Goal: Task Accomplishment & Management: Use online tool/utility

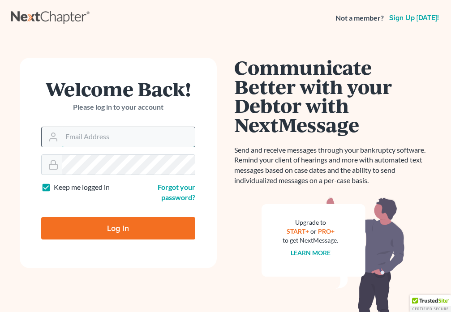
click at [113, 140] on input "Email Address" at bounding box center [128, 137] width 133 height 20
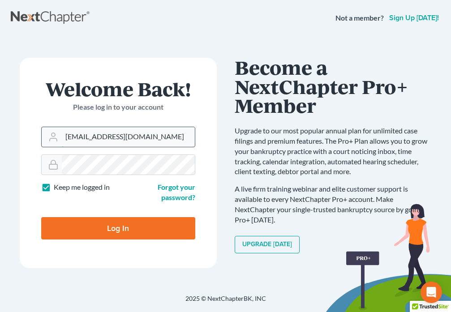
click at [179, 139] on input "daviddanielslawparalegal@gmail.cm" at bounding box center [128, 137] width 133 height 20
type input "[EMAIL_ADDRESS][DOMAIN_NAME]"
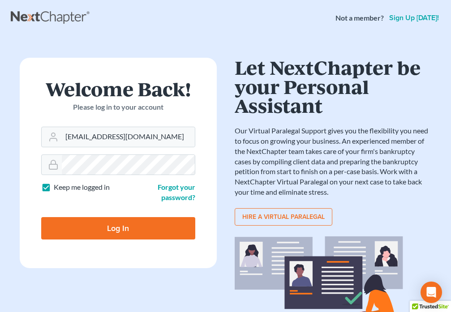
click at [149, 233] on input "Log In" at bounding box center [118, 228] width 154 height 22
type input "Thinking..."
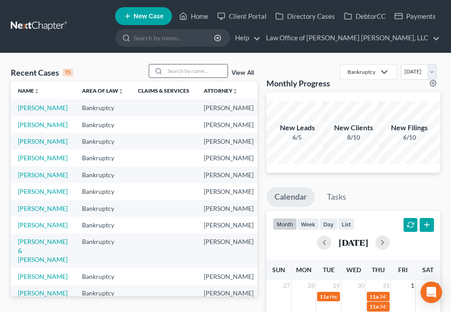
click at [174, 72] on input "search" at bounding box center [196, 70] width 63 height 13
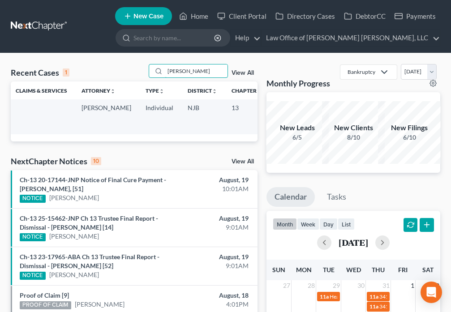
scroll to position [0, 136]
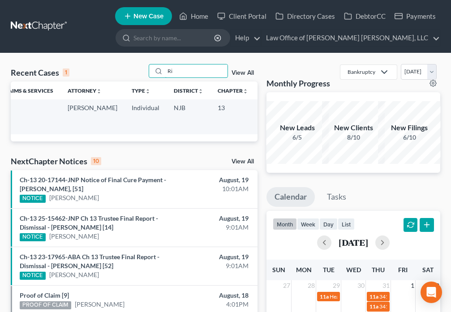
type input "R"
type input "[PERSON_NAME]"
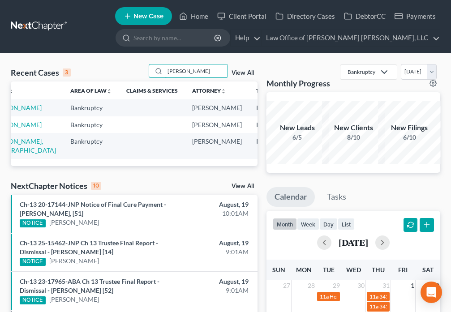
scroll to position [0, 0]
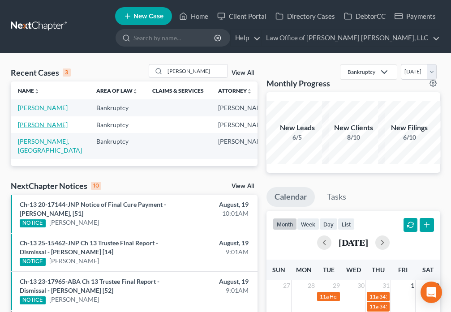
click at [20, 128] on link "[PERSON_NAME]" at bounding box center [43, 125] width 50 height 8
select select "6"
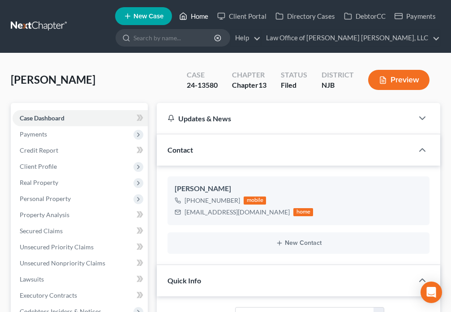
click at [190, 17] on link "Home" at bounding box center [194, 16] width 38 height 16
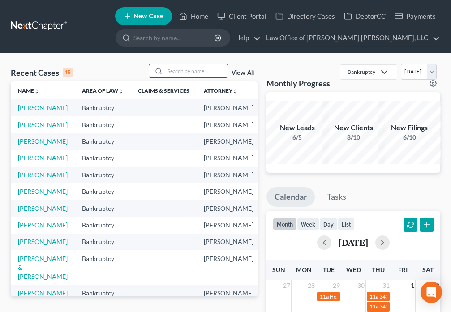
click at [184, 72] on input "search" at bounding box center [196, 70] width 63 height 13
type input "[PERSON_NAME]"
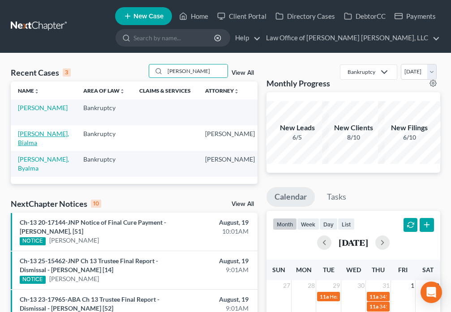
click at [23, 137] on link "[PERSON_NAME], Bialma" at bounding box center [43, 138] width 51 height 17
select select "6"
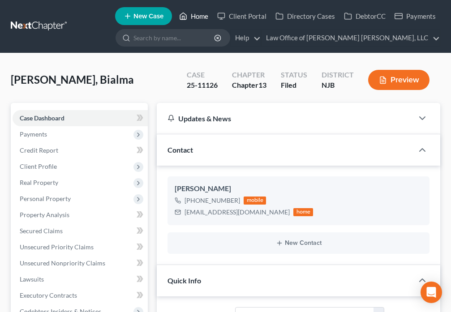
click at [191, 17] on link "Home" at bounding box center [194, 16] width 38 height 16
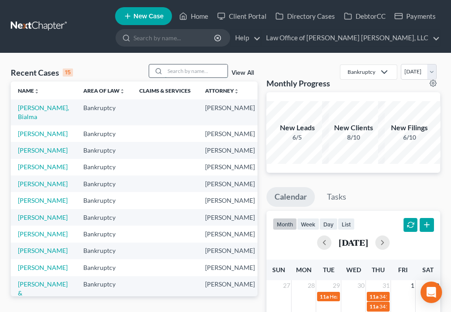
click at [181, 71] on input "search" at bounding box center [196, 70] width 63 height 13
type input "[PERSON_NAME]"
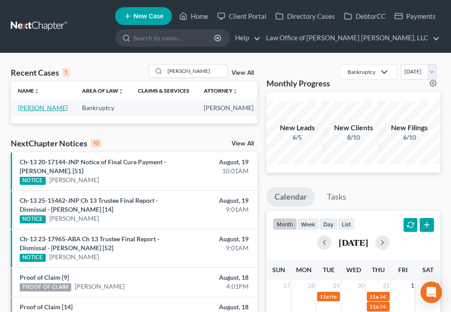
drag, startPoint x: 29, startPoint y: 115, endPoint x: 38, endPoint y: 115, distance: 9.0
click at [29, 111] on link "[PERSON_NAME]" at bounding box center [43, 108] width 50 height 8
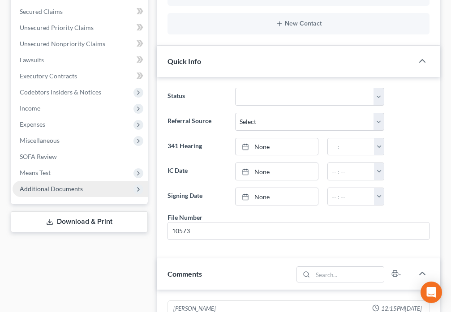
scroll to position [28, 0]
click at [80, 187] on span "Additional Documents" at bounding box center [51, 189] width 63 height 8
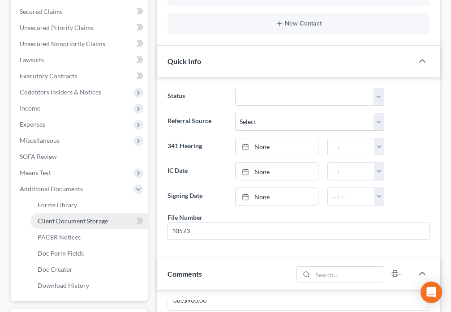
scroll to position [4396, 0]
drag, startPoint x: 68, startPoint y: 271, endPoint x: 170, endPoint y: 240, distance: 107.6
click at [68, 272] on span "Doc Creator" at bounding box center [55, 269] width 35 height 8
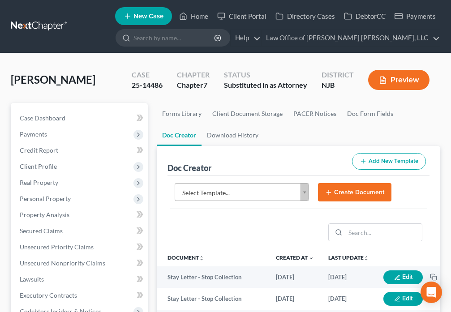
click at [307, 195] on body "Home New Case Client Portal Directory Cases DebtorCC Payments Law Office of [PE…" at bounding box center [225, 291] width 451 height 582
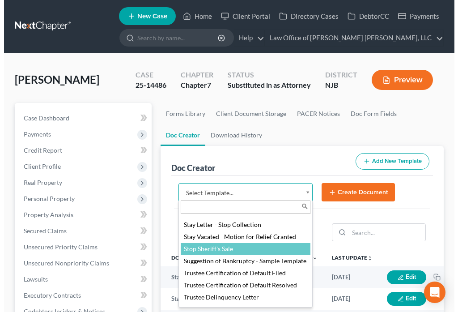
scroll to position [1194, 0]
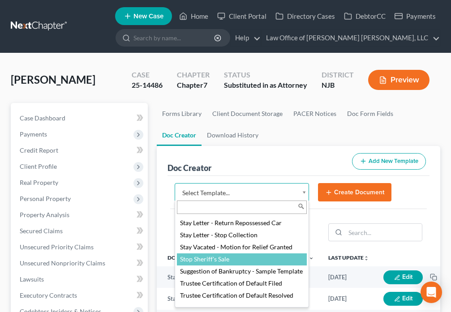
select select "88714"
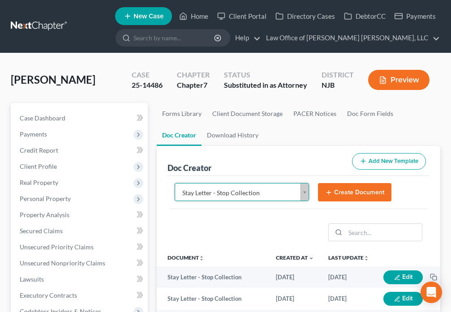
click at [343, 201] on button "Create Document" at bounding box center [354, 192] width 73 height 19
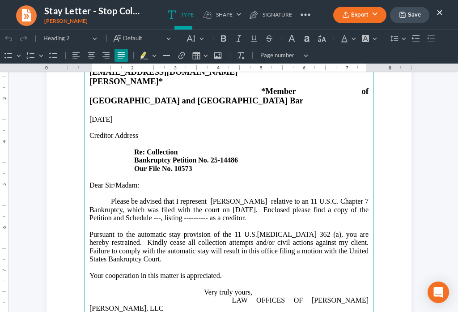
scroll to position [157, 0]
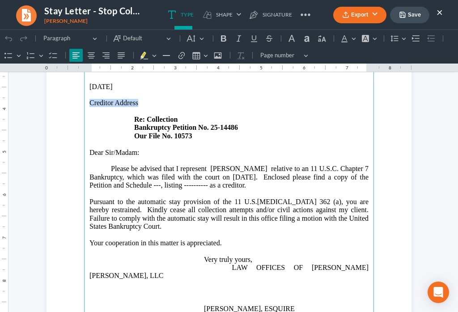
drag, startPoint x: 85, startPoint y: 82, endPoint x: 137, endPoint y: 77, distance: 52.2
click at [140, 86] on main "LAW OFFICES OF [PERSON_NAME] [PERSON_NAME], LLC [STREET_ADDRESS][US_STATE] Tele…" at bounding box center [229, 173] width 290 height 387
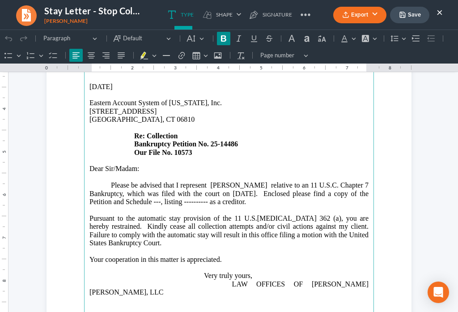
drag, startPoint x: 144, startPoint y: 115, endPoint x: 175, endPoint y: 113, distance: 31.4
click at [175, 132] on strong "Re: Collection" at bounding box center [155, 136] width 43 height 8
click at [238, 127] on p "[GEOGRAPHIC_DATA], CT 06810 Re: [PERSON_NAME] Bankruptcy Petition No. 25-14486 …" at bounding box center [228, 135] width 279 height 41
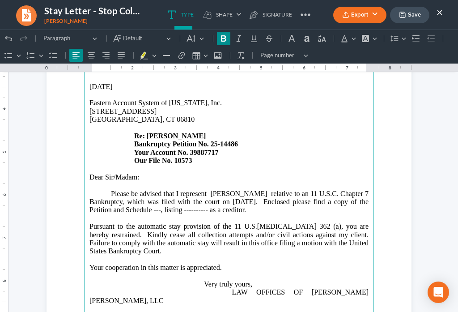
click at [190, 190] on p "Please be advised that I represent [PERSON_NAME] relative to an 11 U.S.C. Chapt…" at bounding box center [228, 202] width 279 height 25
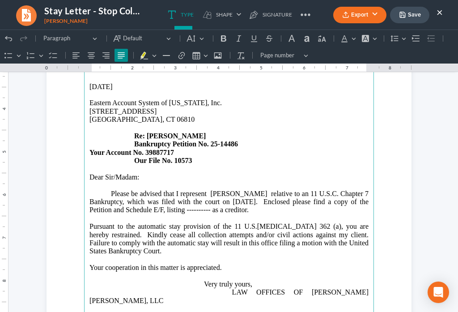
click at [241, 190] on p "Please be advised that I represent [PERSON_NAME] relative to an 11 U.S.C. Chapt…" at bounding box center [228, 202] width 279 height 25
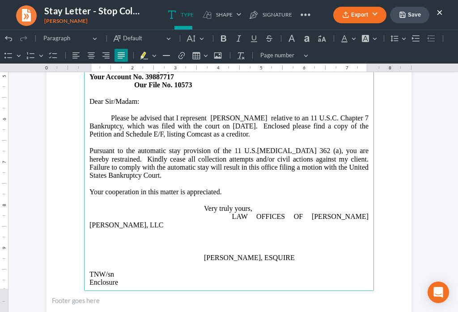
scroll to position [234, 0]
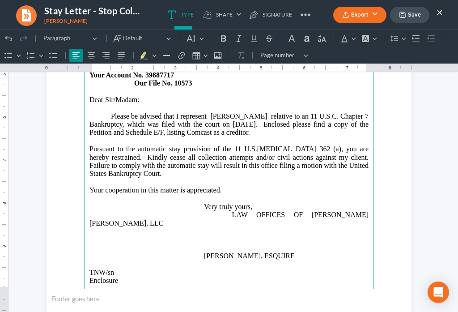
click at [134, 259] on main "LAW OFFICES OF [PERSON_NAME] [PERSON_NAME], LLC [STREET_ADDRESS][US_STATE] Tele…" at bounding box center [229, 95] width 290 height 387
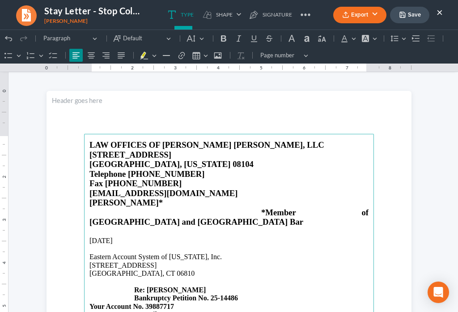
scroll to position [0, 0]
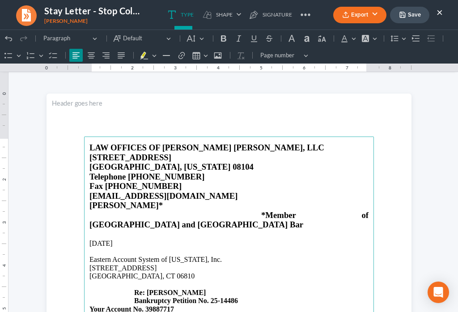
click at [89, 256] on p "Eastern Account System of [US_STATE], Inc." at bounding box center [228, 260] width 279 height 8
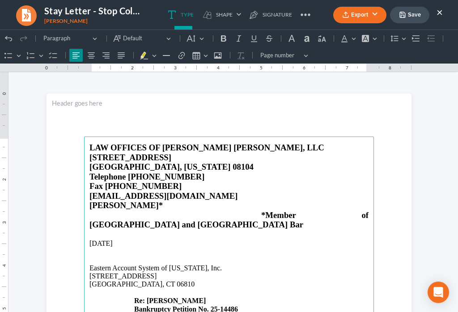
click at [89, 256] on p "Rich Text Editor, page-0-main" at bounding box center [228, 260] width 279 height 8
click at [225, 41] on icon "Editor toolbar" at bounding box center [223, 38] width 5 height 6
click at [256, 40] on icon "Editor toolbar" at bounding box center [254, 38] width 9 height 9
click at [224, 41] on icon "Editor toolbar" at bounding box center [223, 38] width 5 height 6
click at [256, 40] on icon "Editor toolbar" at bounding box center [254, 38] width 9 height 9
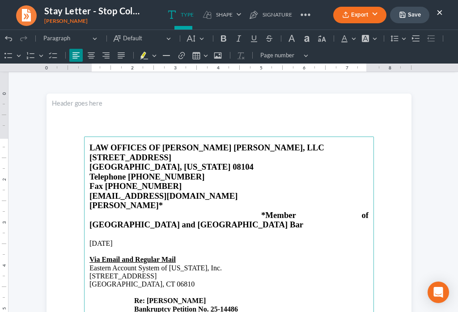
click at [244, 264] on p "Eastern Account System of [US_STATE], Inc." at bounding box center [228, 268] width 279 height 8
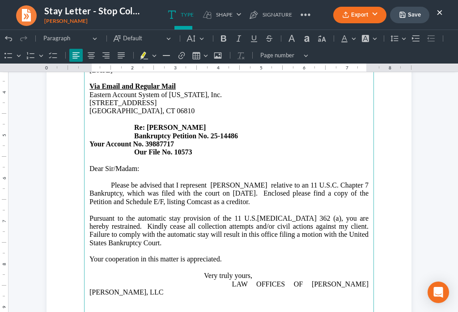
scroll to position [276, 0]
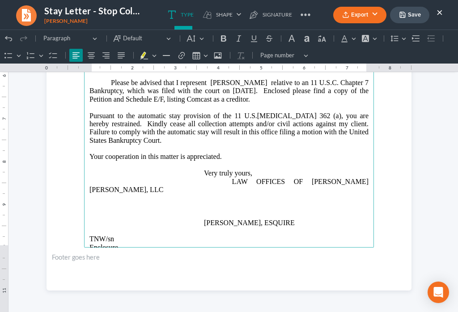
click at [154, 235] on p "TNW/sn Enclosure" at bounding box center [228, 243] width 279 height 17
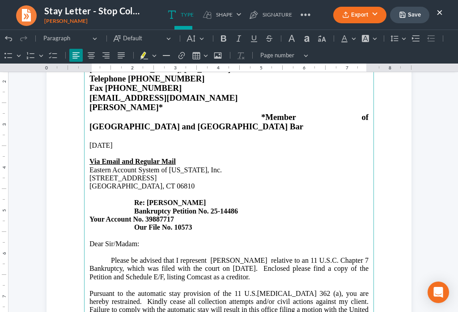
scroll to position [35, 0]
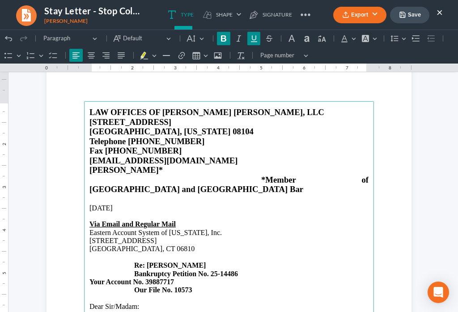
click at [171, 220] on u "Via Email and Regular Mail" at bounding box center [132, 224] width 86 height 8
click at [119, 220] on p "Via Fax:" at bounding box center [228, 224] width 279 height 8
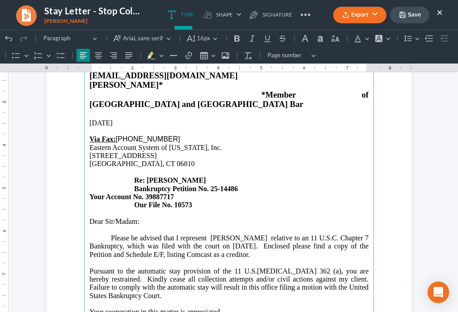
scroll to position [129, 0]
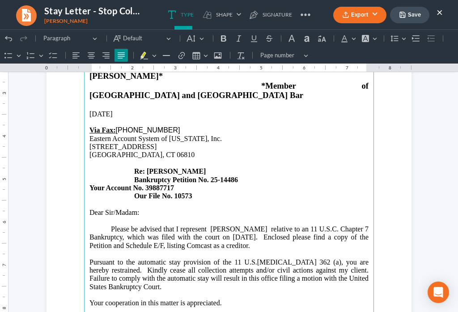
click at [324, 225] on p "Please be advised that I represent [PERSON_NAME] relative to an 11 U.S.C. Chapt…" at bounding box center [228, 237] width 279 height 25
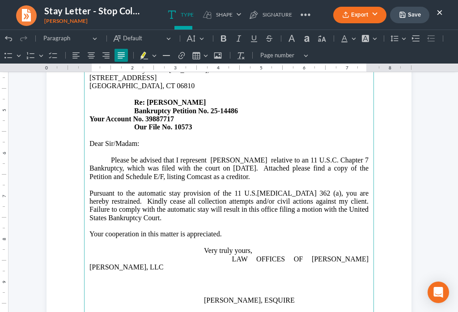
scroll to position [244, 0]
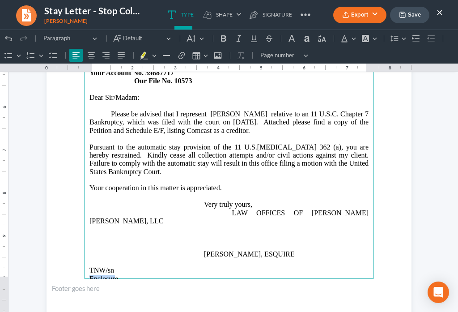
drag, startPoint x: 112, startPoint y: 251, endPoint x: 81, endPoint y: 253, distance: 31.4
click at [84, 253] on main "LAW OFFICES OF [PERSON_NAME] [PERSON_NAME], LLC [STREET_ADDRESS][US_STATE] Tele…" at bounding box center [229, 85] width 290 height 387
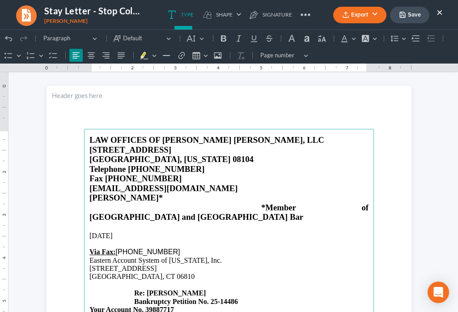
scroll to position [4, 0]
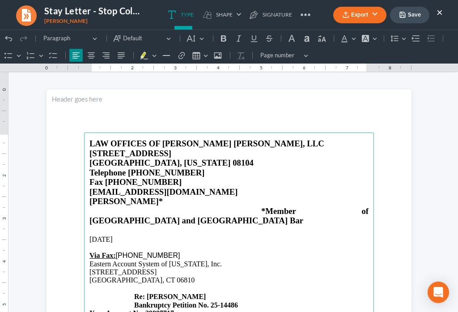
click at [415, 18] on button "Save" at bounding box center [409, 15] width 39 height 17
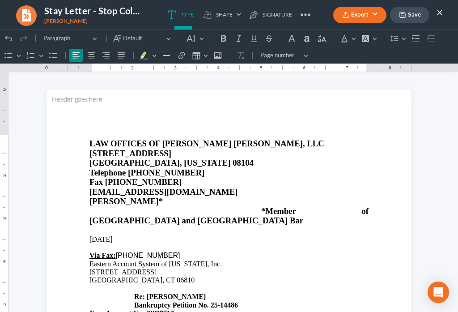
click at [347, 19] on button "Export" at bounding box center [359, 15] width 53 height 17
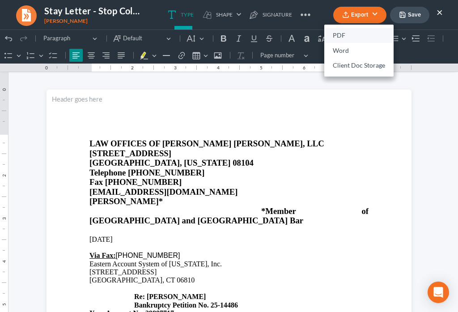
click at [336, 35] on link "PDF" at bounding box center [358, 35] width 69 height 15
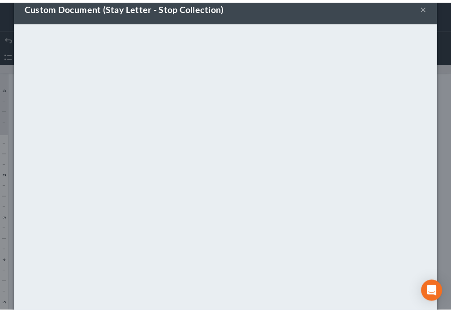
scroll to position [63, 0]
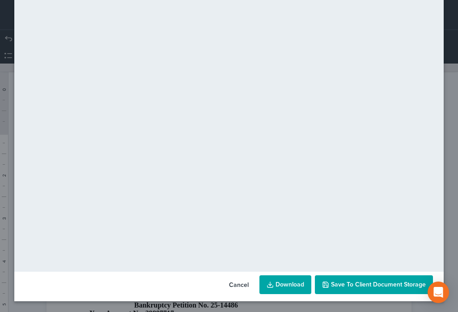
click at [364, 288] on span "Save to Client Document Storage" at bounding box center [378, 285] width 95 height 8
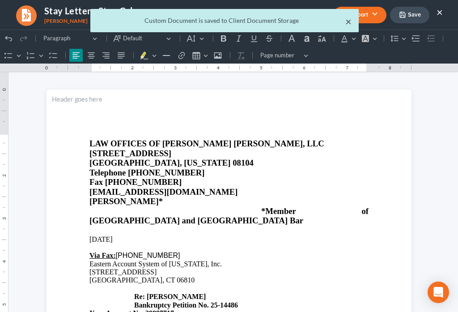
click at [350, 22] on button "×" at bounding box center [348, 21] width 6 height 11
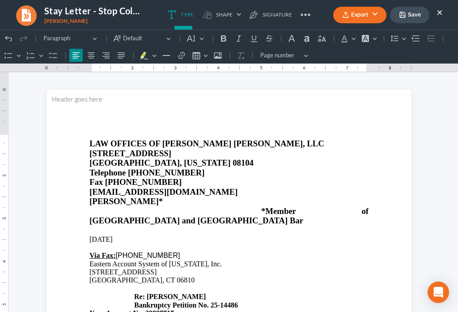
click at [441, 13] on button "×" at bounding box center [440, 12] width 6 height 11
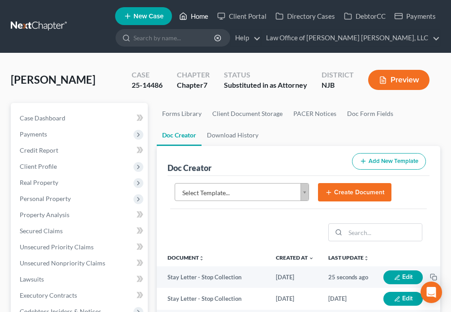
click at [181, 13] on icon at bounding box center [183, 16] width 8 height 11
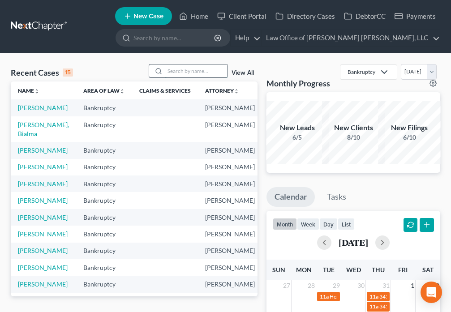
click at [173, 72] on input "search" at bounding box center [196, 70] width 63 height 13
type input "[PERSON_NAME]"
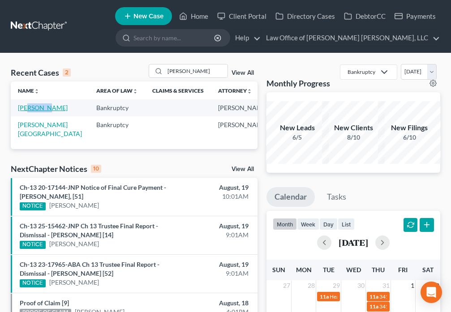
click at [29, 113] on td "[PERSON_NAME]" at bounding box center [50, 107] width 78 height 17
click at [25, 109] on link "[PERSON_NAME]" at bounding box center [43, 108] width 50 height 8
select select "4"
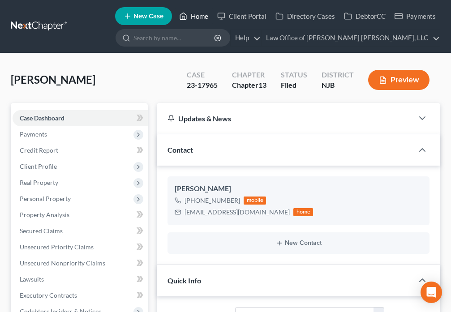
drag, startPoint x: 193, startPoint y: 17, endPoint x: 186, endPoint y: 65, distance: 48.8
click at [193, 17] on link "Home" at bounding box center [194, 16] width 38 height 16
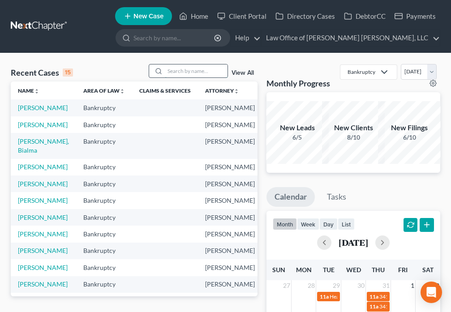
click at [176, 73] on input "search" at bounding box center [196, 70] width 63 height 13
type input "[PERSON_NAME]"
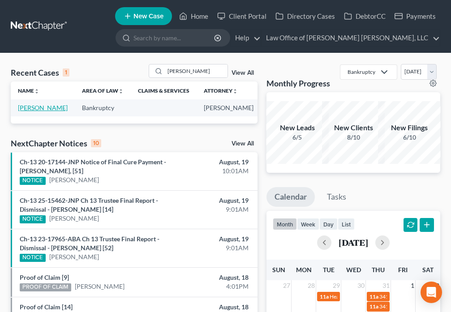
click at [34, 110] on link "[PERSON_NAME]" at bounding box center [43, 108] width 50 height 8
select select "6"
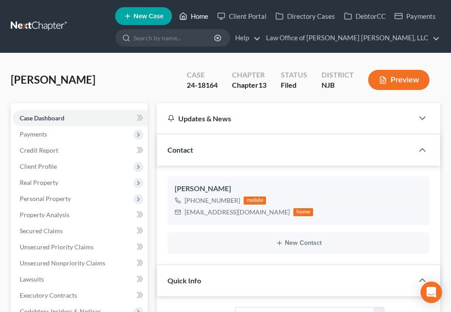
click at [192, 13] on link "Home" at bounding box center [194, 16] width 38 height 16
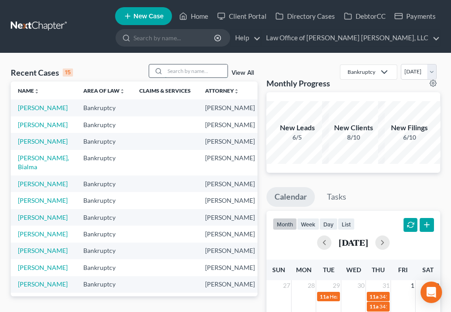
click at [171, 69] on input "search" at bounding box center [196, 70] width 63 height 13
type input "[PERSON_NAME]"
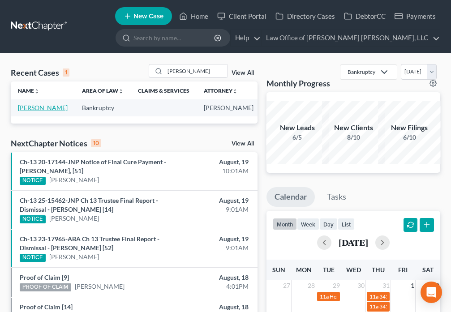
click at [28, 111] on link "[PERSON_NAME]" at bounding box center [43, 108] width 50 height 8
select select "6"
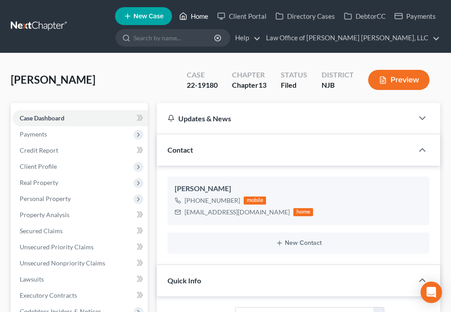
click at [186, 17] on icon at bounding box center [183, 16] width 8 height 11
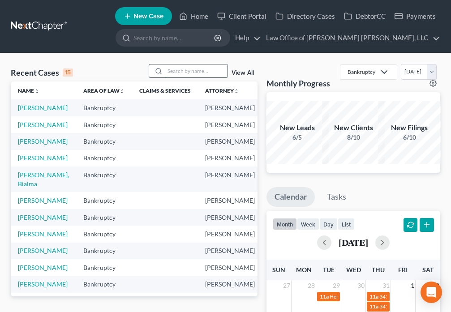
click at [179, 73] on input "search" at bounding box center [196, 70] width 63 height 13
type input "Gist"
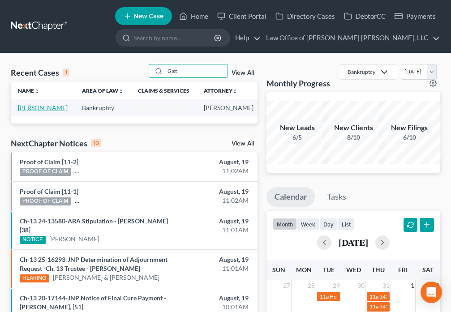
click at [33, 111] on link "[PERSON_NAME]" at bounding box center [43, 108] width 50 height 8
select select "6"
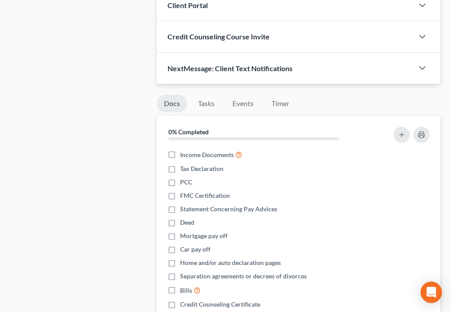
scroll to position [731, 0]
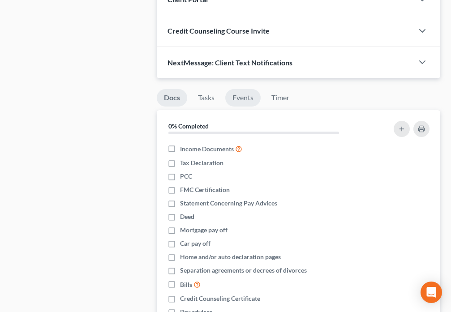
click at [235, 98] on link "Events" at bounding box center [242, 97] width 35 height 17
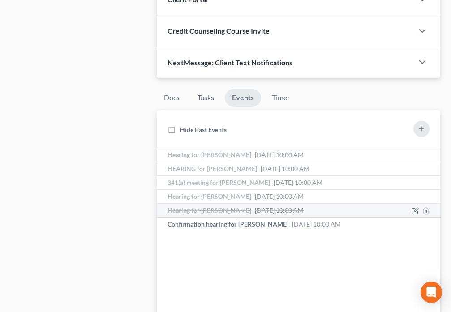
click at [262, 207] on span "[DATE] 10:00 AM" at bounding box center [279, 210] width 49 height 8
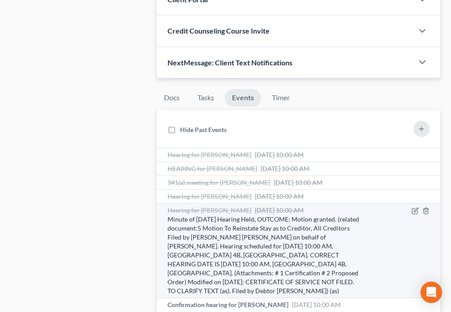
click at [261, 208] on span "[DATE] 10:00 AM" at bounding box center [279, 210] width 49 height 8
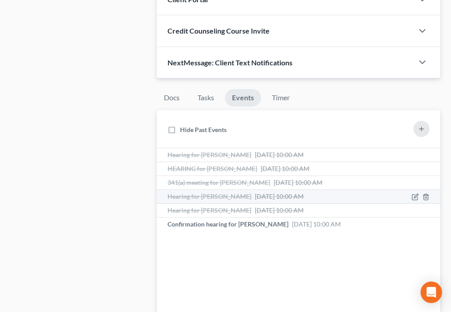
click at [256, 199] on span "[DATE] 10:00 AM" at bounding box center [279, 196] width 49 height 8
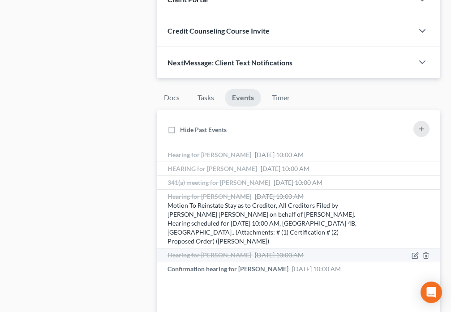
click at [298, 251] on span "[DATE] 10:00 AM" at bounding box center [279, 255] width 49 height 8
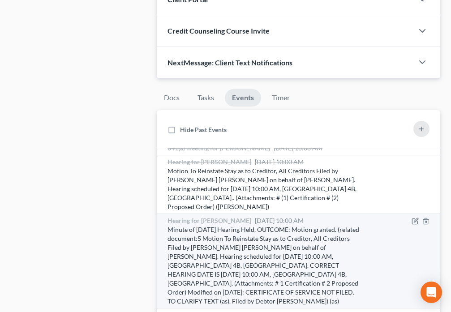
scroll to position [47, 0]
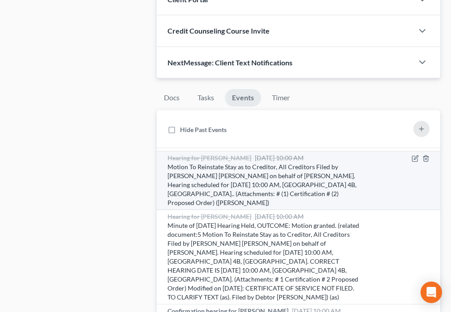
click at [308, 168] on div "Motion To Reinstate Stay as to Creditor, All Creditors Filed by [PERSON_NAME] […" at bounding box center [264, 184] width 194 height 45
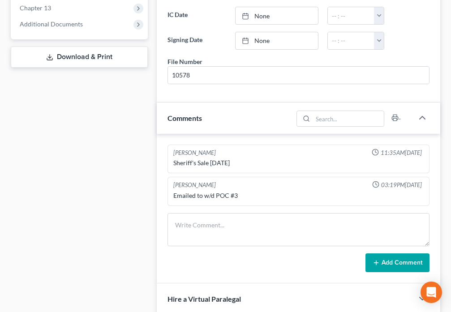
scroll to position [386, 0]
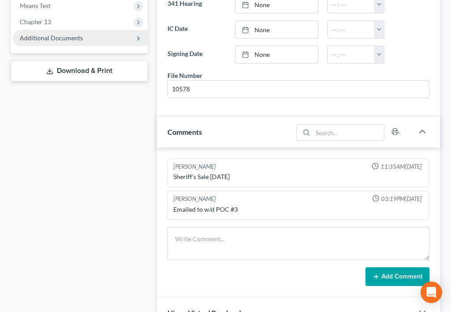
click at [68, 40] on span "Additional Documents" at bounding box center [51, 38] width 63 height 8
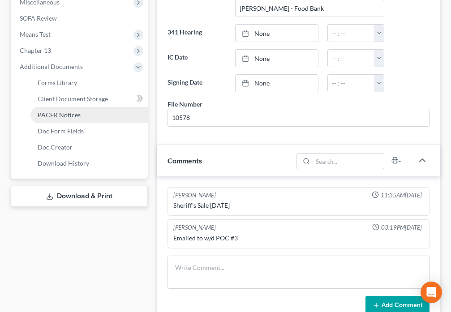
scroll to position [355, 0]
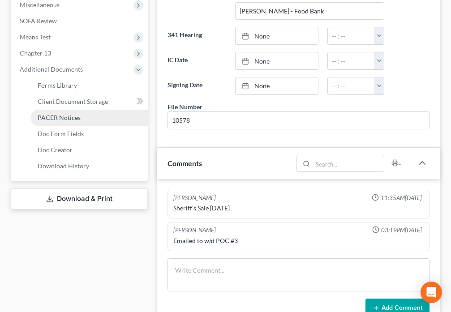
click at [86, 119] on link "PACER Notices" at bounding box center [88, 118] width 117 height 16
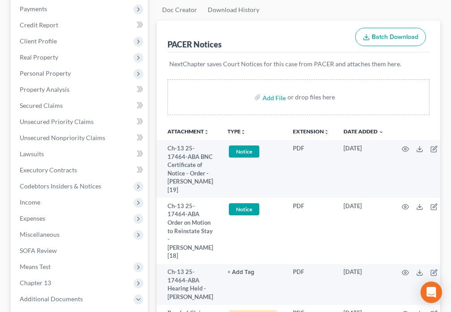
scroll to position [167, 0]
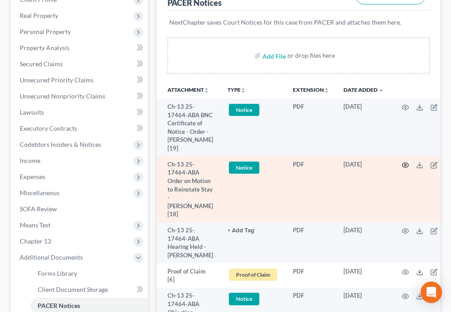
click at [401, 165] on icon "button" at bounding box center [404, 165] width 7 height 7
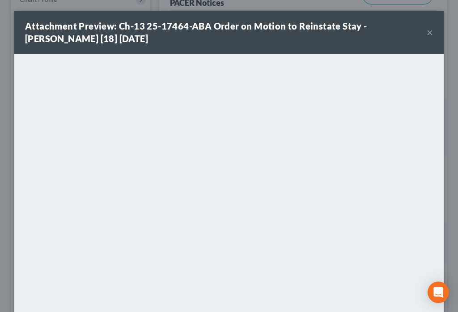
click at [427, 33] on button "×" at bounding box center [430, 32] width 6 height 11
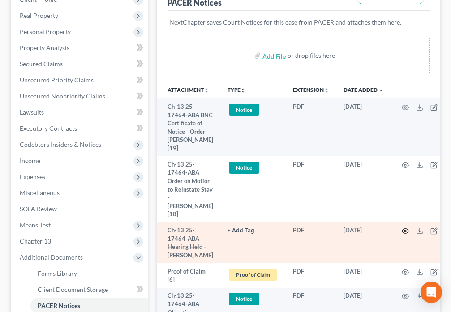
click at [405, 231] on icon "button" at bounding box center [404, 230] width 7 height 7
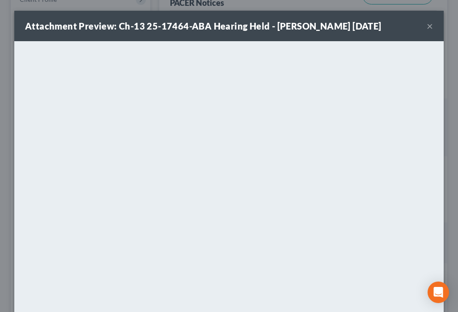
click at [427, 27] on button "×" at bounding box center [430, 26] width 6 height 11
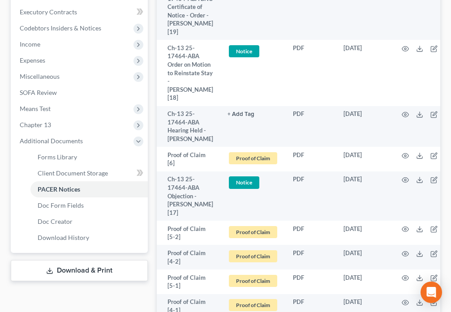
scroll to position [261, 0]
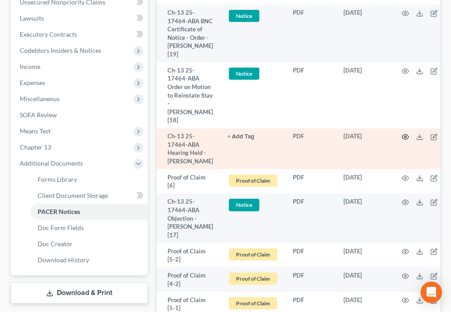
click at [405, 136] on icon "button" at bounding box center [404, 136] width 7 height 7
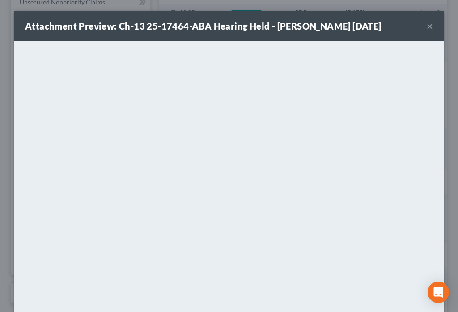
click at [427, 26] on button "×" at bounding box center [430, 26] width 6 height 11
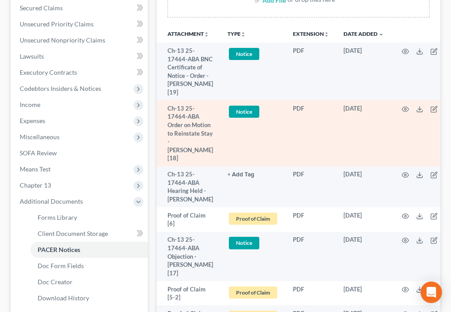
scroll to position [219, 0]
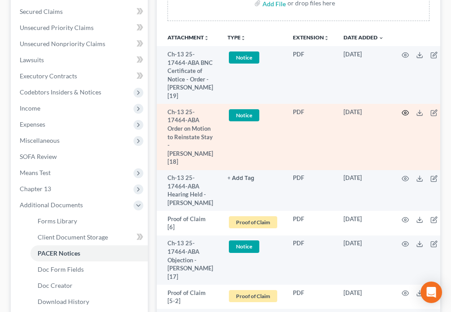
click at [404, 112] on circle "button" at bounding box center [405, 113] width 2 height 2
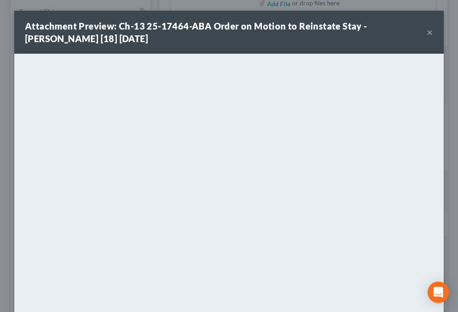
click at [428, 34] on button "×" at bounding box center [430, 32] width 6 height 11
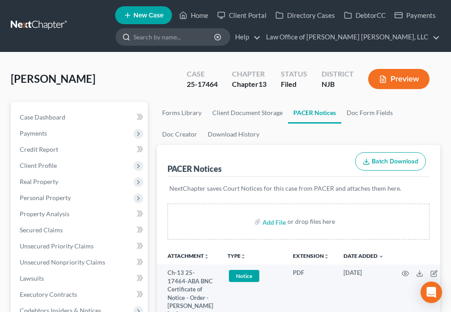
scroll to position [0, 0]
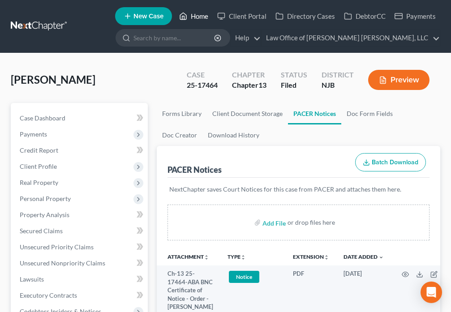
click at [186, 17] on icon at bounding box center [183, 16] width 6 height 7
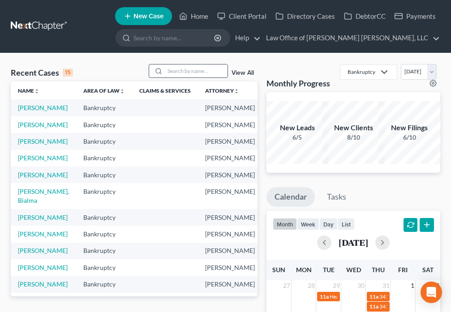
click at [188, 71] on input "search" at bounding box center [196, 70] width 63 height 13
type input "[PERSON_NAME]"
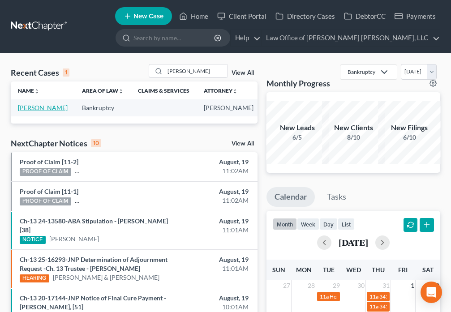
click at [30, 109] on link "[PERSON_NAME]" at bounding box center [43, 108] width 50 height 8
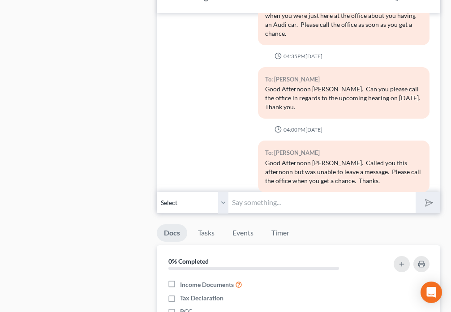
scroll to position [898, 0]
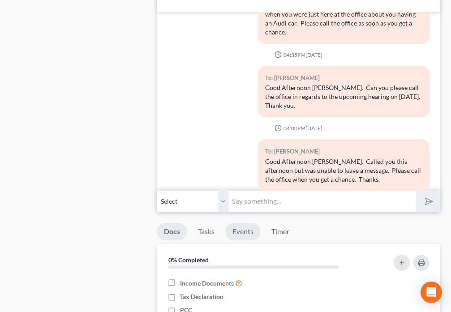
click at [239, 235] on link "Events" at bounding box center [242, 231] width 35 height 17
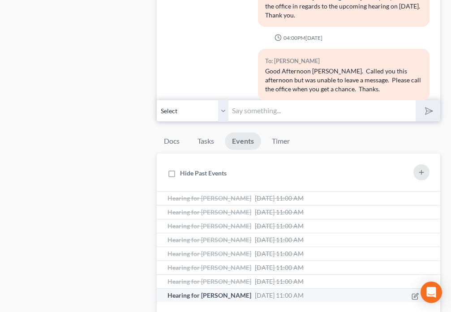
scroll to position [1055, 0]
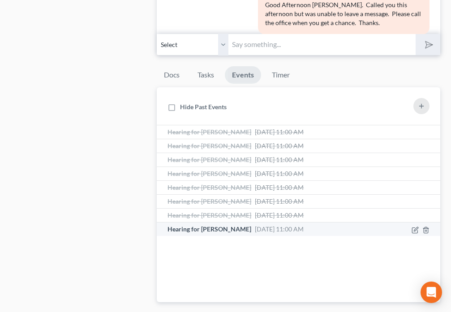
click at [235, 229] on span "Hearing for [PERSON_NAME]" at bounding box center [209, 229] width 84 height 8
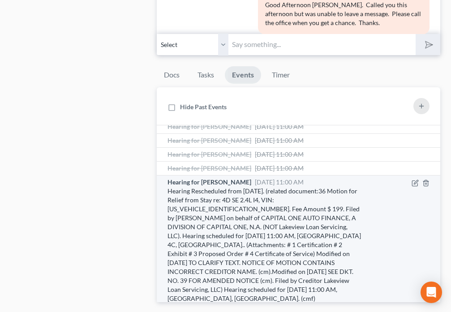
scroll to position [48, 0]
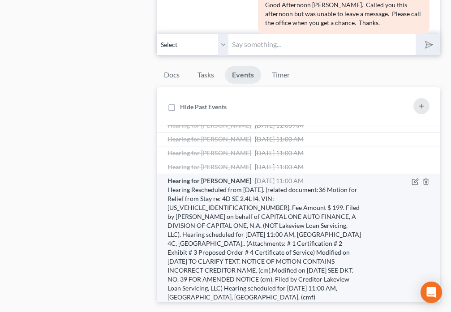
click at [268, 179] on span "[DATE] 11:00 AM" at bounding box center [279, 181] width 49 height 8
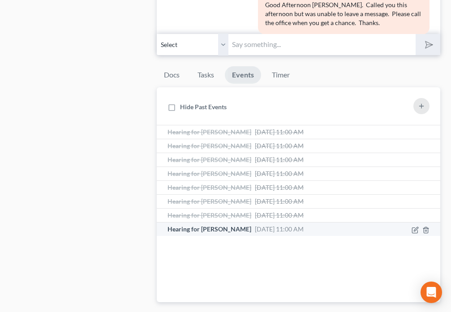
scroll to position [0, 0]
click at [270, 217] on span "[DATE] 11:00 AM" at bounding box center [279, 215] width 49 height 8
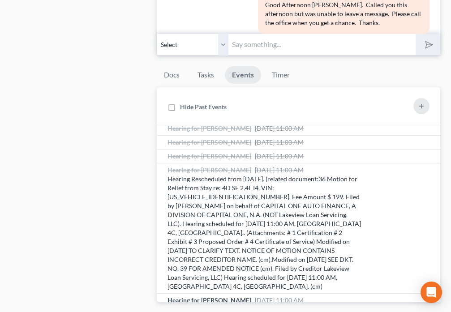
scroll to position [44, 0]
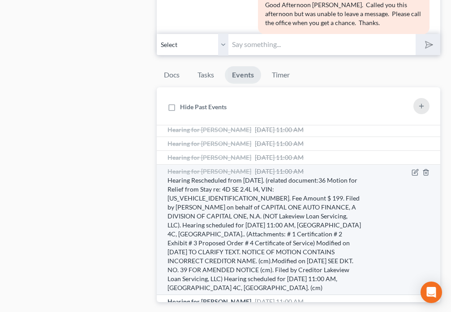
click at [266, 172] on span "[DATE] 11:00 AM" at bounding box center [279, 171] width 49 height 8
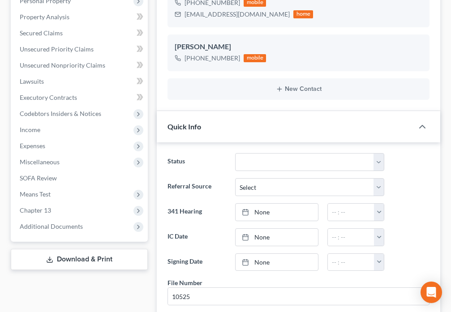
scroll to position [188, 0]
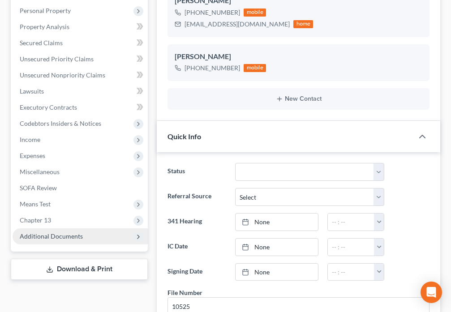
click at [53, 233] on span "Additional Documents" at bounding box center [51, 236] width 63 height 8
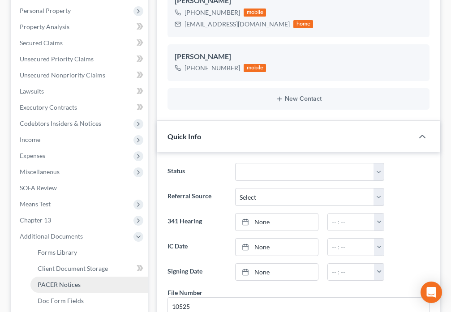
click at [68, 287] on span "PACER Notices" at bounding box center [59, 285] width 43 height 8
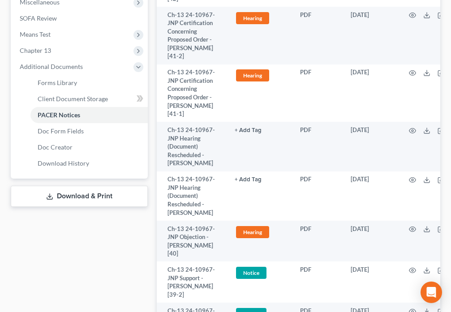
scroll to position [366, 0]
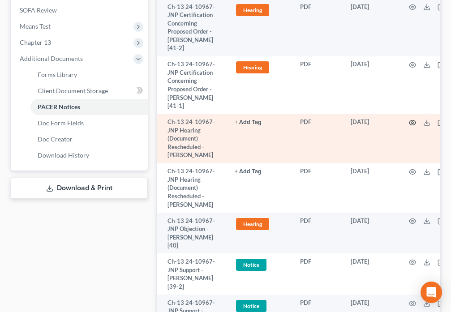
click at [409, 126] on icon "button" at bounding box center [412, 122] width 7 height 7
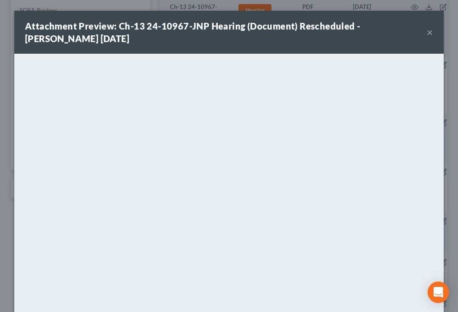
click at [427, 31] on button "×" at bounding box center [430, 32] width 6 height 11
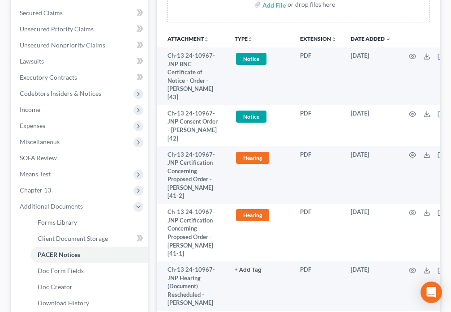
scroll to position [198, 0]
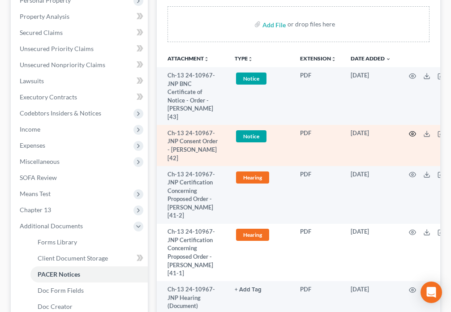
click at [409, 133] on icon "button" at bounding box center [412, 133] width 7 height 7
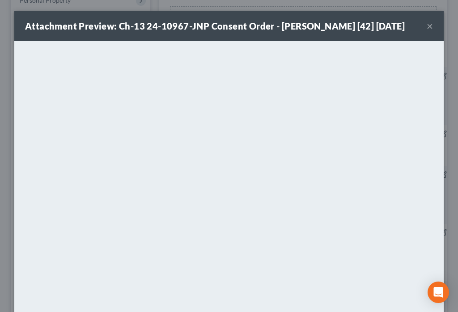
click at [427, 21] on button "×" at bounding box center [430, 26] width 6 height 11
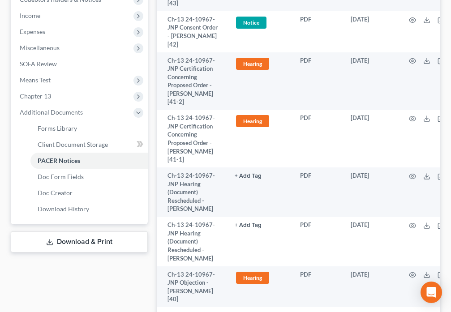
scroll to position [324, 0]
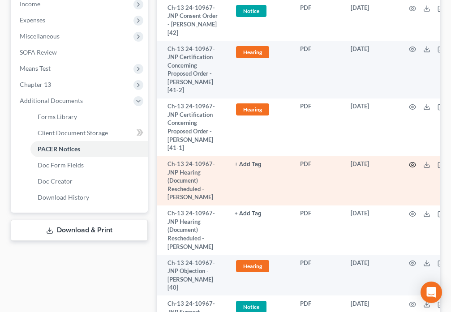
click at [411, 166] on circle "button" at bounding box center [412, 165] width 2 height 2
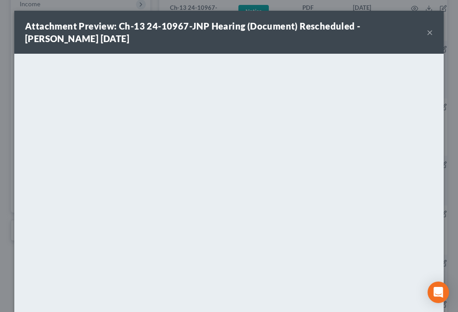
click at [428, 34] on button "×" at bounding box center [430, 32] width 6 height 11
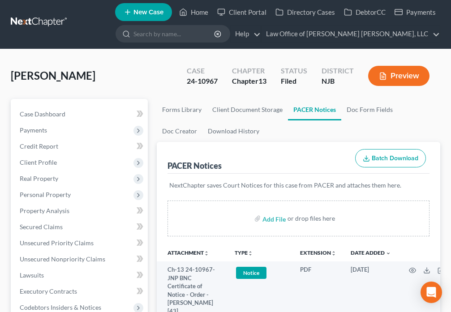
scroll to position [0, 0]
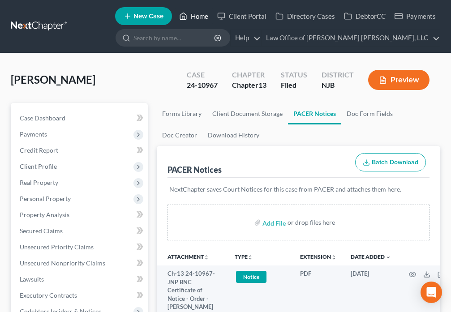
click at [194, 16] on link "Home" at bounding box center [194, 16] width 38 height 16
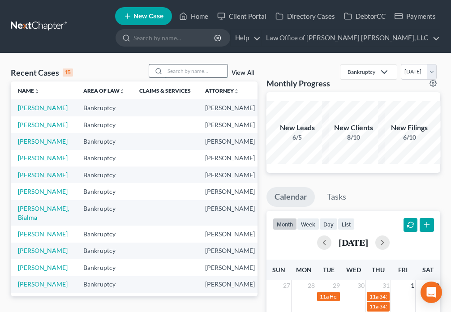
click at [186, 74] on input "search" at bounding box center [196, 70] width 63 height 13
type input "[PERSON_NAME]"
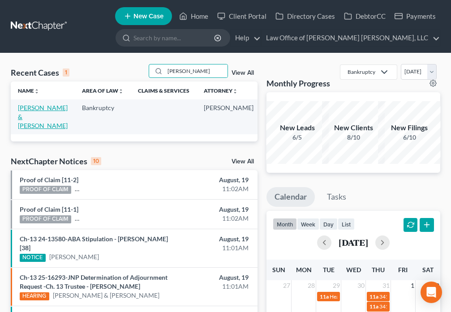
click at [22, 113] on link "[PERSON_NAME] & [PERSON_NAME]" at bounding box center [43, 117] width 50 height 26
select select "4"
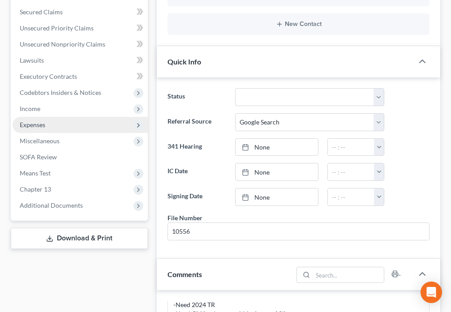
scroll to position [102, 0]
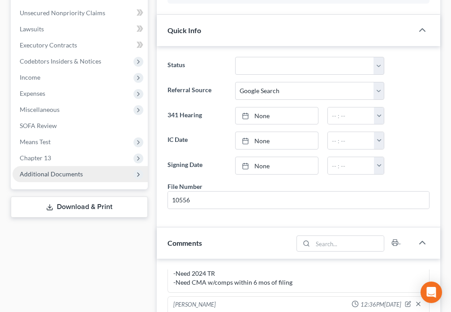
click at [86, 166] on span "Additional Documents" at bounding box center [80, 174] width 135 height 16
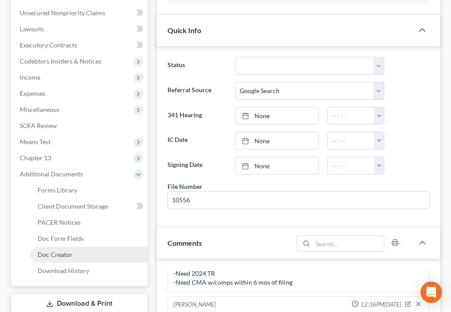
click at [93, 247] on link "Doc Creator" at bounding box center [88, 255] width 117 height 16
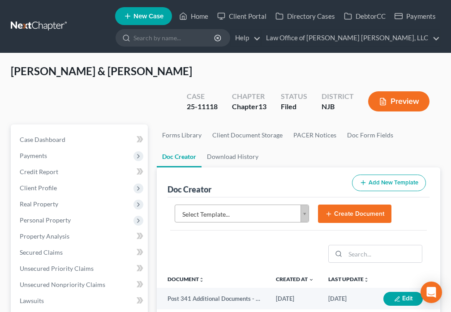
click at [304, 195] on body "Home New Case Client Portal Directory Cases DebtorCC Payments Law Office of [PE…" at bounding box center [225, 310] width 451 height 620
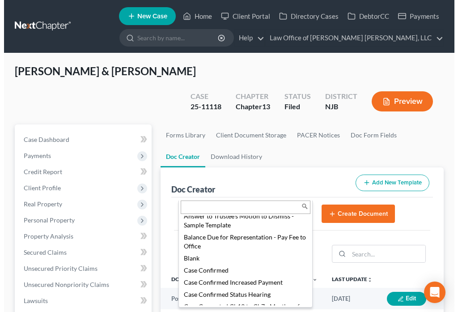
scroll to position [47, 0]
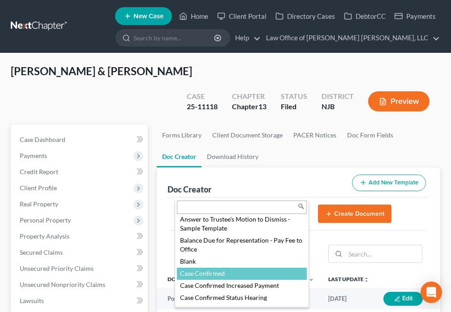
select select "88832"
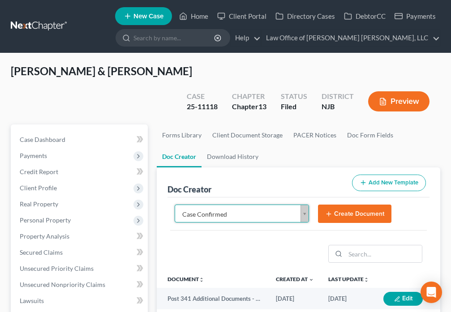
click at [351, 205] on button "Create Document" at bounding box center [354, 214] width 73 height 19
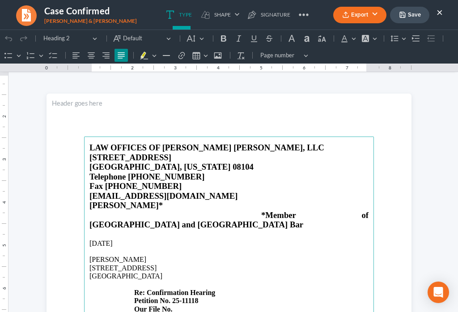
scroll to position [0, 0]
click at [154, 247] on p "Rich Text Editor, page-0-main" at bounding box center [228, 251] width 279 height 8
click at [151, 256] on p "[PERSON_NAME]" at bounding box center [228, 260] width 279 height 8
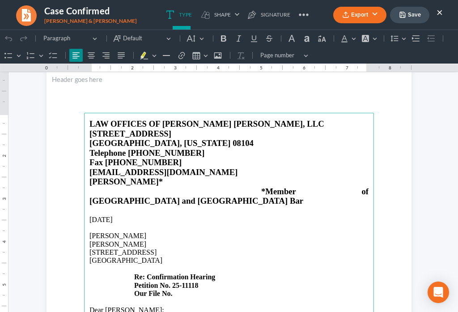
scroll to position [63, 0]
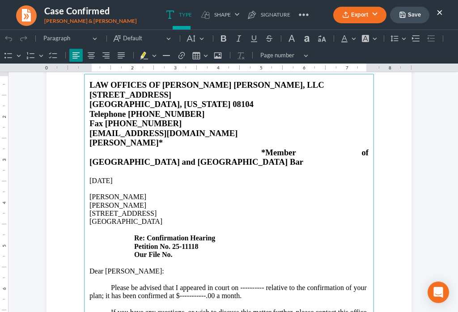
click at [180, 238] on main "LAW OFFICES OF [PERSON_NAME] [PERSON_NAME], LLC [STREET_ADDRESS][US_STATE] Tele…" at bounding box center [229, 267] width 290 height 387
click at [181, 237] on p "[STREET_ADDRESS] Re: Confirmation Hearing Petition No. 25-11118 Our File No." at bounding box center [228, 233] width 279 height 49
click at [117, 267] on p "Dear [PERSON_NAME]:" at bounding box center [228, 271] width 279 height 8
drag, startPoint x: 260, startPoint y: 269, endPoint x: 310, endPoint y: 255, distance: 52.6
click at [260, 284] on p "Please be advised that I appeared in court on ---------- relative to the confir…" at bounding box center [228, 292] width 279 height 17
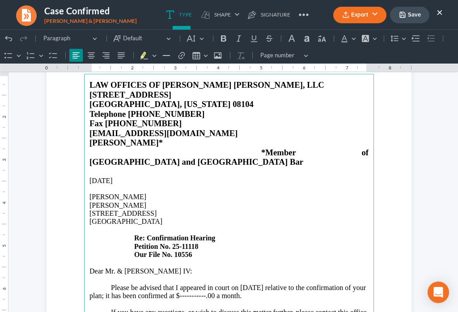
click at [225, 284] on p "Please be advised that I appeared in court on [DATE] relative to the confirmati…" at bounding box center [228, 292] width 279 height 17
drag, startPoint x: 243, startPoint y: 277, endPoint x: 251, endPoint y: 265, distance: 15.0
click at [244, 284] on p "Please be advised that I appeared in court on [DATE] relative to the confirmati…" at bounding box center [228, 292] width 279 height 17
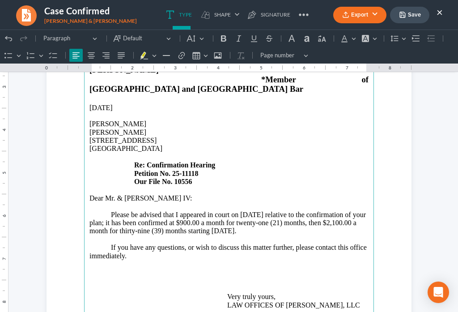
scroll to position [167, 0]
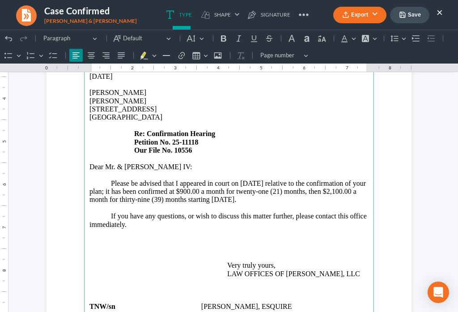
click at [132, 212] on p "If you have any questions, or wish to discuss this matter further, please conta…" at bounding box center [228, 228] width 279 height 33
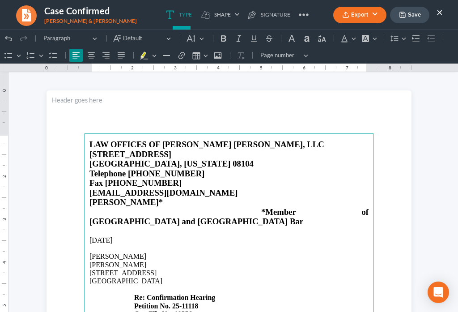
scroll to position [0, 0]
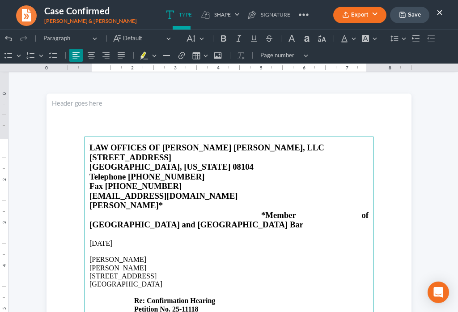
click at [409, 18] on button "Save" at bounding box center [409, 15] width 39 height 17
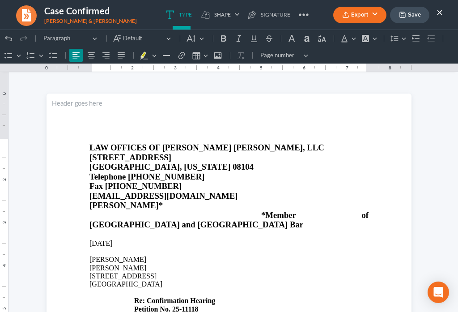
click at [344, 20] on button "Export" at bounding box center [359, 15] width 53 height 17
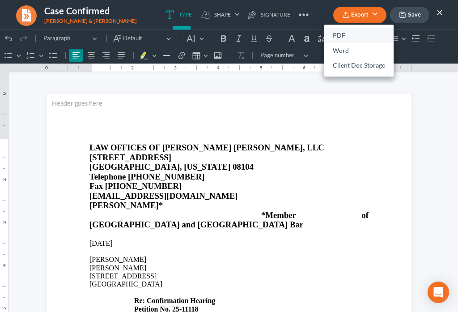
click at [340, 37] on link "PDF" at bounding box center [358, 35] width 69 height 15
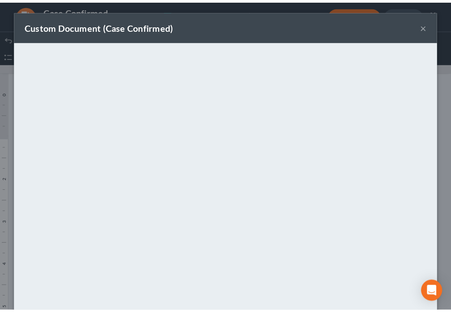
scroll to position [63, 0]
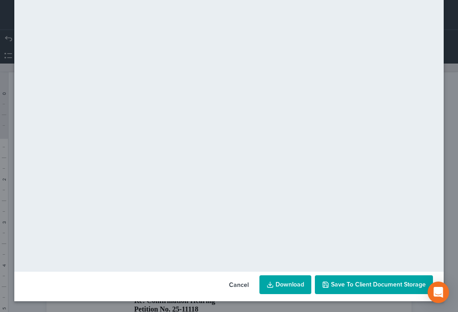
click at [359, 287] on span "Save to Client Document Storage" at bounding box center [378, 285] width 95 height 8
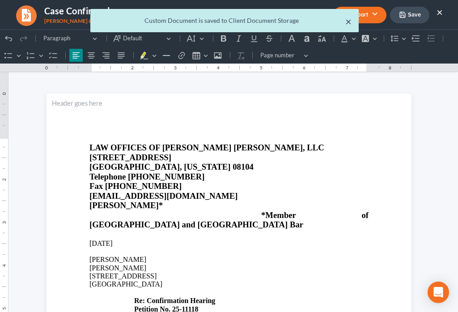
click at [348, 26] on button "×" at bounding box center [348, 21] width 6 height 11
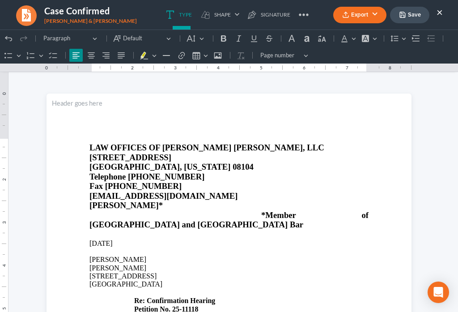
click at [439, 15] on button "×" at bounding box center [440, 12] width 6 height 11
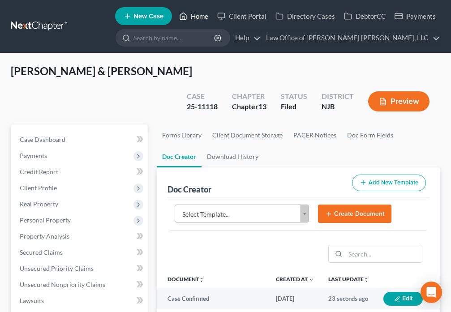
click at [181, 15] on icon at bounding box center [183, 16] width 6 height 7
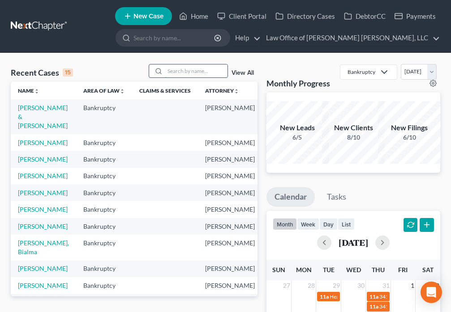
click at [174, 72] on input "search" at bounding box center [196, 70] width 63 height 13
type input "[PERSON_NAME]"
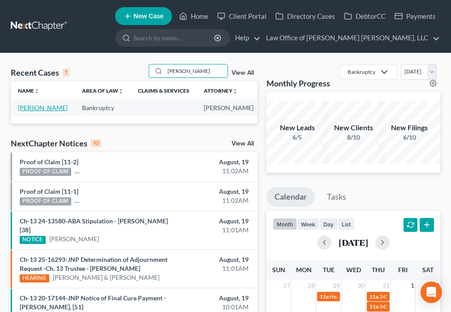
click at [32, 106] on link "[PERSON_NAME]" at bounding box center [43, 108] width 50 height 8
select select "6"
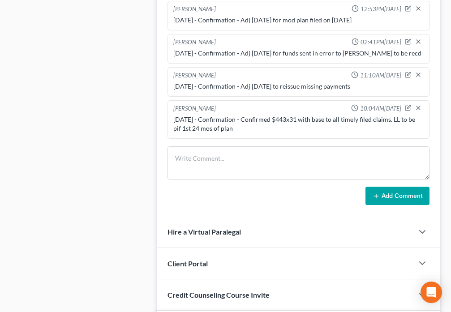
scroll to position [554, 0]
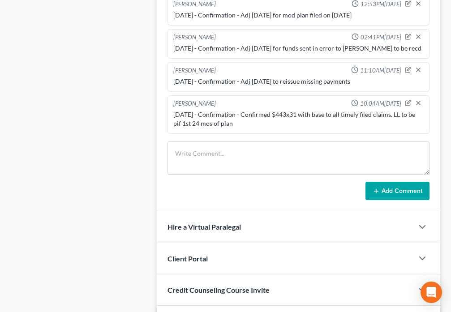
click at [219, 138] on div "[PERSON_NAME] 09:38AM[DATE] Email sent to w/d POC 2 since beyond [PERSON_NAME] …" at bounding box center [298, 95] width 283 height 231
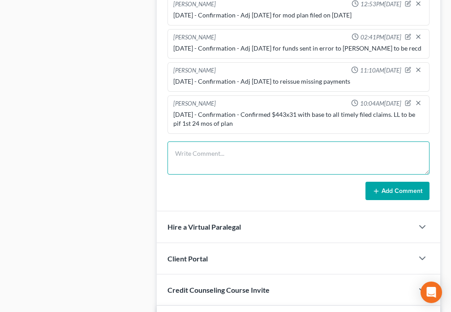
click at [209, 142] on textarea at bounding box center [298, 157] width 262 height 33
type textarea "[DATE] - TCOD Hrg - Adj [DATE] to chk status of pmts"
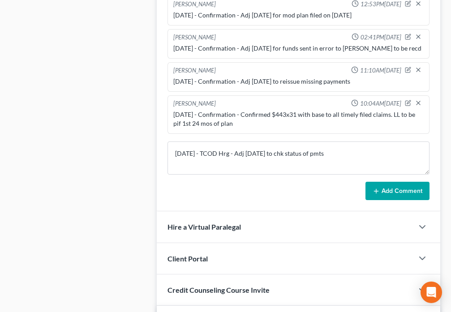
click at [374, 190] on icon at bounding box center [375, 190] width 7 height 7
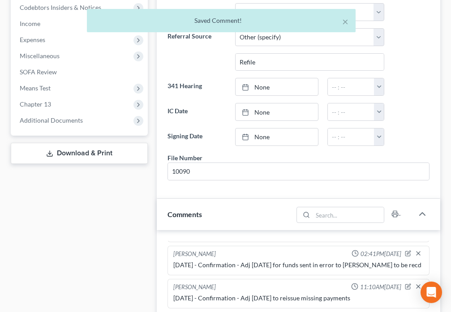
scroll to position [303, 0]
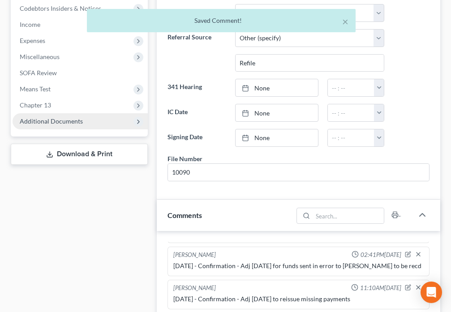
click at [74, 124] on span "Additional Documents" at bounding box center [51, 121] width 63 height 8
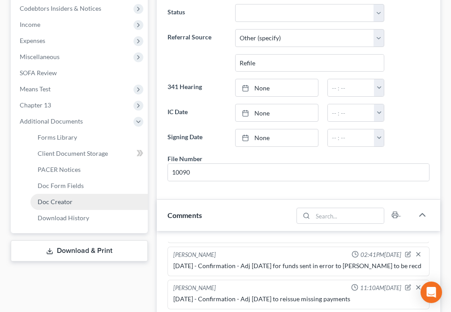
click at [85, 205] on link "Doc Creator" at bounding box center [88, 202] width 117 height 16
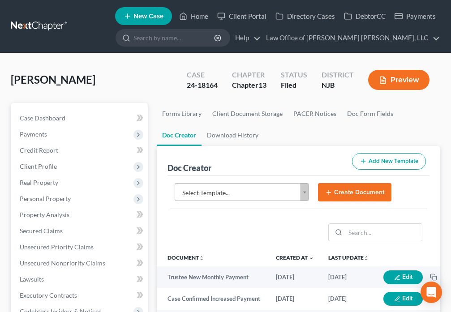
click at [303, 194] on body "Home New Case Client Portal Directory Cases DebtorCC Payments Law Office of [PE…" at bounding box center [225, 299] width 451 height 598
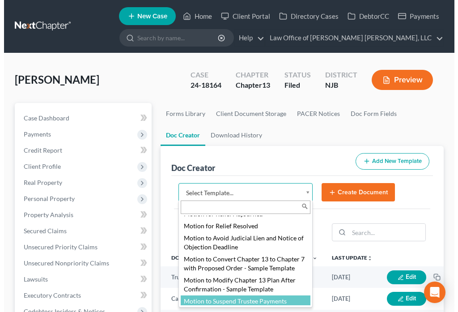
scroll to position [871, 0]
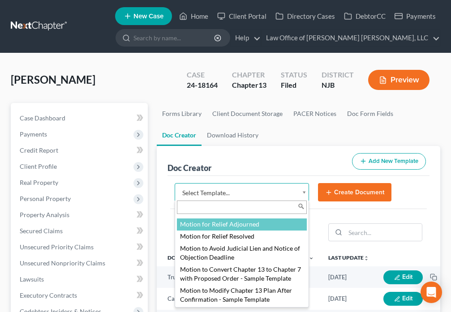
select select "88886"
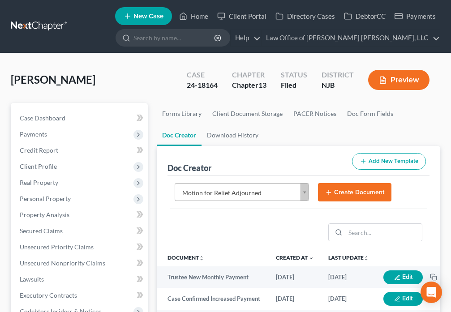
click at [332, 194] on icon "submit" at bounding box center [328, 192] width 7 height 7
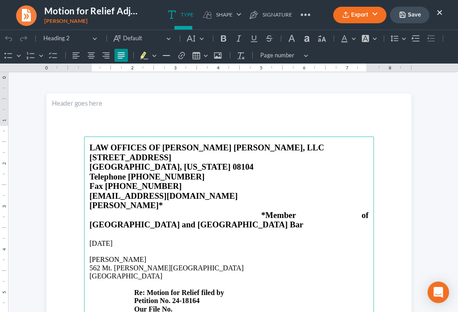
scroll to position [0, 0]
click at [222, 289] on strong "Re: Motion for Relief filed by" at bounding box center [179, 293] width 90 height 8
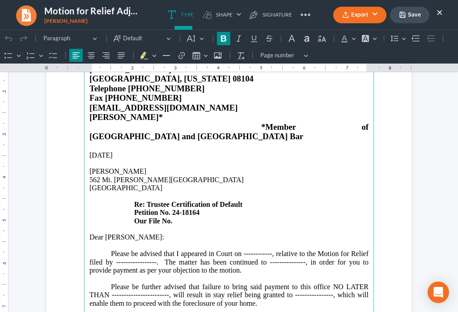
scroll to position [115, 0]
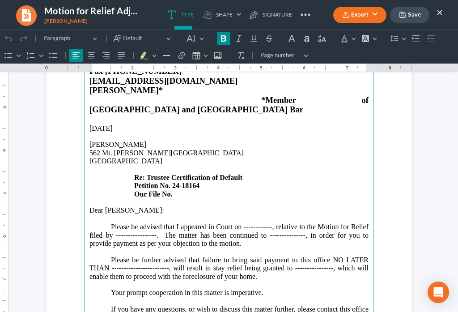
click at [179, 174] on p "562 Mt. [PERSON_NAME][GEOGRAPHIC_DATA] Re: Trustee Certification of Default Pet…" at bounding box center [228, 173] width 279 height 49
click at [269, 223] on p "Please be advised that I appeared in Court on ------------, relative to the Mot…" at bounding box center [228, 239] width 279 height 33
click at [102, 223] on p "Please be advised that I appeared in Court on [DATE], relative to the Motion fo…" at bounding box center [228, 239] width 279 height 33
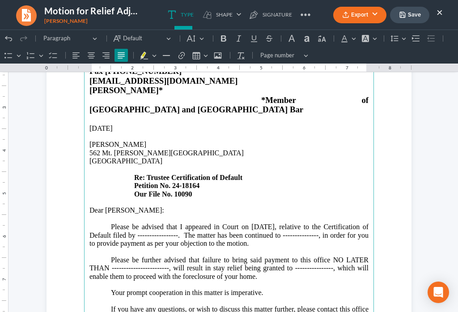
click at [219, 223] on p "Please be advised that I appeared in Court on [DATE], relative to the Certifica…" at bounding box center [228, 239] width 279 height 33
click at [355, 223] on p "Please be advised that I appeared in Court on [DATE], relative to the Certifica…" at bounding box center [228, 239] width 279 height 33
click at [290, 226] on p "Please be advised that I appeared in Court on [DATE], relative to the Certifica…" at bounding box center [228, 239] width 279 height 33
click at [248, 256] on p "Please be further advised that failure to bring said payment to this office NO …" at bounding box center [228, 268] width 279 height 25
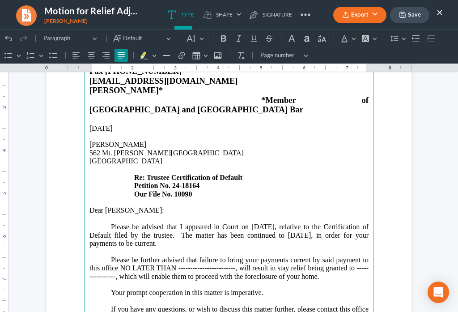
click at [232, 256] on p "Please be further advised that failure to bring your payments current by said p…" at bounding box center [228, 268] width 279 height 25
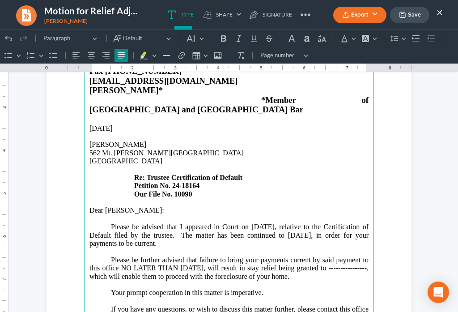
click at [316, 256] on p "Please be further advised that failure to bring your payments current by said p…" at bounding box center [228, 268] width 279 height 25
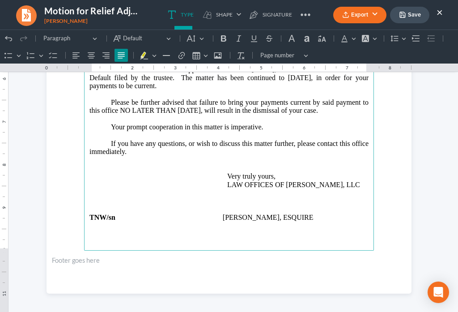
scroll to position [276, 0]
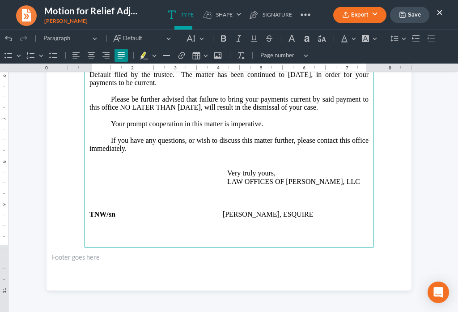
click at [163, 136] on p "If you have any questions, or wish to discuss this matter further, please conta…" at bounding box center [228, 160] width 279 height 49
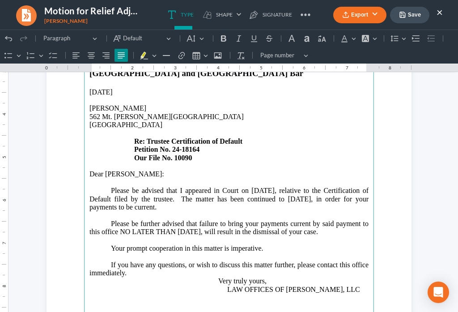
scroll to position [150, 0]
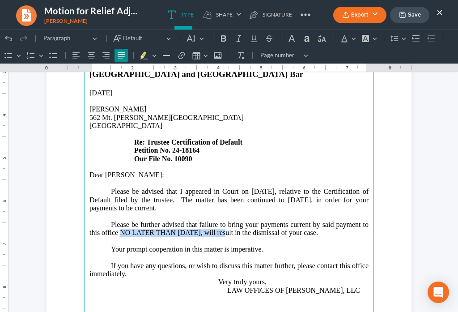
drag, startPoint x: 118, startPoint y: 215, endPoint x: 235, endPoint y: 213, distance: 117.3
click at [235, 221] on p "Please be further advised that failure to bring your payments current by said p…" at bounding box center [228, 229] width 279 height 17
click at [224, 38] on icon "Editor toolbar" at bounding box center [223, 38] width 5 height 6
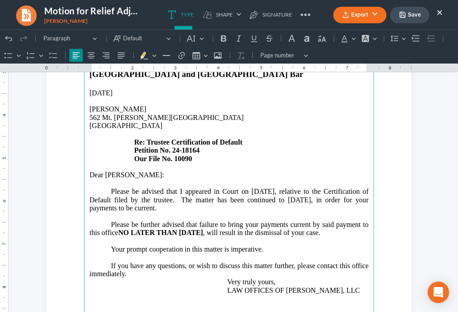
click at [299, 237] on p "Rich Text Editor, page-0-main" at bounding box center [228, 241] width 279 height 8
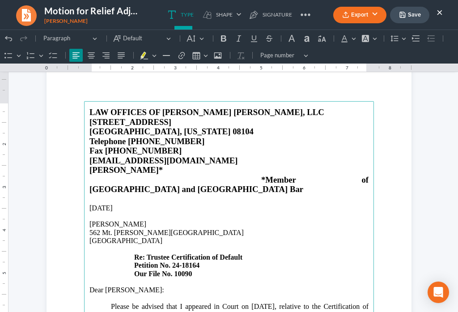
scroll to position [0, 0]
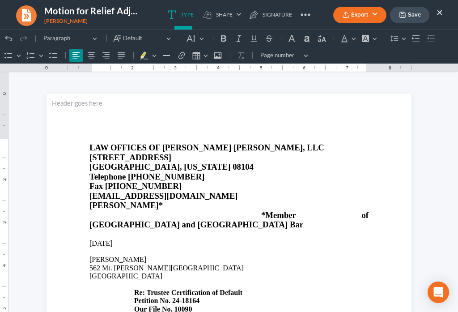
click at [420, 15] on button "Save" at bounding box center [409, 15] width 39 height 17
click at [348, 22] on button "Export" at bounding box center [359, 15] width 53 height 17
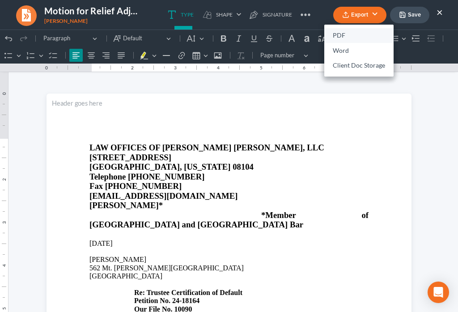
click at [344, 34] on link "PDF" at bounding box center [358, 35] width 69 height 15
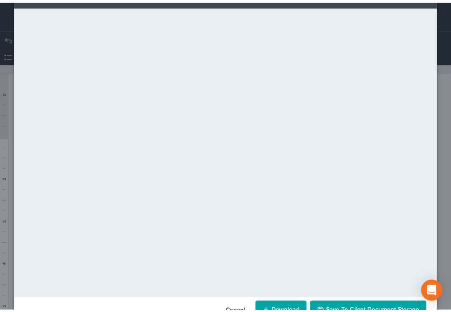
scroll to position [63, 0]
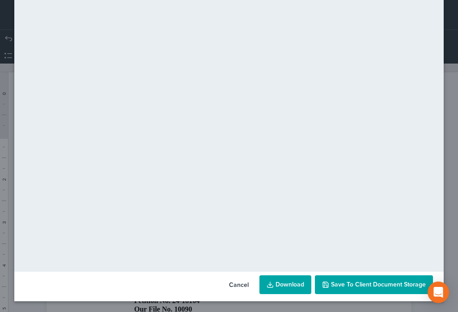
click at [383, 284] on span "Save to Client Document Storage" at bounding box center [378, 285] width 95 height 8
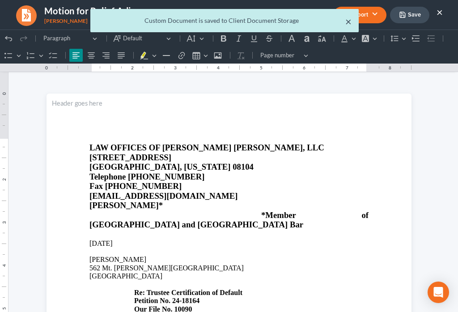
click at [351, 23] on button "×" at bounding box center [348, 21] width 6 height 11
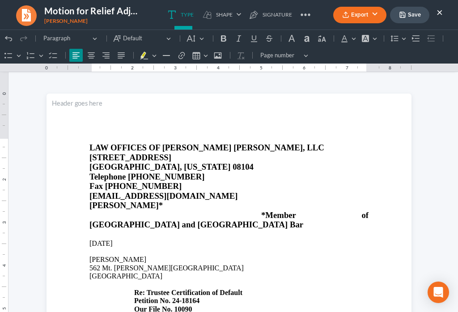
click at [440, 12] on button "×" at bounding box center [440, 12] width 6 height 11
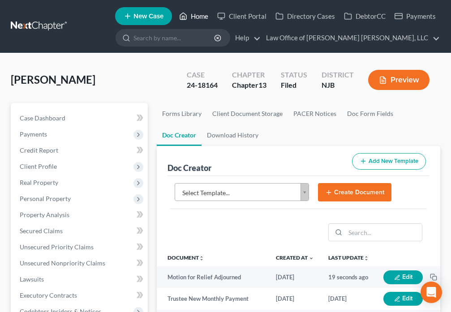
click at [186, 19] on icon at bounding box center [183, 16] width 6 height 7
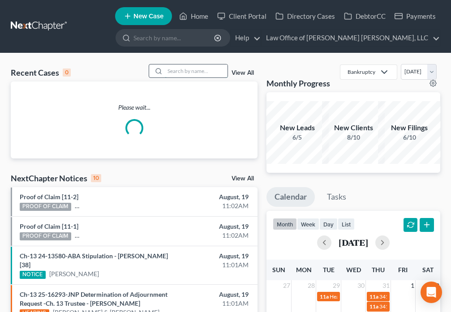
click at [182, 71] on input "search" at bounding box center [196, 70] width 63 height 13
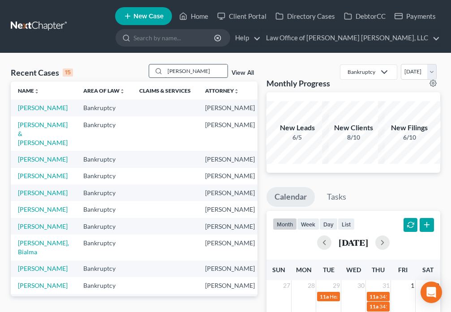
type input "[PERSON_NAME]"
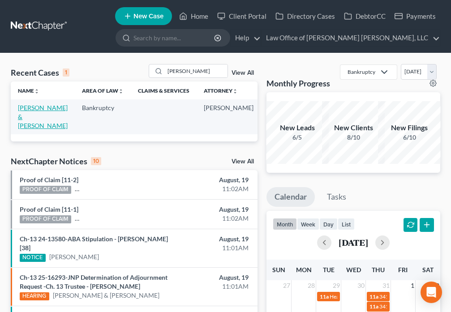
click at [27, 117] on link "[PERSON_NAME] & [PERSON_NAME]" at bounding box center [43, 117] width 50 height 26
select select "6"
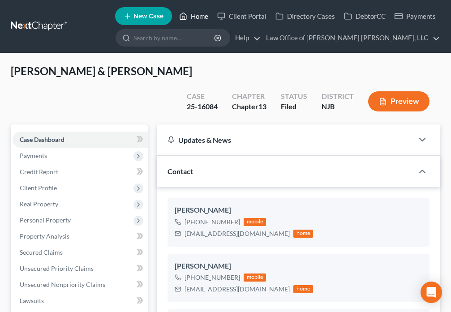
drag, startPoint x: 197, startPoint y: 14, endPoint x: 231, endPoint y: 121, distance: 112.1
click at [197, 14] on link "Home" at bounding box center [194, 16] width 38 height 16
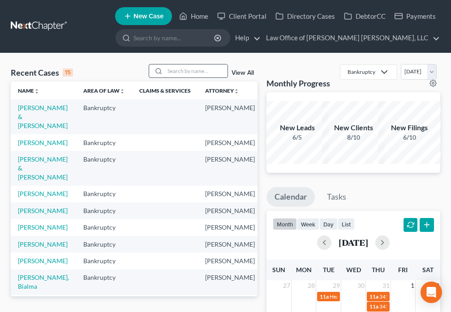
click at [187, 70] on input "search" at bounding box center [196, 70] width 63 height 13
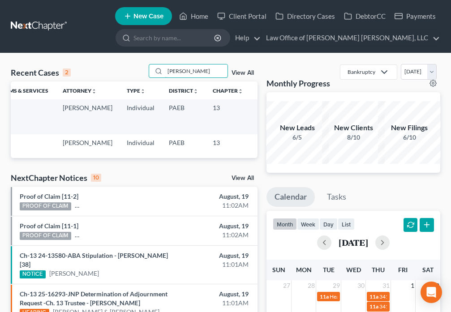
scroll to position [0, 143]
type input "R"
type input "[PERSON_NAME]"
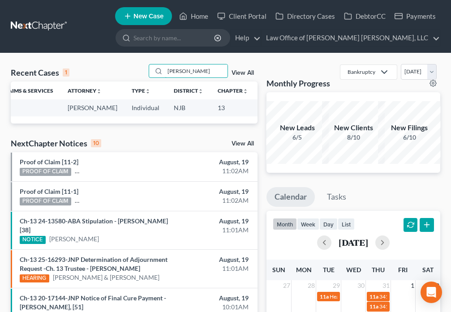
scroll to position [0, 0]
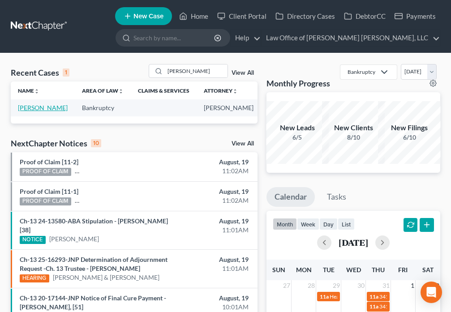
click at [18, 111] on link "[PERSON_NAME]" at bounding box center [43, 108] width 50 height 8
select select "6"
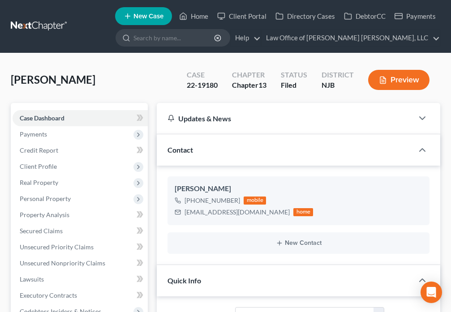
scroll to position [386, 0]
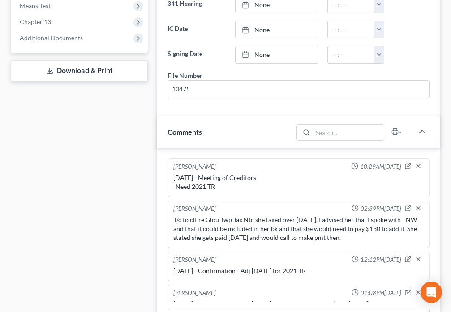
click at [77, 40] on span "Additional Documents" at bounding box center [51, 38] width 63 height 8
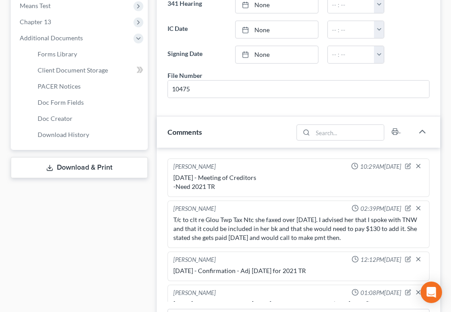
scroll to position [1376, 0]
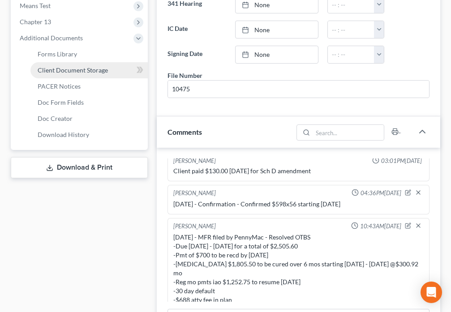
click at [98, 71] on span "Client Document Storage" at bounding box center [73, 70] width 70 height 8
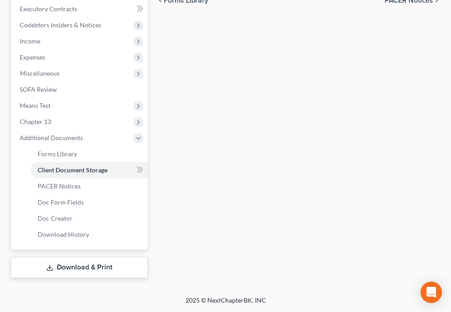
select select "9"
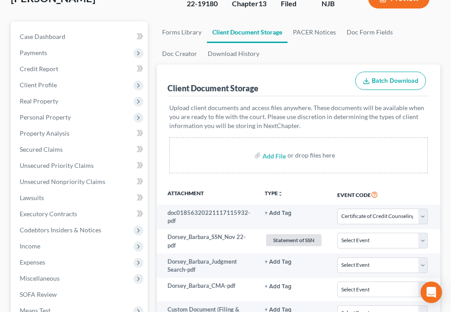
scroll to position [42, 0]
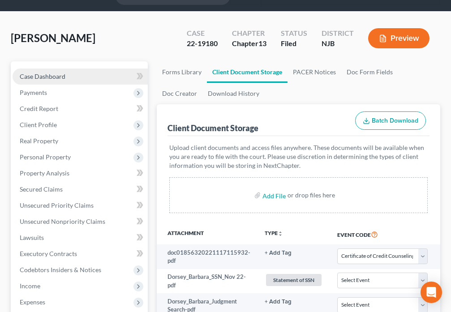
click at [66, 77] on link "Case Dashboard" at bounding box center [80, 76] width 135 height 16
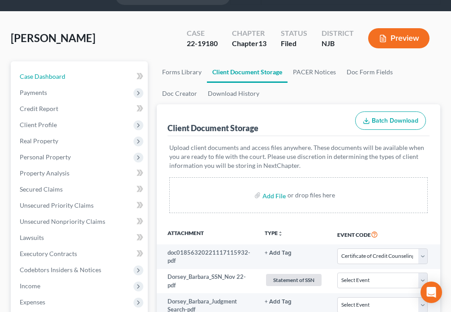
select select "6"
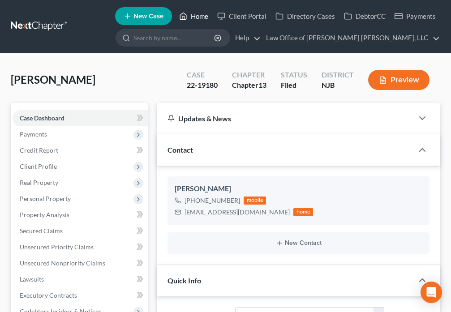
click at [189, 17] on link "Home" at bounding box center [194, 16] width 38 height 16
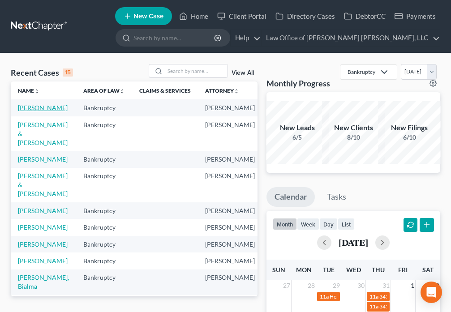
click at [28, 111] on link "[PERSON_NAME]" at bounding box center [43, 108] width 50 height 8
select select "6"
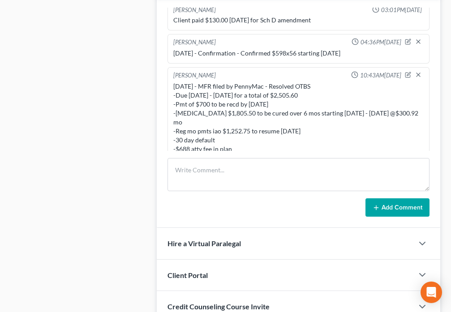
scroll to position [543, 0]
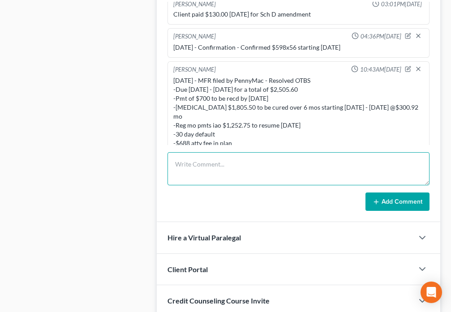
click at [230, 166] on textarea at bounding box center [298, 168] width 262 height 33
type textarea "[DATE] - TCOD Hrg - Resolved OTBS -$663x27 starting [DATE]"
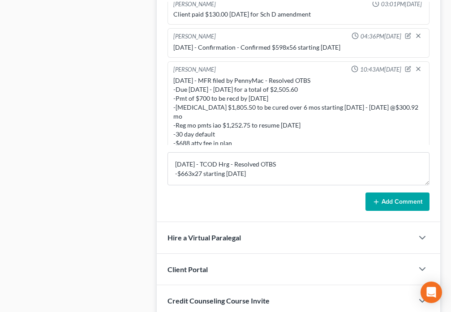
drag, startPoint x: 409, startPoint y: 205, endPoint x: 406, endPoint y: 198, distance: 7.4
click at [409, 203] on button "Add Comment" at bounding box center [397, 201] width 64 height 19
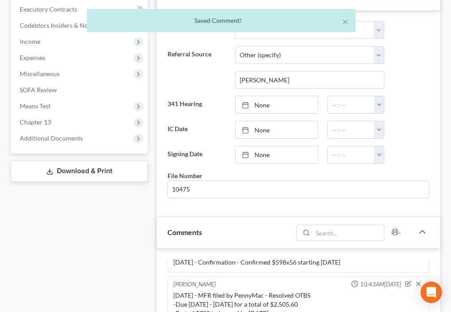
scroll to position [282, 0]
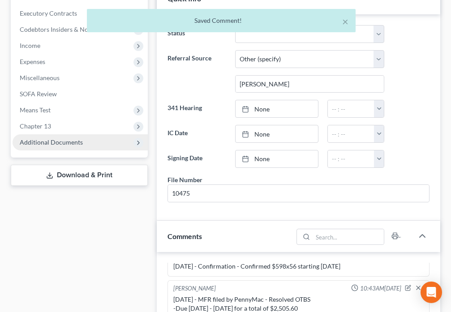
click at [71, 145] on span "Additional Documents" at bounding box center [51, 142] width 63 height 8
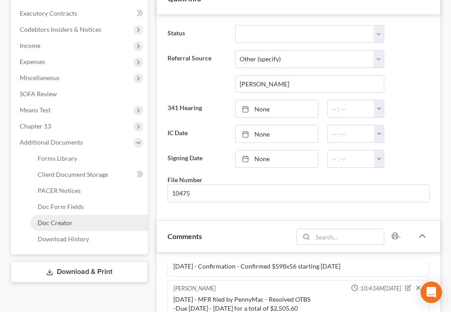
click at [70, 226] on span "Doc Creator" at bounding box center [55, 223] width 35 height 8
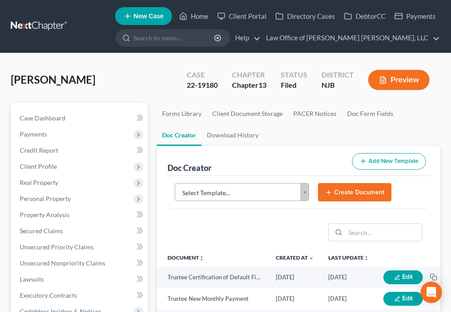
click at [305, 195] on body "Home New Case Client Portal Directory Cases DebtorCC Payments Law Office of [PE…" at bounding box center [225, 299] width 451 height 598
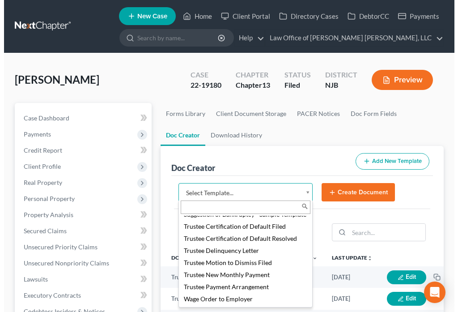
scroll to position [1278, 0]
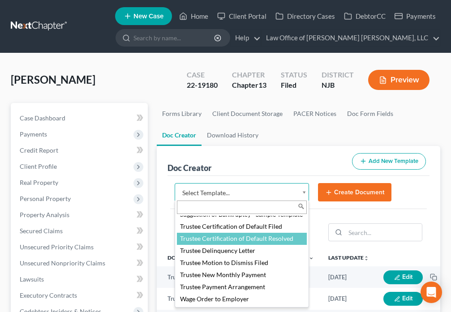
select select "89001"
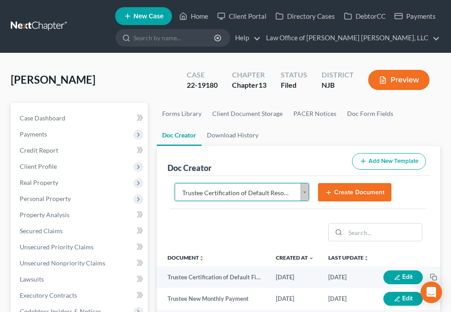
click at [347, 195] on button "Create Document" at bounding box center [354, 192] width 73 height 19
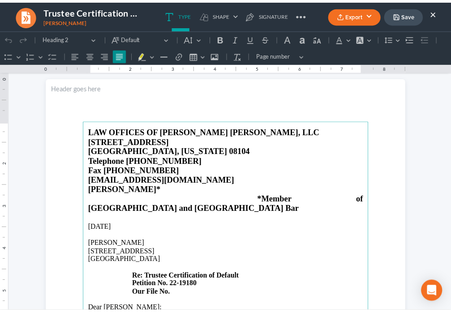
scroll to position [73, 0]
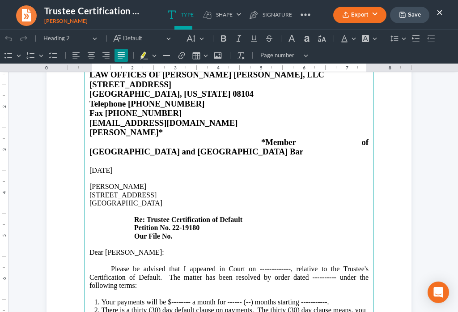
click at [182, 218] on p "[STREET_ADDRESS] Re: Trustee Certification of Default Petition No. 22-19180 Our…" at bounding box center [228, 215] width 279 height 49
click at [288, 265] on p "Please be advised that I appeared in Court on -------------, relative to the Tr…" at bounding box center [228, 277] width 279 height 25
click at [331, 265] on p "Please be advised that I appeared in Court on [DATE], relative to the Trustee's…" at bounding box center [228, 277] width 279 height 25
click at [333, 265] on p "Please be advised that I appeared in Court on [DATE], relative to the Trustee's…" at bounding box center [228, 277] width 279 height 25
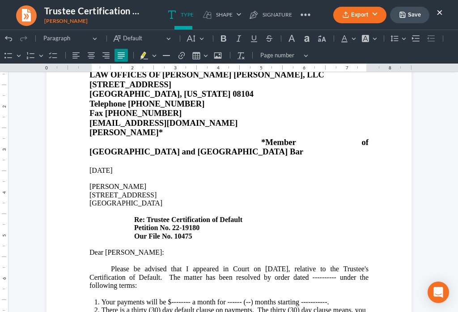
click at [440, 15] on button "×" at bounding box center [440, 12] width 6 height 11
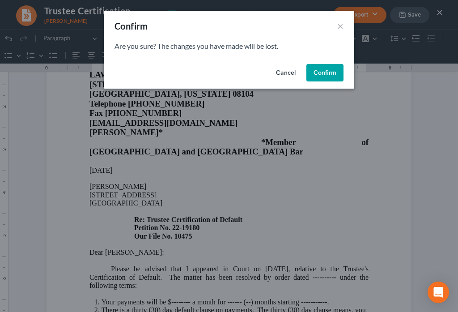
click at [326, 78] on button "Confirm" at bounding box center [325, 73] width 37 height 18
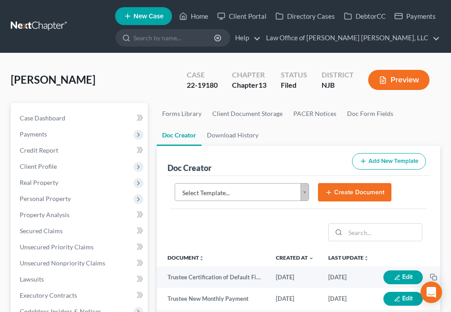
click at [304, 194] on body "Home New Case Client Portal Directory Cases DebtorCC Payments Law Office of [PE…" at bounding box center [225, 299] width 451 height 598
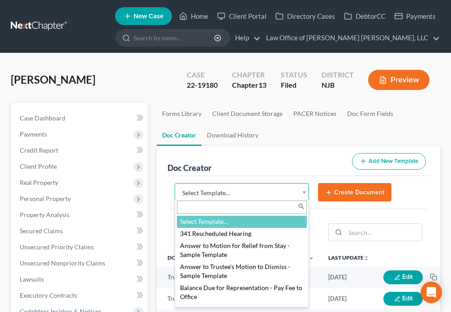
click at [231, 155] on body "Home New Case Client Portal Directory Cases DebtorCC Payments Law Office of [PE…" at bounding box center [225, 299] width 451 height 598
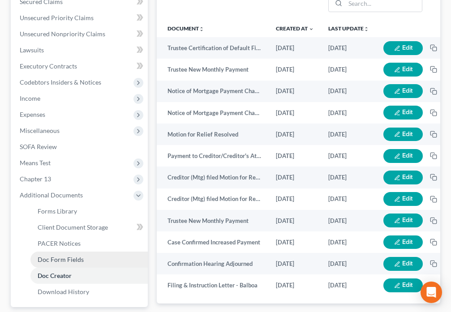
scroll to position [230, 0]
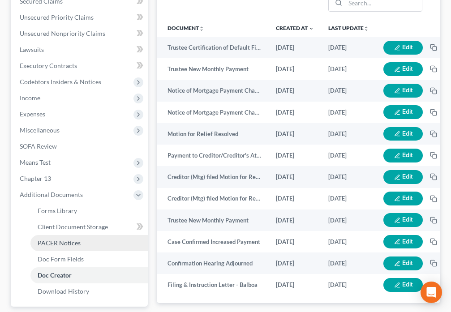
click at [69, 247] on link "PACER Notices" at bounding box center [88, 243] width 117 height 16
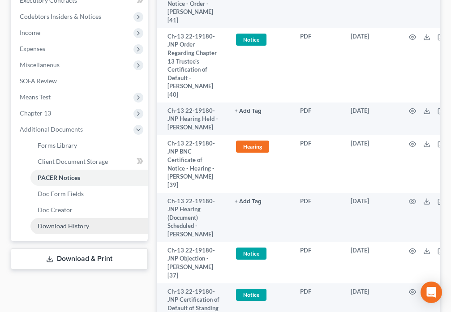
scroll to position [303, 0]
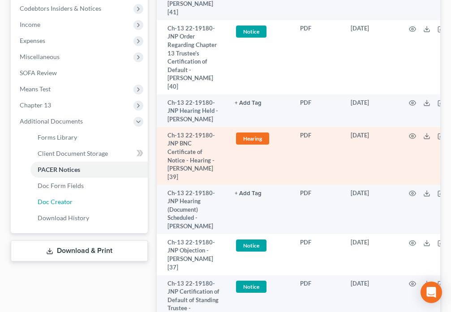
drag, startPoint x: 68, startPoint y: 204, endPoint x: 191, endPoint y: 183, distance: 124.8
click at [68, 204] on span "Doc Creator" at bounding box center [55, 202] width 35 height 8
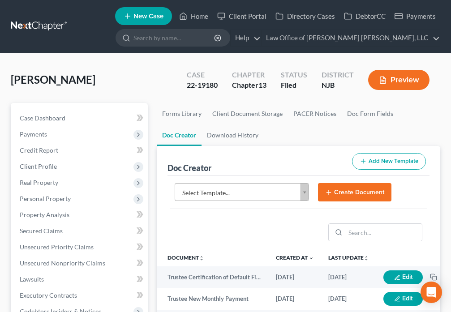
click at [303, 194] on body "Home New Case Client Portal Directory Cases DebtorCC Payments Law Office of [PE…" at bounding box center [225, 299] width 451 height 598
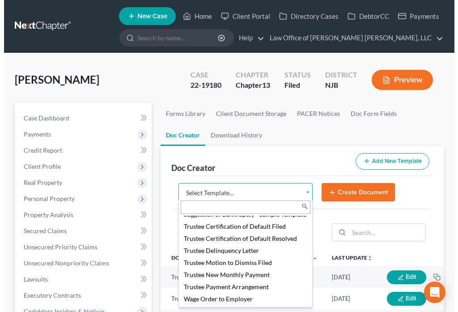
scroll to position [1278, 0]
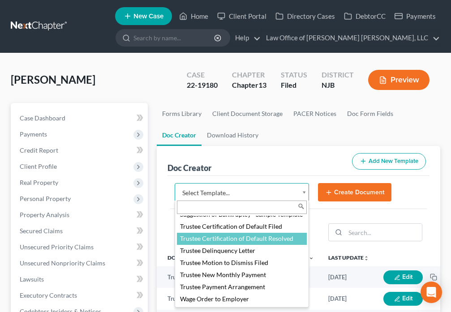
select select "89001"
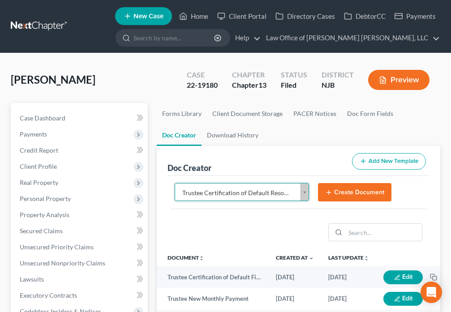
click at [351, 192] on button "Create Document" at bounding box center [354, 192] width 73 height 19
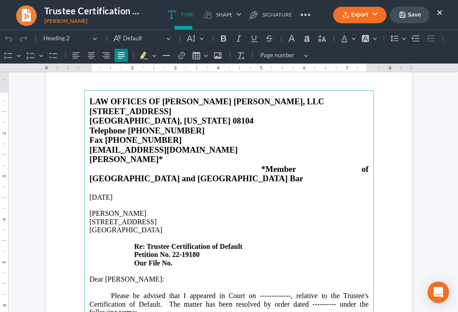
scroll to position [63, 0]
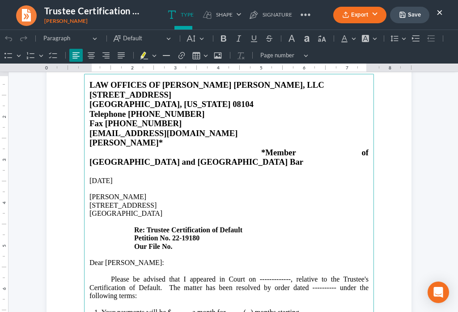
click at [185, 251] on p "Rich Text Editor, page-0-main" at bounding box center [228, 255] width 279 height 8
click at [187, 225] on p "[STREET_ADDRESS] Re: Trustee Certification of Default Petition No. 22-19180 Our…" at bounding box center [228, 225] width 279 height 49
click at [181, 227] on p "[STREET_ADDRESS] Re: Trustee Certification of Default Petition No. 22-19180 Our…" at bounding box center [228, 225] width 279 height 49
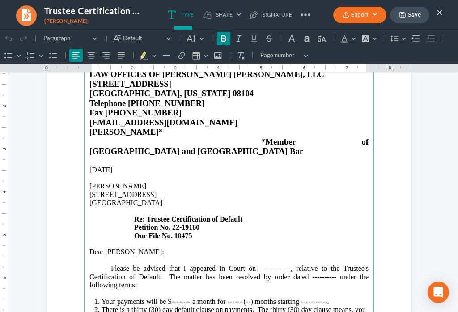
scroll to position [84, 0]
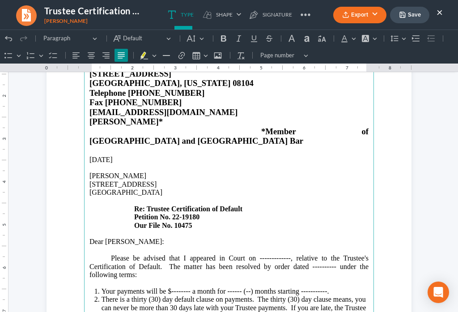
click at [287, 254] on p "Please be advised that I appeared in Court on -------------, relative to the Tr…" at bounding box center [228, 266] width 279 height 25
click at [333, 254] on p "Please be advised that I appeared in Court on [DATE], relative to the Trustee's…" at bounding box center [228, 266] width 279 height 25
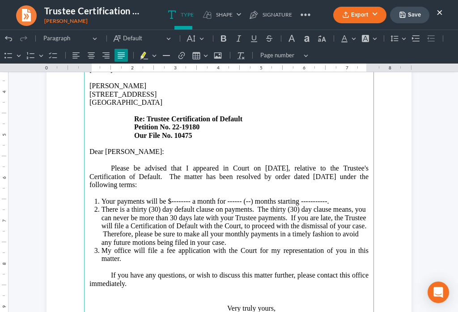
scroll to position [209, 0]
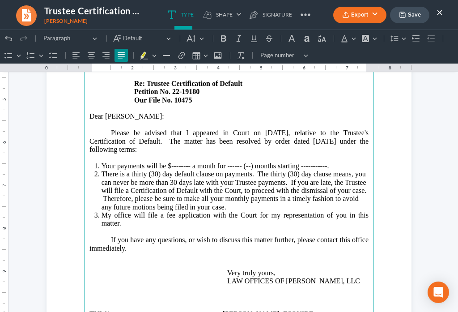
click at [185, 162] on li "Your payments will be $-------- a month for ------ (--) months starting -------…" at bounding box center [235, 166] width 267 height 8
click at [238, 162] on li "Your payments will be $663.00 a month for ------ (--) months starting ---------…" at bounding box center [235, 166] width 267 height 8
drag, startPoint x: 271, startPoint y: 146, endPoint x: 290, endPoint y: 141, distance: 19.1
click at [272, 162] on li "Your payments will be $663.00 a month for twenty-seven (--) months starting ---…" at bounding box center [235, 166] width 267 height 8
click at [350, 162] on li "Your payments will be $663.00 a month for twenty-seven (27) months starting ---…" at bounding box center [235, 166] width 267 height 8
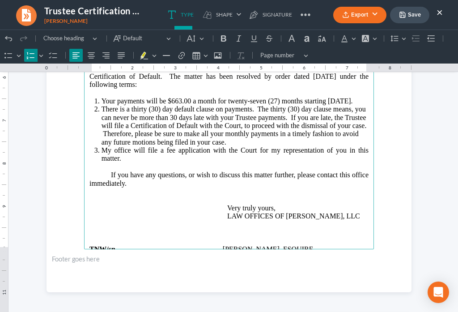
scroll to position [313, 0]
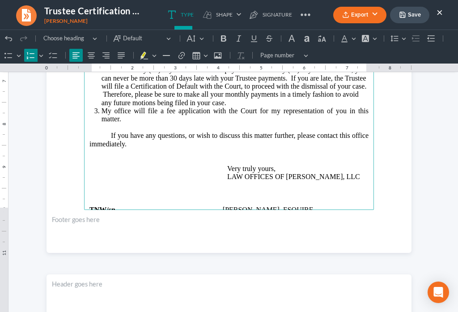
click at [143, 132] on p "If you have any questions, or wish to discuss this matter further, please conta…" at bounding box center [228, 156] width 279 height 49
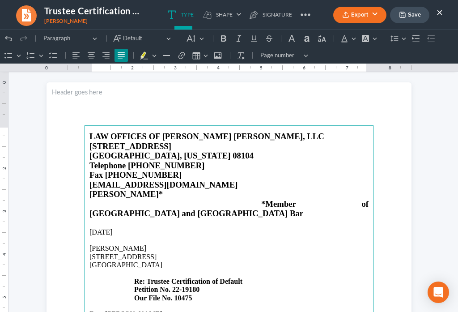
scroll to position [0, 0]
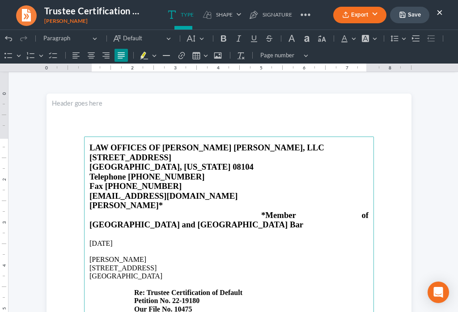
click at [407, 13] on button "Save" at bounding box center [409, 15] width 39 height 17
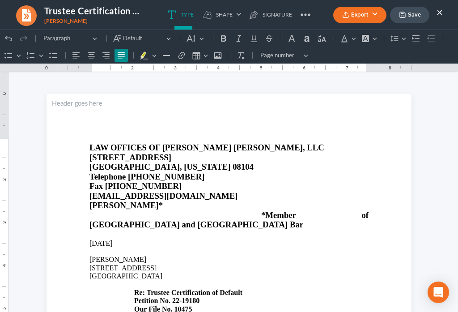
click at [352, 17] on button "Export" at bounding box center [359, 15] width 53 height 17
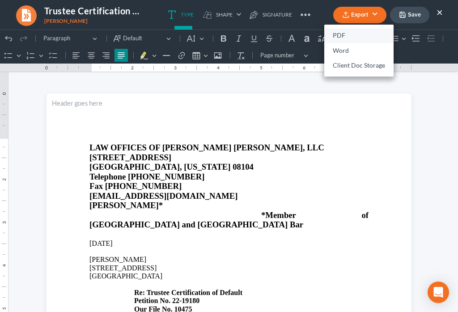
click at [334, 38] on link "PDF" at bounding box center [358, 35] width 69 height 15
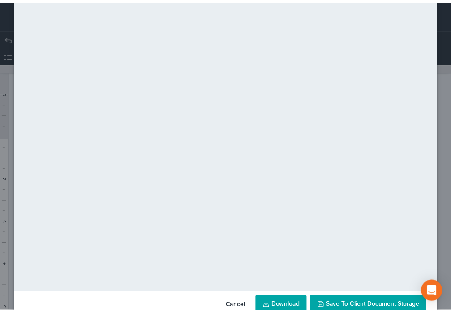
scroll to position [63, 0]
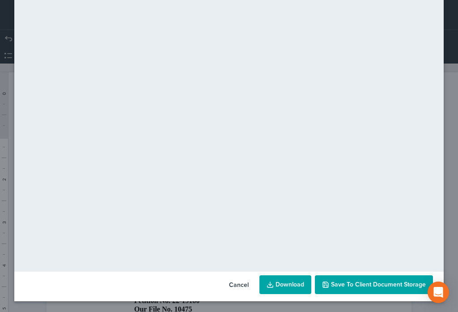
click at [374, 283] on span "Save to Client Document Storage" at bounding box center [378, 285] width 95 height 8
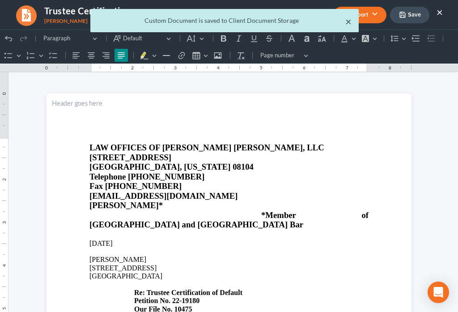
drag, startPoint x: 349, startPoint y: 25, endPoint x: 442, endPoint y: 2, distance: 95.3
click at [349, 25] on button "×" at bounding box center [348, 21] width 6 height 11
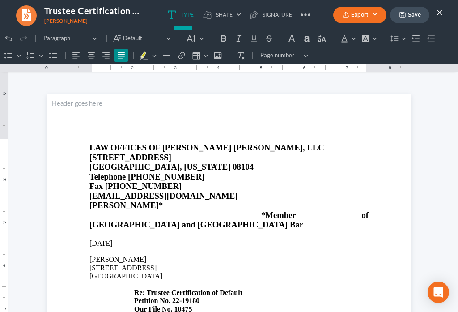
click at [441, 13] on button "×" at bounding box center [440, 12] width 6 height 11
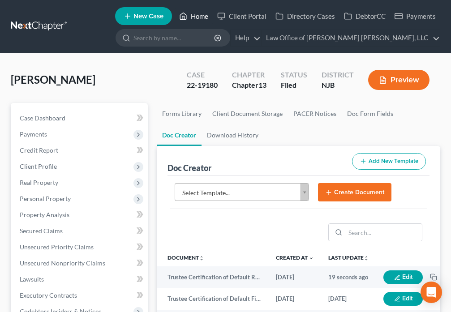
drag, startPoint x: 181, startPoint y: 16, endPoint x: 202, endPoint y: 98, distance: 84.9
click at [182, 17] on icon at bounding box center [183, 16] width 8 height 11
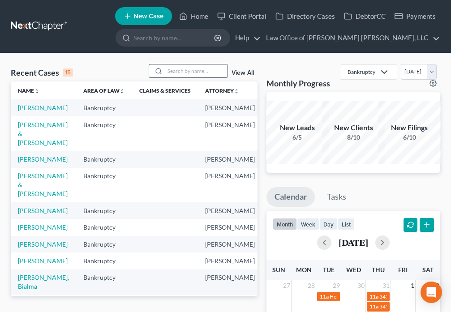
click at [185, 68] on input "search" at bounding box center [196, 70] width 63 height 13
type input "[PERSON_NAME]"
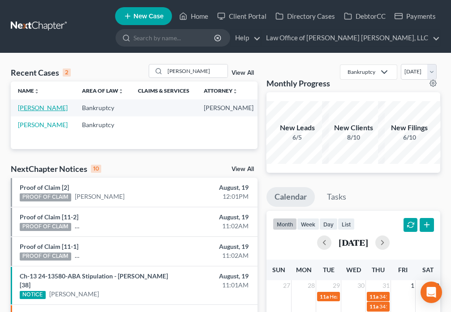
click at [29, 111] on link "[PERSON_NAME]" at bounding box center [43, 108] width 50 height 8
select select "6"
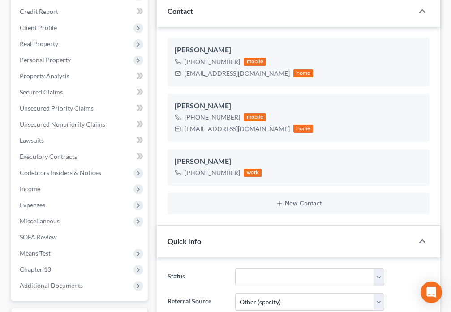
scroll to position [272, 0]
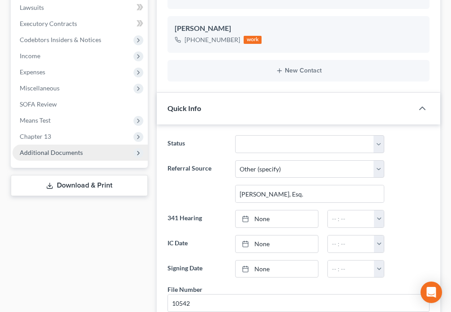
click at [56, 152] on span "Additional Documents" at bounding box center [51, 153] width 63 height 8
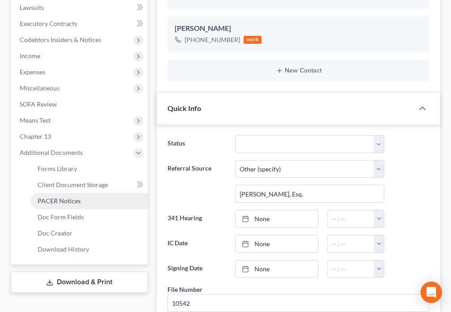
click at [74, 200] on span "PACER Notices" at bounding box center [59, 201] width 43 height 8
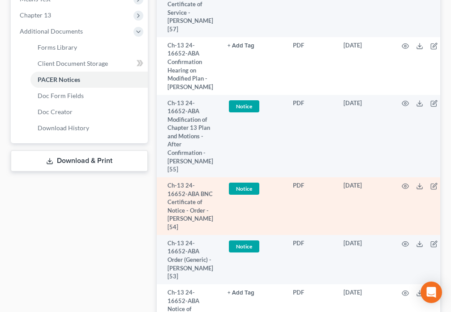
scroll to position [397, 0]
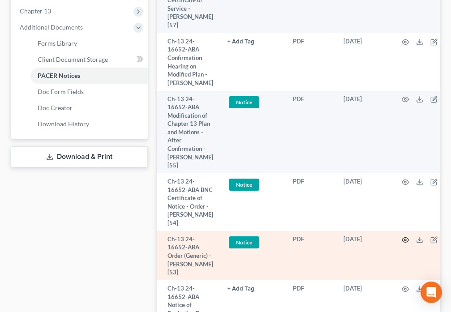
click at [401, 236] on icon "button" at bounding box center [404, 239] width 7 height 7
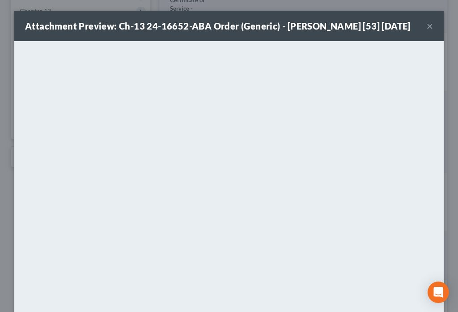
click at [427, 26] on button "×" at bounding box center [430, 26] width 6 height 11
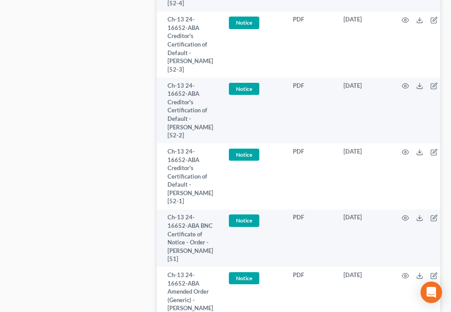
scroll to position [919, 0]
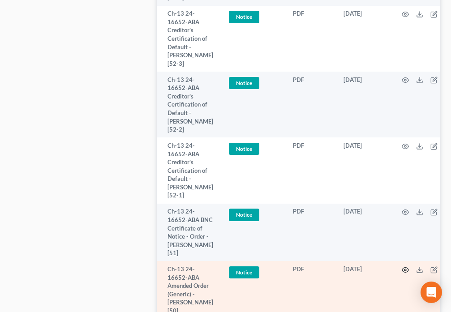
click at [405, 266] on icon "button" at bounding box center [404, 269] width 7 height 7
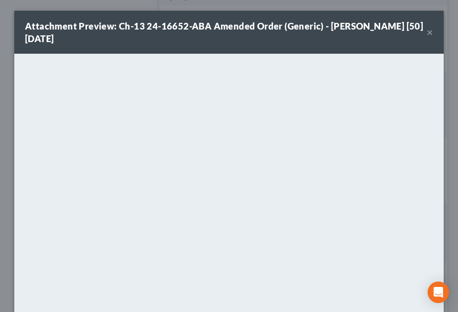
click at [421, 30] on div "Attachment Preview: Ch-13 24-16652-ABA Amended Order (Generic) - [PERSON_NAME] …" at bounding box center [226, 32] width 402 height 25
click at [427, 33] on button "×" at bounding box center [430, 32] width 6 height 11
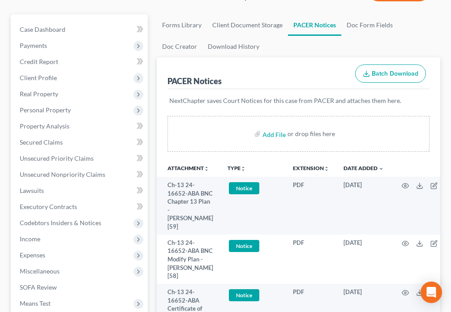
scroll to position [0, 0]
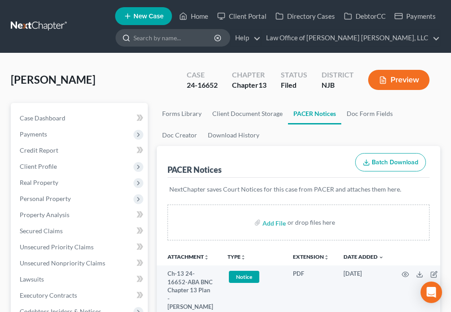
click at [203, 42] on input "search" at bounding box center [174, 38] width 82 height 17
type input "[PERSON_NAME]"
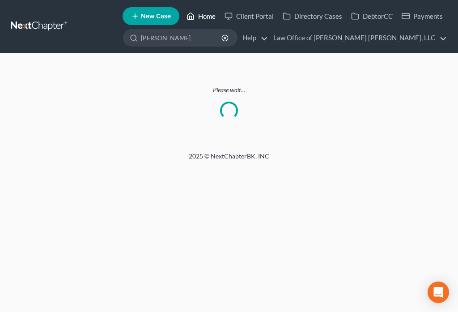
click at [193, 20] on icon at bounding box center [191, 16] width 8 height 11
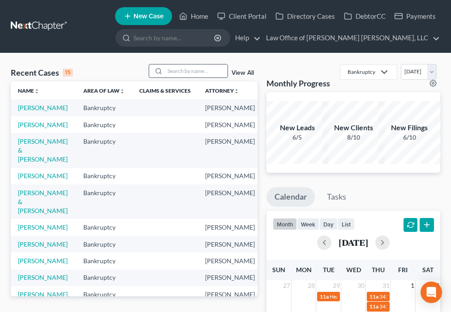
click at [190, 70] on input "search" at bounding box center [196, 70] width 63 height 13
type input "[PERSON_NAME]"
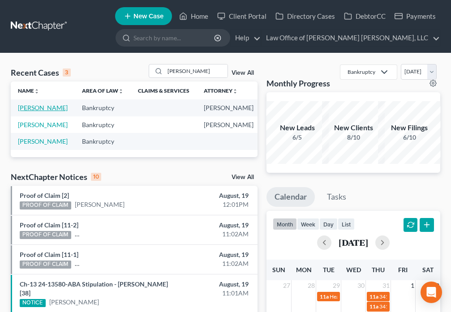
click at [29, 109] on link "[PERSON_NAME]" at bounding box center [43, 108] width 50 height 8
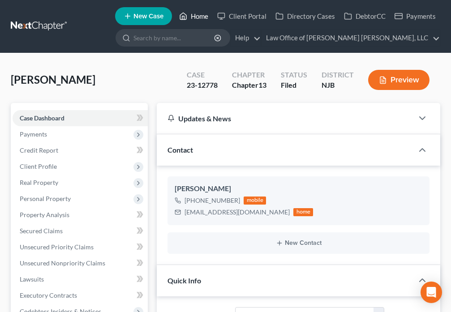
click at [196, 16] on link "Home" at bounding box center [194, 16] width 38 height 16
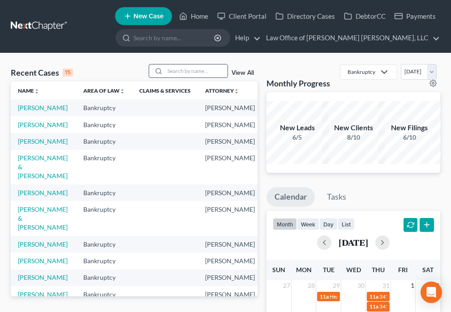
click at [179, 74] on input "search" at bounding box center [196, 70] width 63 height 13
click at [26, 128] on link "[PERSON_NAME]" at bounding box center [43, 125] width 50 height 8
select select "6"
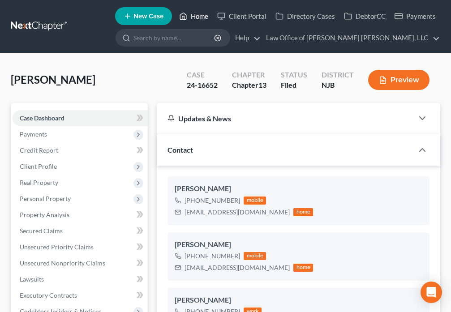
click at [187, 13] on icon at bounding box center [183, 16] width 8 height 11
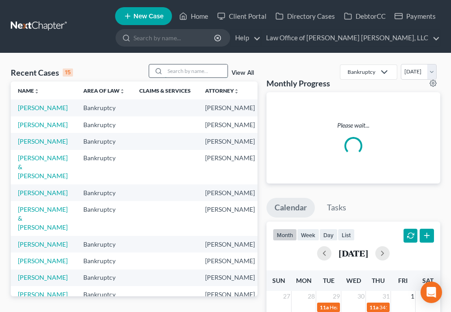
click at [184, 69] on input "search" at bounding box center [196, 70] width 63 height 13
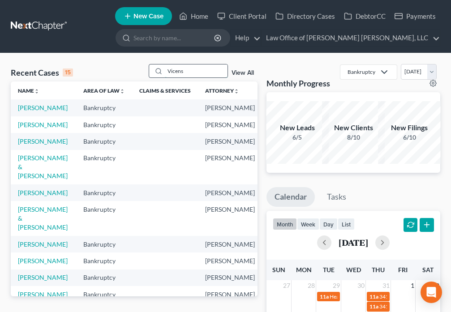
type input "Vicens"
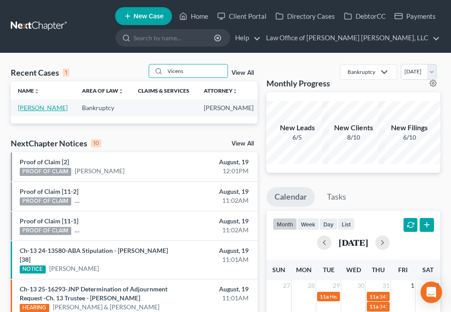
click at [33, 111] on link "[PERSON_NAME]" at bounding box center [43, 108] width 50 height 8
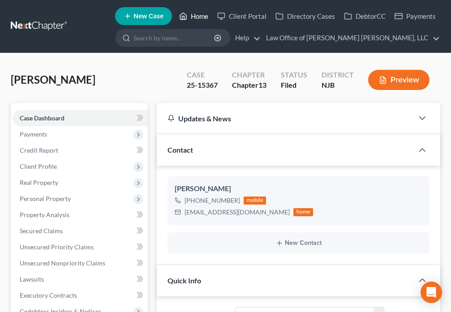
click at [188, 17] on link "Home" at bounding box center [194, 16] width 38 height 16
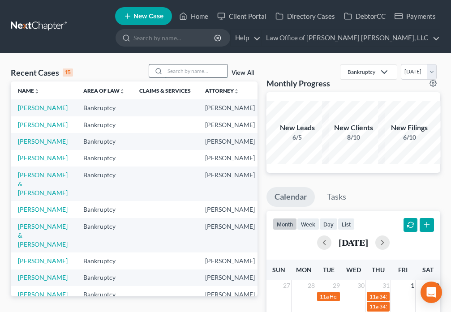
click at [178, 70] on input "search" at bounding box center [196, 70] width 63 height 13
type input "[PERSON_NAME]"
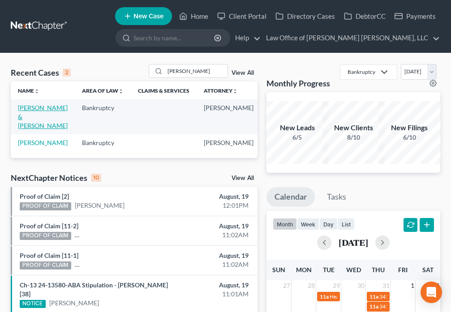
click at [31, 111] on link "[PERSON_NAME] & [PERSON_NAME]" at bounding box center [43, 117] width 50 height 26
select select "6"
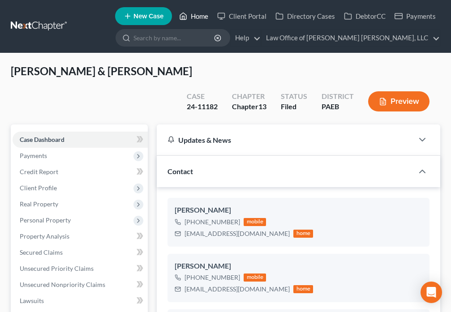
click at [192, 14] on link "Home" at bounding box center [194, 16] width 38 height 16
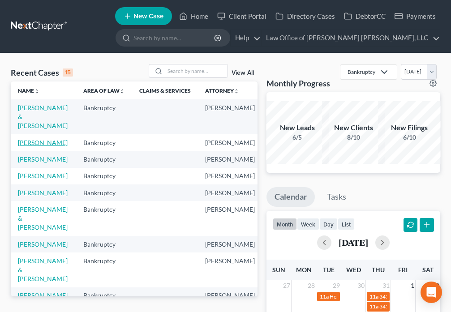
click at [33, 146] on link "[PERSON_NAME]" at bounding box center [43, 143] width 50 height 8
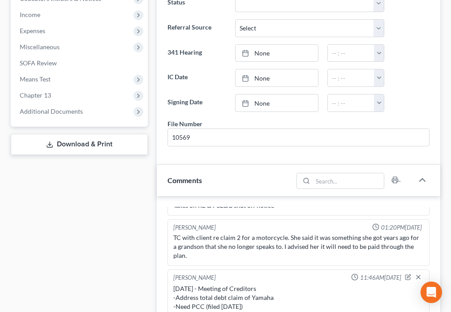
scroll to position [313, 0]
click at [57, 112] on span "Additional Documents" at bounding box center [51, 111] width 63 height 8
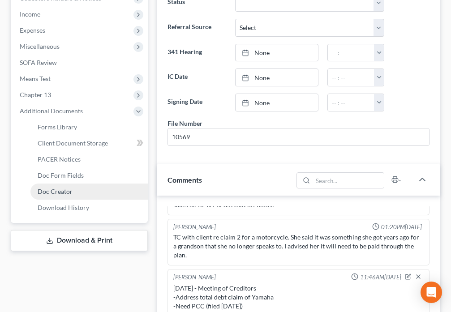
click at [67, 195] on span "Doc Creator" at bounding box center [55, 191] width 35 height 8
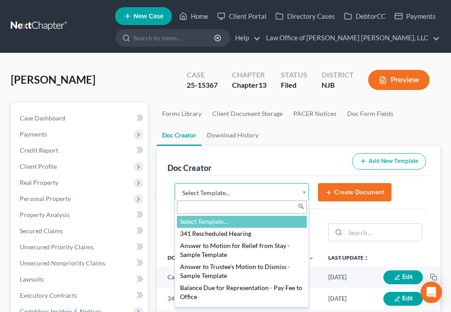
click at [302, 196] on body "Home New Case Client Portal Directory Cases DebtorCC Payments Law Office of [PE…" at bounding box center [225, 299] width 451 height 598
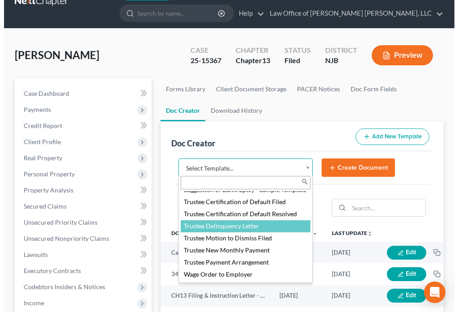
scroll to position [52, 0]
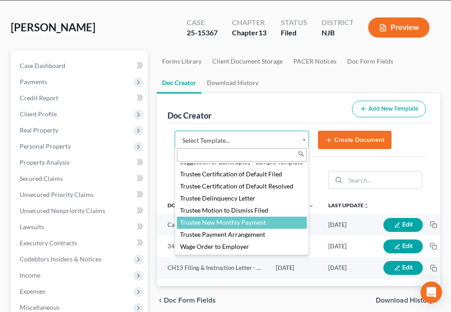
select select "88983"
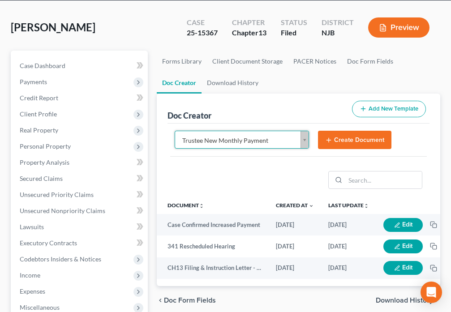
click at [337, 145] on button "Create Document" at bounding box center [354, 140] width 73 height 19
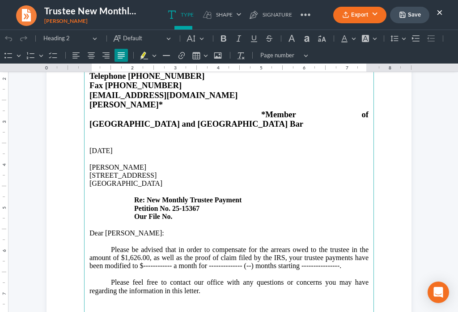
scroll to position [115, 0]
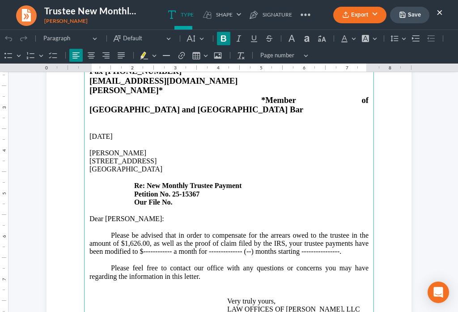
click at [192, 183] on p "[STREET_ADDRESS] Re: New Monthly Trustee Payment Petition No. 25-15367 Our File…" at bounding box center [228, 181] width 279 height 49
click at [267, 231] on p "Please be advised that in order to compensate for the arrears owed to the trust…" at bounding box center [228, 243] width 279 height 25
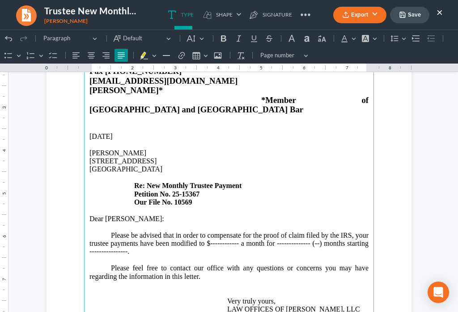
click at [232, 231] on p "Please be advised that in order to compensate for the proof of claim filed by t…" at bounding box center [228, 243] width 279 height 25
click at [348, 231] on p "Please be advised that in order to compensate for the proof of claim filed by t…" at bounding box center [228, 243] width 279 height 25
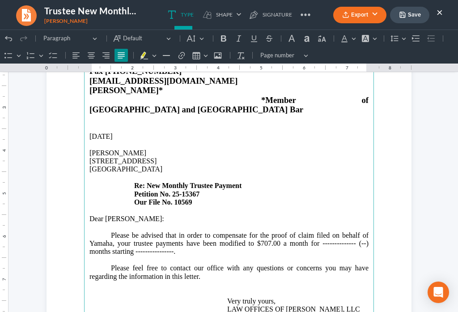
click at [354, 231] on p "Please be advised that in order to compensate for the proof of claim filed on b…" at bounding box center [228, 243] width 279 height 25
click at [362, 231] on p "Please be advised that in order to compensate for the proof of claim filed on b…" at bounding box center [228, 243] width 279 height 25
click at [170, 233] on p "Please be advised that in order to compensate for the proof of claim filed on b…" at bounding box center [228, 243] width 279 height 25
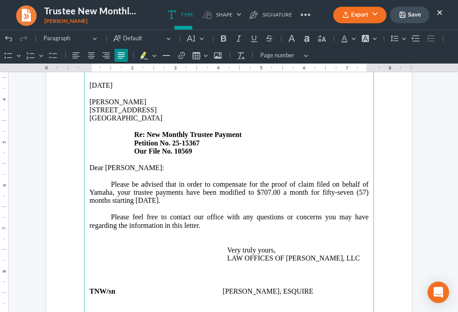
scroll to position [178, 0]
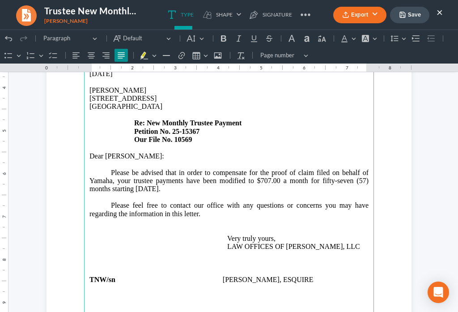
click at [205, 193] on p "Rich Text Editor, page-0-main" at bounding box center [228, 197] width 279 height 8
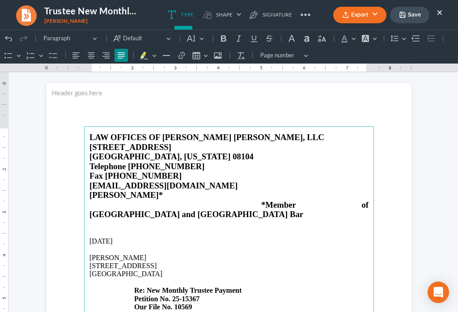
scroll to position [0, 0]
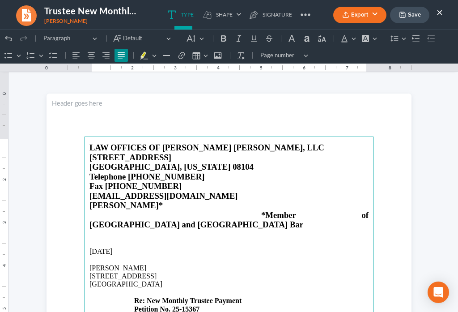
click at [406, 17] on button "Save" at bounding box center [409, 15] width 39 height 17
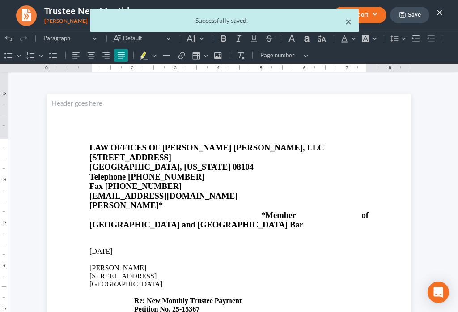
click at [349, 24] on button "×" at bounding box center [348, 21] width 6 height 11
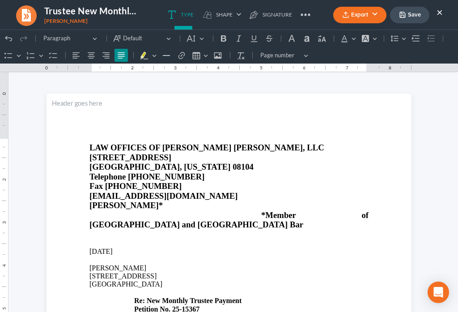
click at [349, 19] on button "Export" at bounding box center [359, 15] width 53 height 17
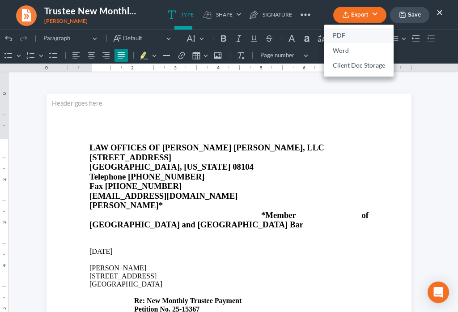
click at [345, 34] on link "PDF" at bounding box center [358, 35] width 69 height 15
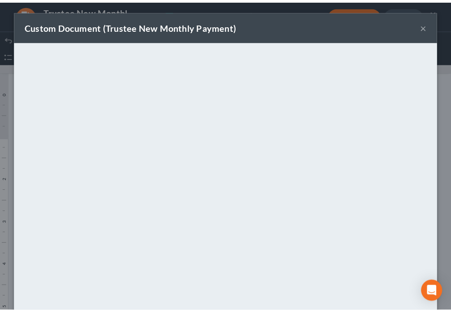
scroll to position [63, 0]
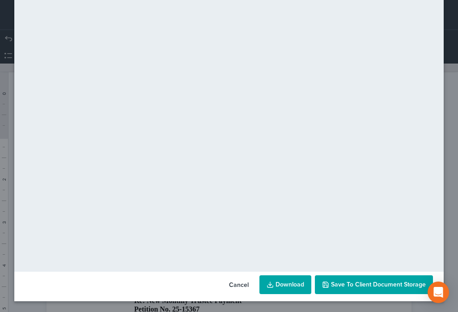
click at [356, 290] on button "Save to Client Document Storage" at bounding box center [374, 284] width 118 height 19
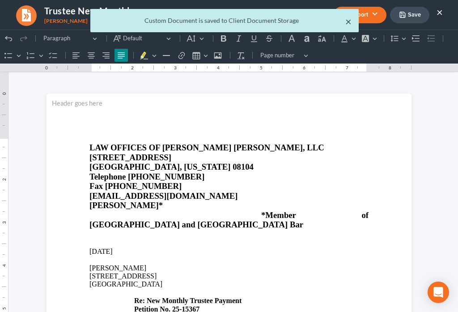
click at [347, 22] on button "×" at bounding box center [348, 21] width 6 height 11
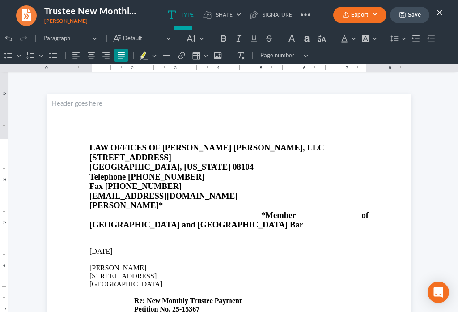
click at [441, 10] on button "×" at bounding box center [440, 12] width 6 height 11
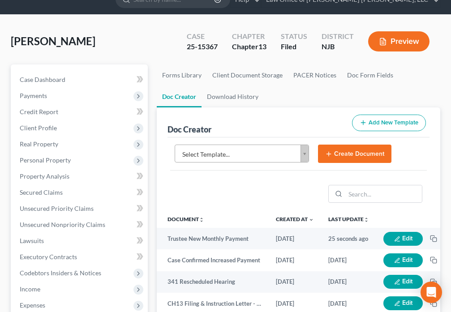
scroll to position [0, 0]
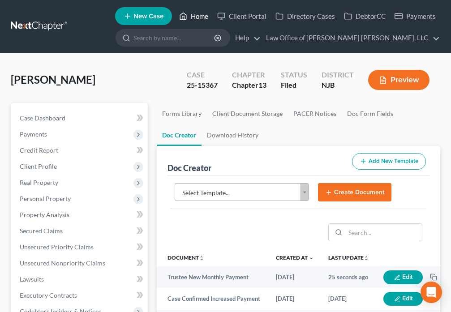
click at [194, 20] on link "Home" at bounding box center [194, 16] width 38 height 16
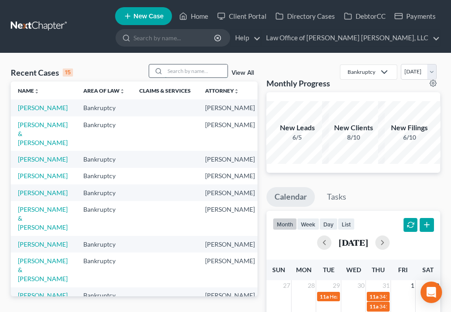
click at [179, 70] on input "search" at bounding box center [196, 70] width 63 height 13
type input "White"
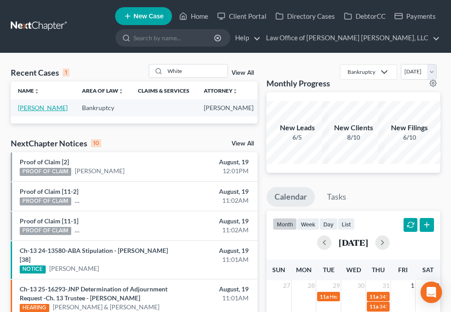
click at [25, 109] on link "[PERSON_NAME]" at bounding box center [43, 108] width 50 height 8
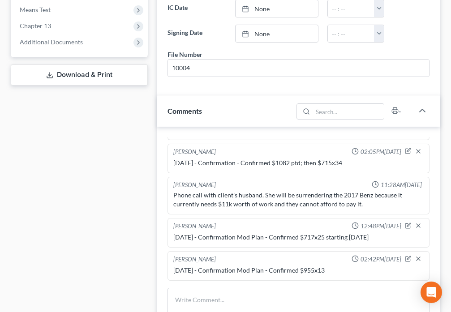
scroll to position [366, 0]
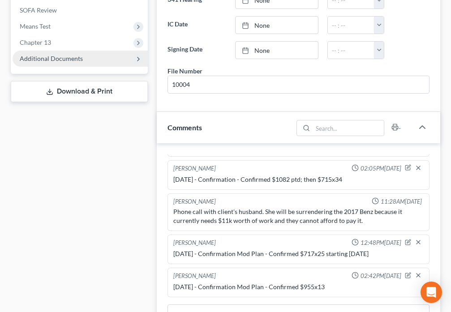
click at [78, 59] on span "Additional Documents" at bounding box center [51, 59] width 63 height 8
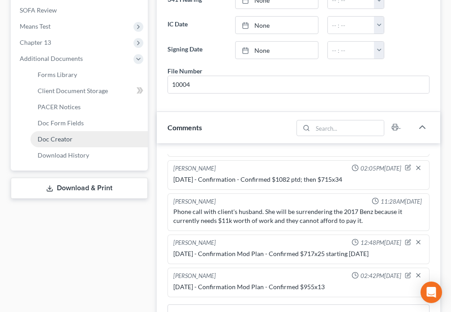
click at [69, 140] on span "Doc Creator" at bounding box center [55, 139] width 35 height 8
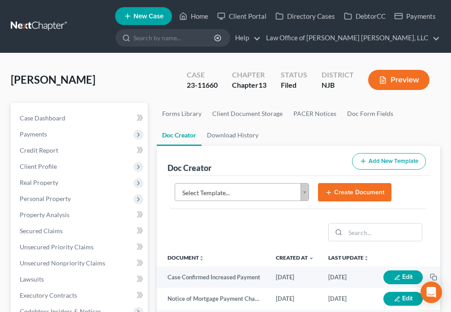
click at [301, 197] on body "Home New Case Client Portal Directory Cases DebtorCC Payments Law Office of [PE…" at bounding box center [225, 299] width 451 height 598
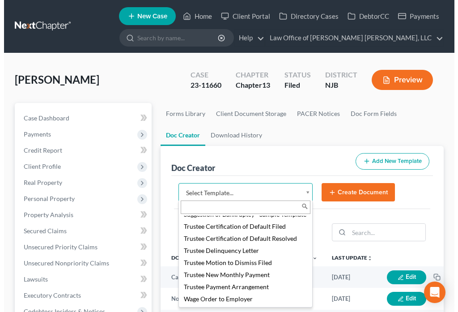
scroll to position [1278, 0]
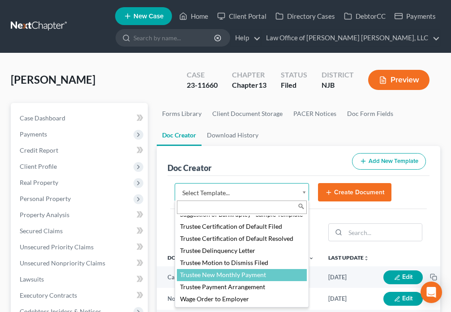
select select "88983"
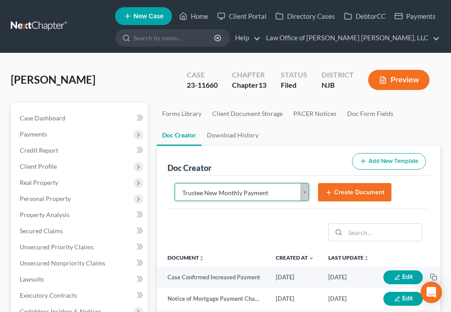
click at [333, 196] on button "Create Document" at bounding box center [354, 192] width 73 height 19
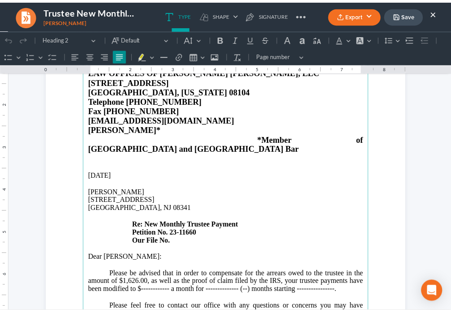
scroll to position [84, 0]
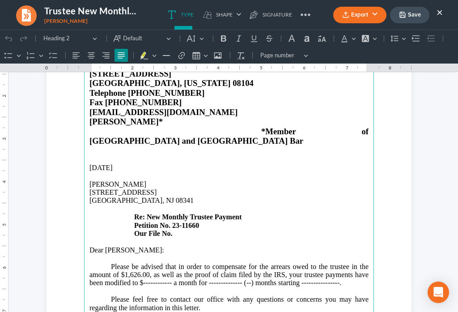
click at [187, 217] on p "[STREET_ADDRESS] Re: New Monthly Trustee Payment Petition No. 23-11660 Our File…" at bounding box center [228, 212] width 279 height 49
click at [440, 13] on button "×" at bounding box center [440, 12] width 6 height 11
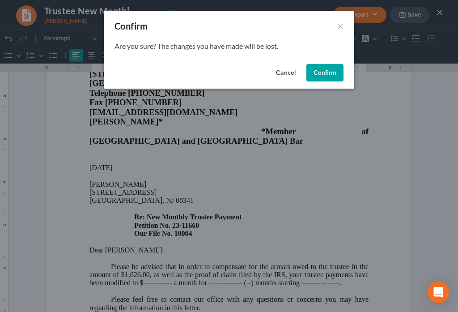
click at [322, 75] on button "Confirm" at bounding box center [325, 73] width 37 height 18
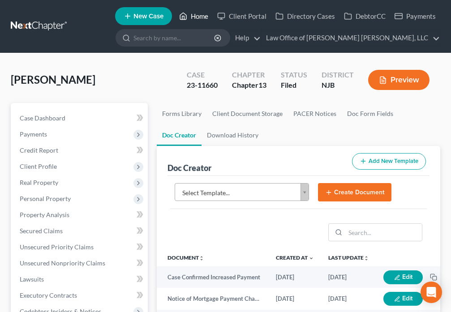
click at [182, 19] on icon at bounding box center [183, 16] width 8 height 11
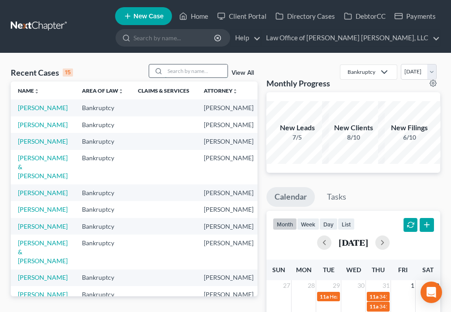
click at [181, 74] on input "search" at bounding box center [196, 70] width 63 height 13
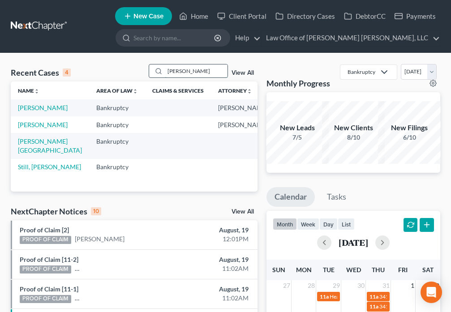
type input "[PERSON_NAME]"
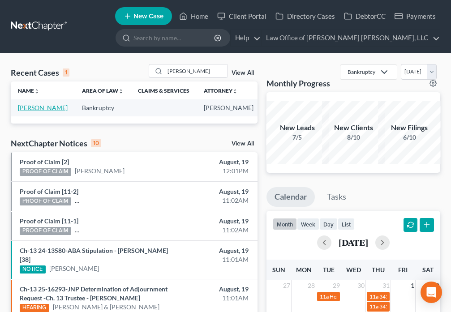
click at [31, 105] on link "[PERSON_NAME]" at bounding box center [43, 108] width 50 height 8
select select "4"
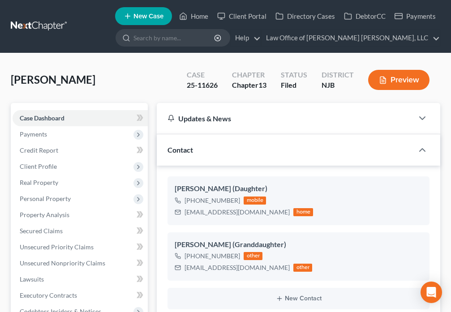
scroll to position [324, 0]
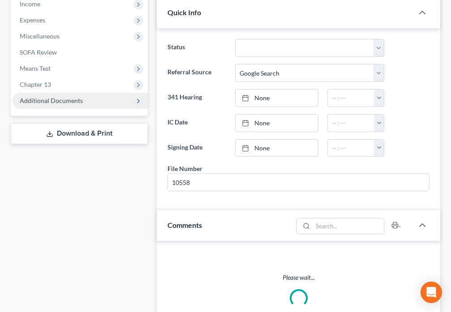
click at [45, 103] on span "Additional Documents" at bounding box center [51, 101] width 63 height 8
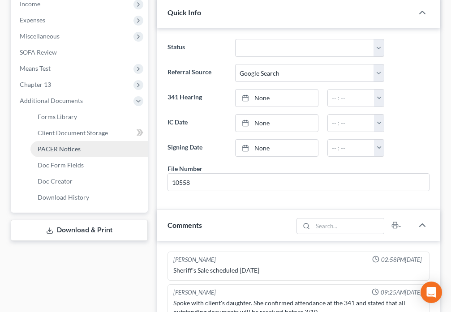
scroll to position [483, 0]
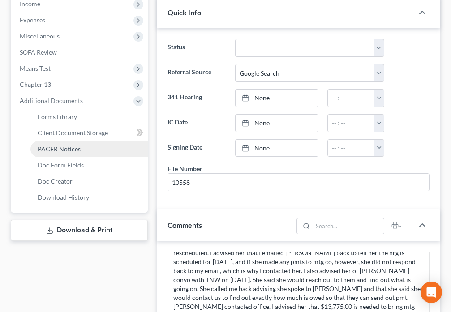
click at [63, 144] on link "PACER Notices" at bounding box center [88, 149] width 117 height 16
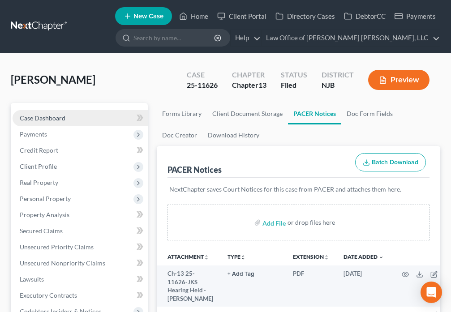
click at [62, 117] on span "Case Dashboard" at bounding box center [43, 118] width 46 height 8
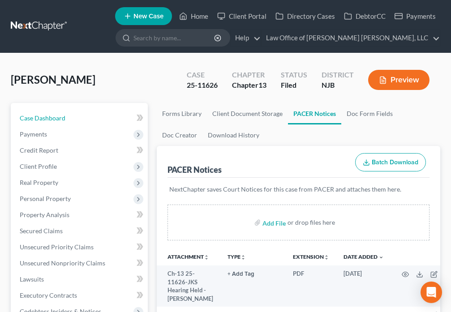
select select "4"
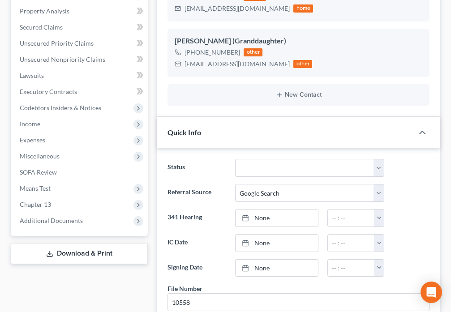
scroll to position [230, 0]
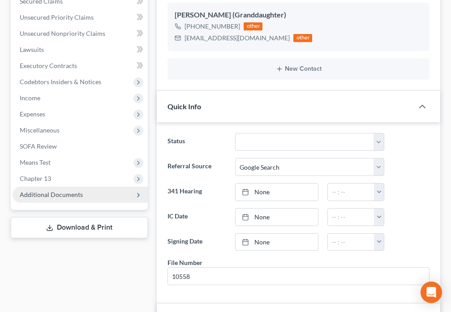
click at [60, 196] on span "Additional Documents" at bounding box center [51, 195] width 63 height 8
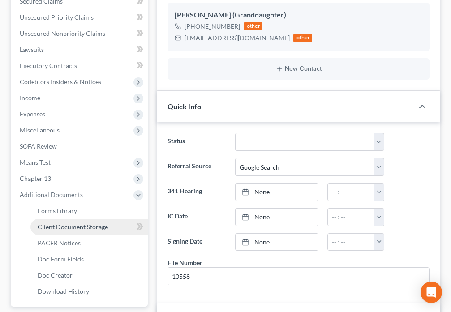
click at [89, 229] on span "Client Document Storage" at bounding box center [73, 227] width 70 height 8
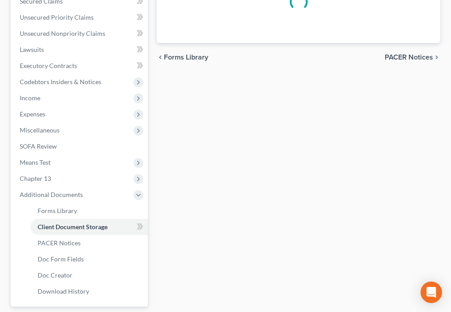
select select "9"
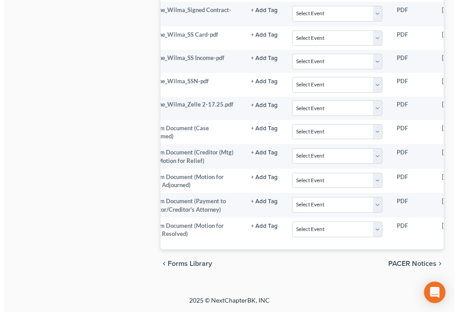
scroll to position [0, 118]
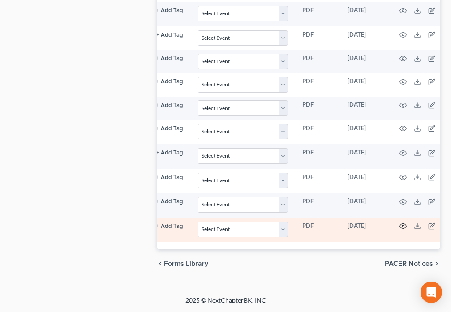
click at [402, 225] on circle "button" at bounding box center [403, 226] width 2 height 2
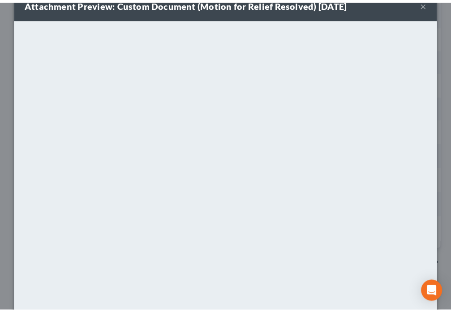
scroll to position [0, 0]
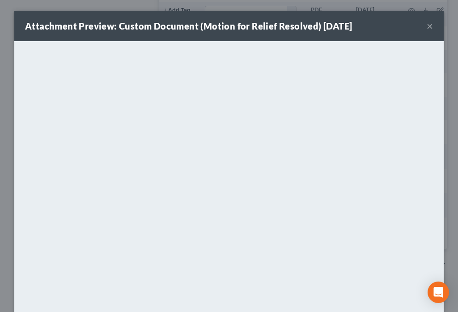
click at [427, 25] on button "×" at bounding box center [430, 26] width 6 height 11
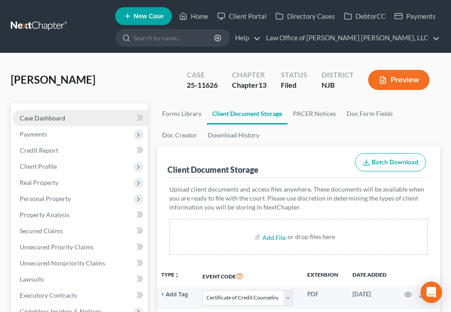
click at [81, 120] on link "Case Dashboard" at bounding box center [80, 118] width 135 height 16
select select "4"
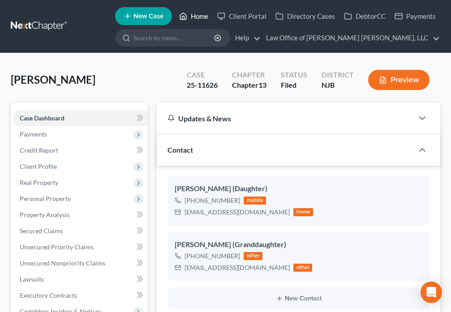
click at [196, 15] on link "Home" at bounding box center [194, 16] width 38 height 16
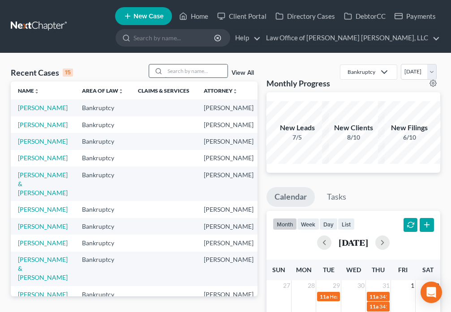
click at [174, 73] on input "search" at bounding box center [196, 70] width 63 height 13
click at [30, 145] on link "[PERSON_NAME]" at bounding box center [43, 141] width 50 height 8
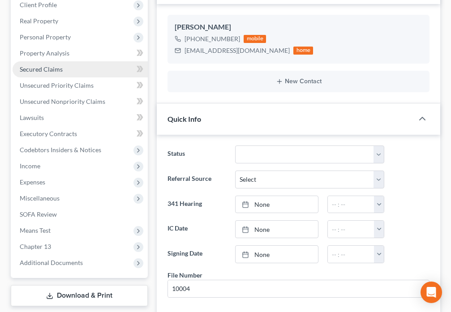
scroll to position [188, 0]
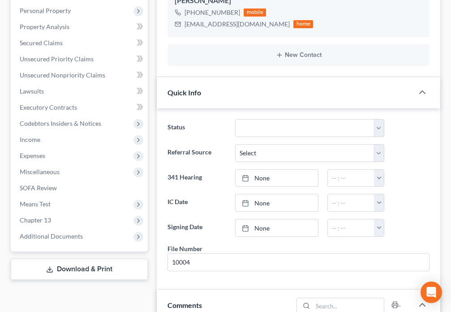
drag, startPoint x: 48, startPoint y: 237, endPoint x: 102, endPoint y: 269, distance: 62.9
click at [48, 237] on span "Additional Documents" at bounding box center [51, 236] width 63 height 8
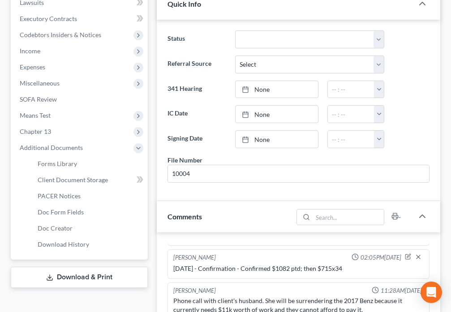
scroll to position [324, 0]
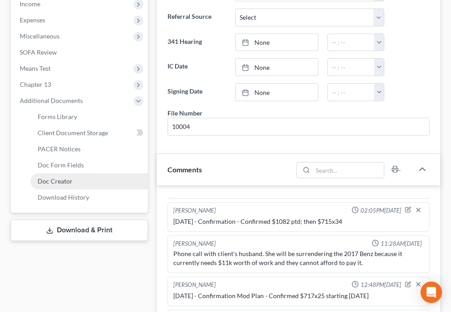
click at [78, 184] on link "Doc Creator" at bounding box center [88, 181] width 117 height 16
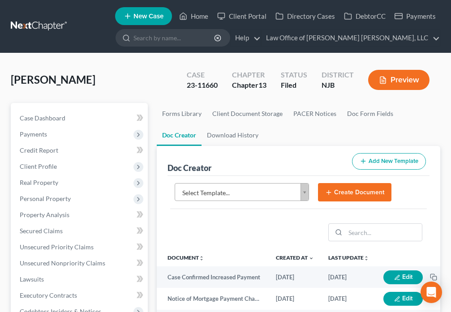
click at [306, 196] on body "Home New Case Client Portal Directory Cases DebtorCC Payments Law Office of [PE…" at bounding box center [225, 299] width 451 height 598
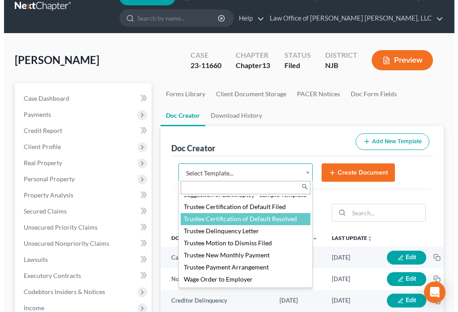
scroll to position [21, 0]
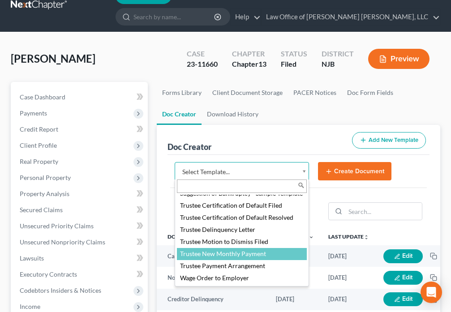
select select "88983"
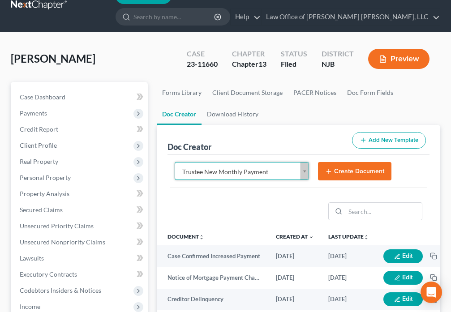
click at [345, 173] on button "Create Document" at bounding box center [354, 171] width 73 height 19
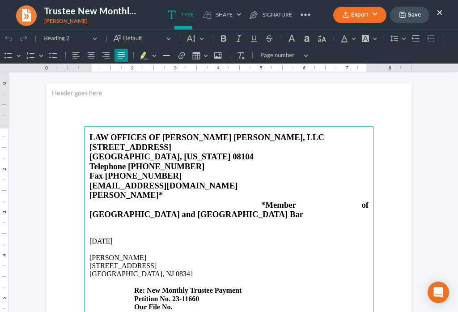
scroll to position [10, 0]
click at [180, 283] on p "[STREET_ADDRESS] Re: New Monthly Trustee Payment Petition No. 23-11660 Our File…" at bounding box center [228, 286] width 279 height 49
click at [179, 288] on p "[STREET_ADDRESS] Re: New Monthly Trustee Payment Petition No. 23-11660 Our File…" at bounding box center [228, 286] width 279 height 49
click at [9, 41] on icon "Editor toolbar" at bounding box center [8, 38] width 9 height 9
click at [8, 37] on icon "Editor toolbar" at bounding box center [8, 38] width 9 height 9
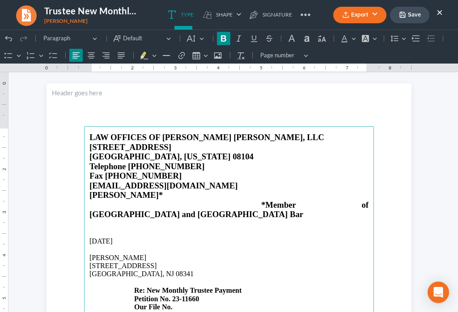
click at [183, 289] on p "[STREET_ADDRESS] Re: New Monthly Trustee Payment Petition No. 23-11660 Our File…" at bounding box center [228, 286] width 279 height 49
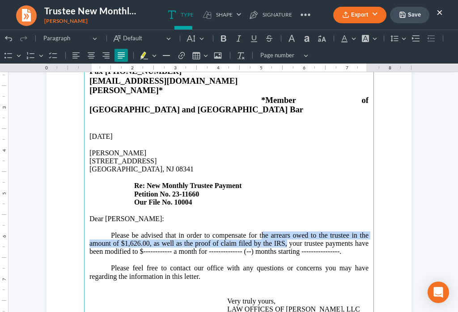
drag, startPoint x: 257, startPoint y: 217, endPoint x: 284, endPoint y: 223, distance: 26.9
click at [284, 231] on p "Please be advised that in order to compensate for the arrears owed to the trust…" at bounding box center [228, 243] width 279 height 25
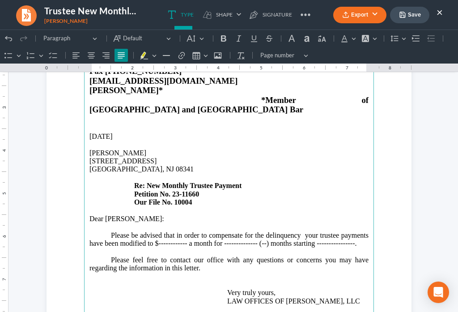
click at [264, 231] on p "Please be advised that in order to compensate for the delinquency your trustee …" at bounding box center [228, 239] width 279 height 17
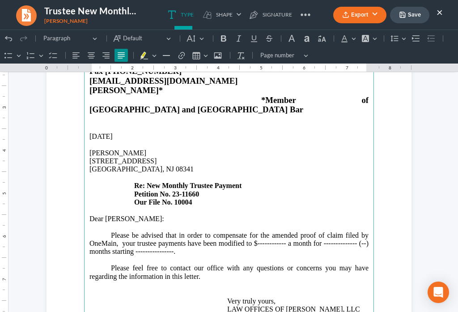
click at [112, 231] on p "Please be advised that in order to compensate for the amended proof of claim fi…" at bounding box center [228, 243] width 279 height 25
click at [283, 231] on p "Please be advised that in order to compensate for the amended proof of claim fi…" at bounding box center [228, 243] width 279 height 25
drag, startPoint x: 353, startPoint y: 222, endPoint x: 397, endPoint y: 215, distance: 44.8
click at [355, 231] on p "Please be advised that in order to compensate for the amended proof of claim fi…" at bounding box center [228, 243] width 279 height 25
click at [339, 231] on p "Please be advised that in order to compensate for the amended proof of claim fi…" at bounding box center [228, 243] width 279 height 25
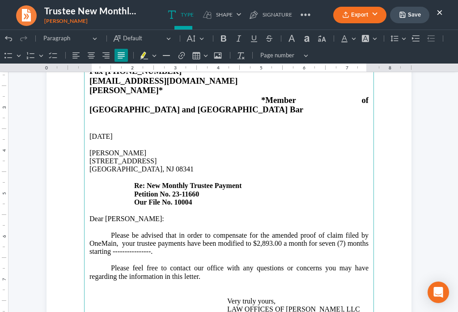
click at [148, 235] on p "Please be advised that in order to compensate for the amended proof of claim fi…" at bounding box center [228, 243] width 279 height 25
click at [145, 234] on p "Please be advised that in order to compensate for the amended proof of claim fi…" at bounding box center [228, 243] width 279 height 25
click at [147, 231] on p "Please be advised that in order to compensate for the amended proof of claim fi…" at bounding box center [228, 243] width 279 height 25
click at [111, 231] on p "Please be advised that in order to compensate for the amended proof of claim fi…" at bounding box center [228, 243] width 279 height 25
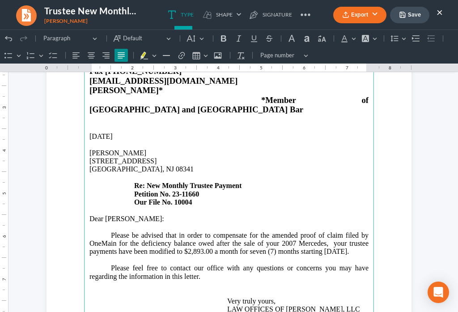
click at [178, 256] on p "Rich Text Editor, page-0-main" at bounding box center [228, 260] width 279 height 8
click at [109, 240] on p "Please be advised that in order to compensate for the amended proof of claim fi…" at bounding box center [228, 243] width 279 height 25
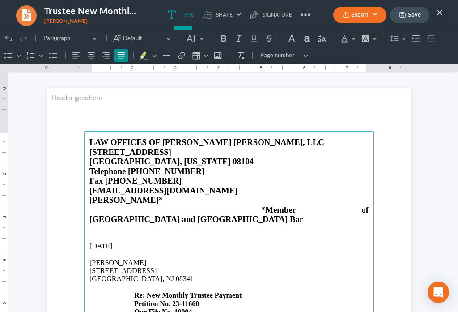
scroll to position [0, 0]
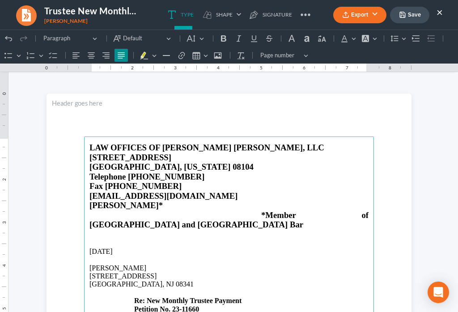
click at [409, 19] on button "Save" at bounding box center [409, 15] width 39 height 17
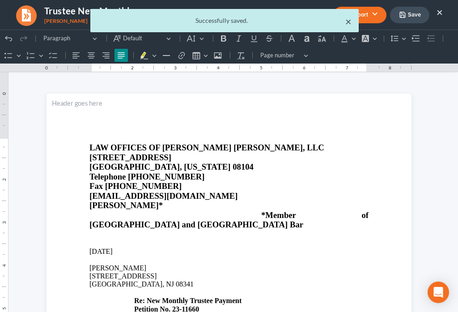
click at [346, 24] on ul "Export PDF Word Client Doc Storage Save ×" at bounding box center [388, 14] width 110 height 19
click at [349, 15] on icon "button" at bounding box center [345, 14] width 7 height 7
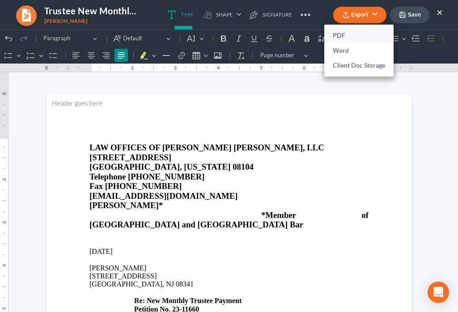
click at [334, 37] on link "PDF" at bounding box center [358, 35] width 69 height 15
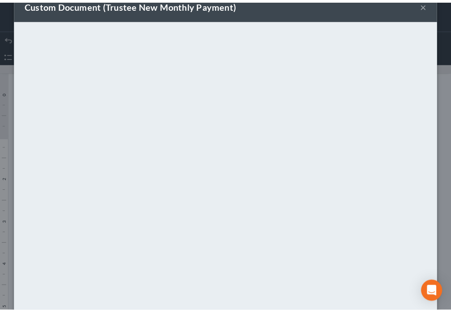
scroll to position [63, 0]
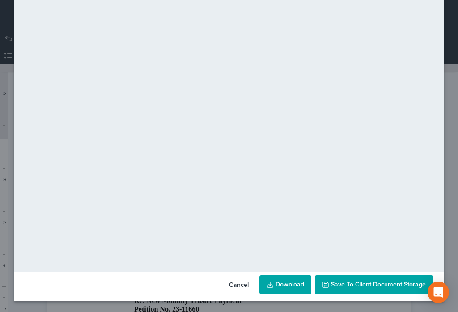
click at [389, 286] on span "Save to Client Document Storage" at bounding box center [378, 285] width 95 height 8
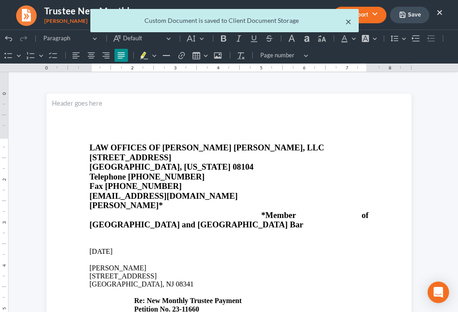
drag, startPoint x: 438, startPoint y: 3, endPoint x: 349, endPoint y: 23, distance: 91.6
click at [349, 23] on button "×" at bounding box center [348, 21] width 6 height 11
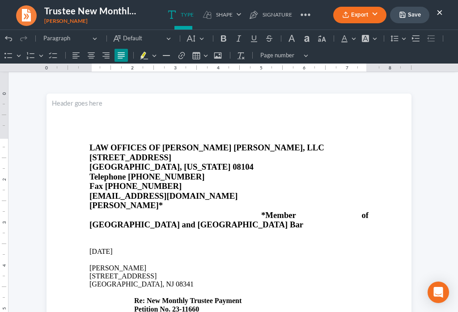
click at [439, 15] on button "×" at bounding box center [440, 12] width 6 height 11
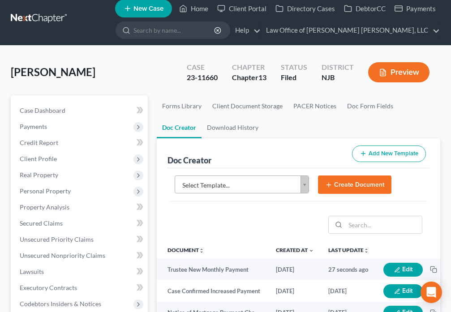
scroll to position [0, 0]
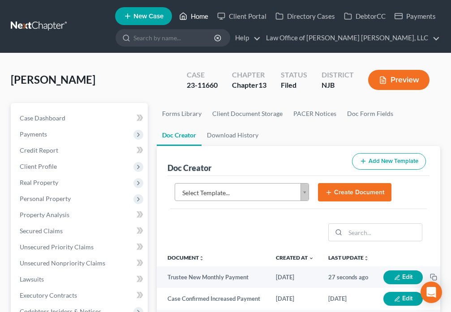
click at [182, 11] on icon at bounding box center [183, 16] width 8 height 11
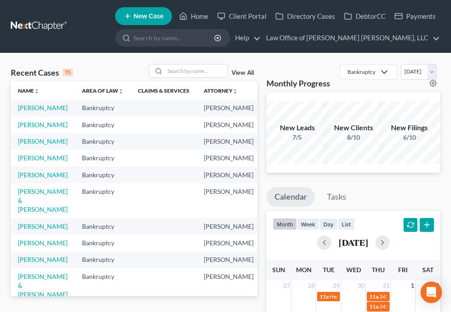
click at [30, 149] on td "[PERSON_NAME]" at bounding box center [43, 141] width 64 height 17
click at [30, 145] on link "[PERSON_NAME]" at bounding box center [43, 141] width 50 height 8
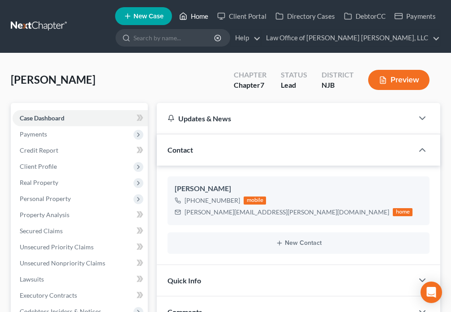
click at [192, 17] on link "Home" at bounding box center [194, 16] width 38 height 16
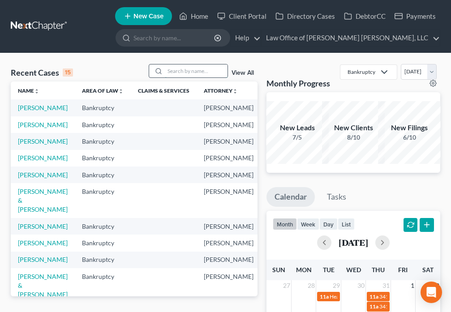
click at [174, 73] on input "search" at bounding box center [196, 70] width 63 height 13
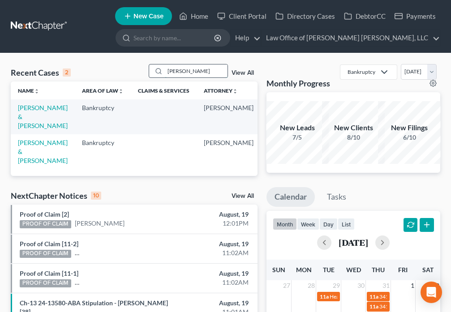
type input "[PERSON_NAME]"
click at [21, 111] on link "[PERSON_NAME] & [PERSON_NAME]" at bounding box center [43, 117] width 50 height 26
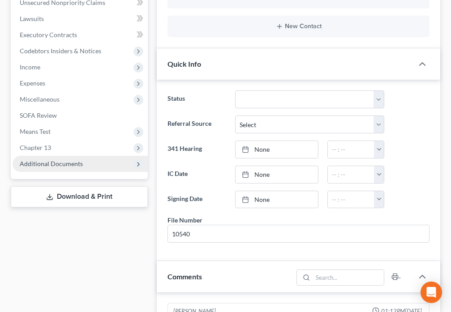
scroll to position [167, 0]
click at [62, 156] on span "Additional Documents" at bounding box center [80, 164] width 135 height 16
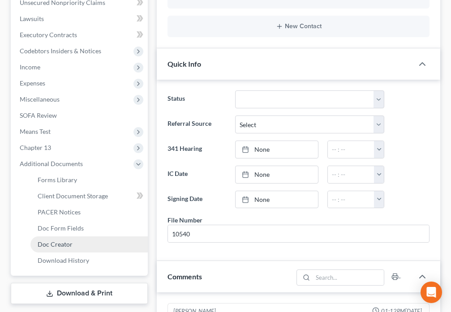
click at [65, 240] on span "Doc Creator" at bounding box center [55, 244] width 35 height 8
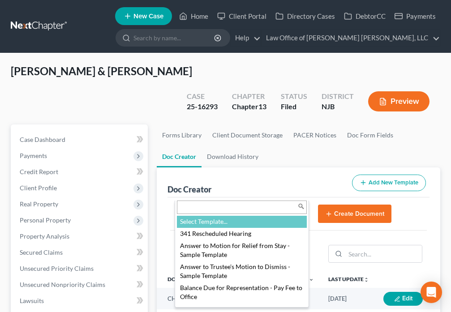
click at [300, 196] on body "Home New Case Client Portal Directory Cases DebtorCC Payments Law Office of [PE…" at bounding box center [225, 310] width 451 height 620
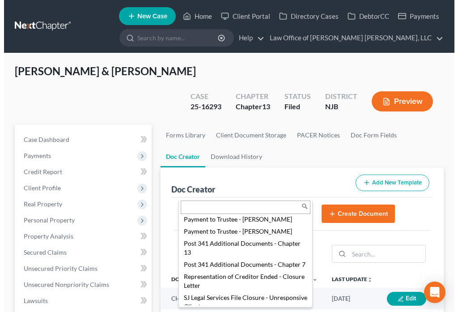
scroll to position [1086, 0]
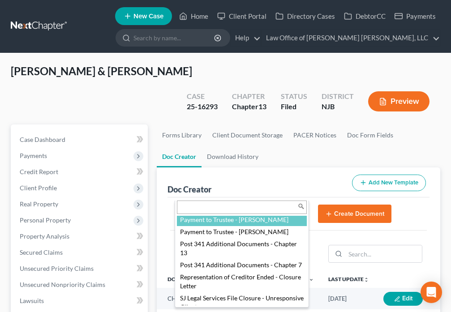
select select "89070"
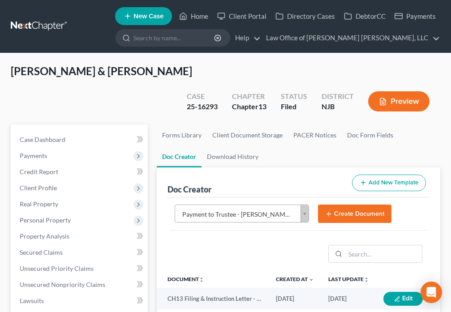
click at [345, 205] on button "Create Document" at bounding box center [354, 214] width 73 height 19
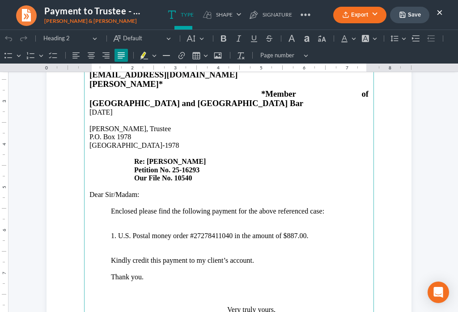
scroll to position [125, 0]
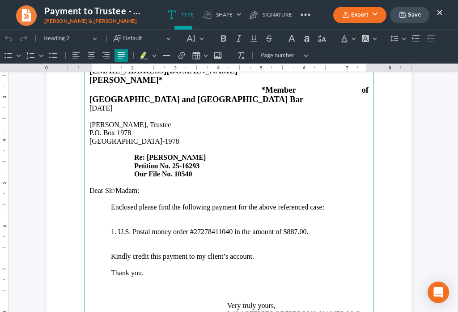
click at [170, 153] on strong "Re: [PERSON_NAME]" at bounding box center [170, 157] width 72 height 8
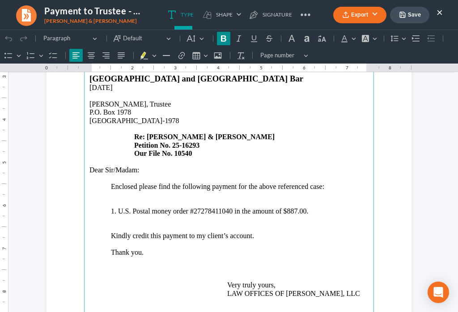
scroll to position [146, 0]
click at [228, 207] on p "1. U.S. Postal money order #27278411040 in the amount of $887.00." at bounding box center [228, 211] width 279 height 8
click at [290, 207] on p "1. U.S. Postal money order #9727549022 in the amount of $887.00." at bounding box center [228, 211] width 279 height 8
click at [233, 182] on p "Enclosed please find the following payment for the above referenced case:" at bounding box center [228, 186] width 279 height 8
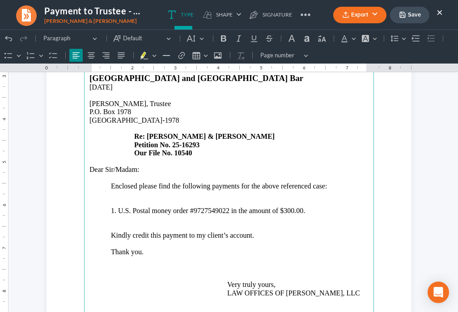
drag, startPoint x: 305, startPoint y: 192, endPoint x: 309, endPoint y: 189, distance: 4.6
click at [306, 207] on p "1. U.S. Postal money order #9727549022 in the amount of $300.00." at bounding box center [228, 211] width 279 height 8
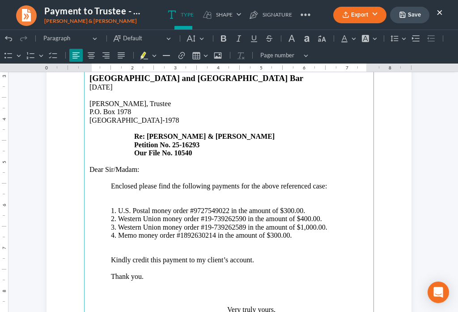
click at [321, 182] on p "Enclosed please find the following payments for the above referenced case:" at bounding box center [228, 186] width 279 height 8
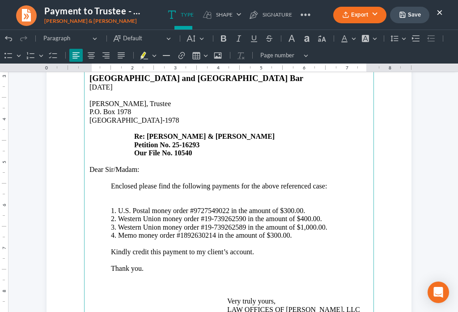
click at [320, 182] on p "Enclosed please find the following payments for the above referenced case:" at bounding box center [228, 186] width 279 height 8
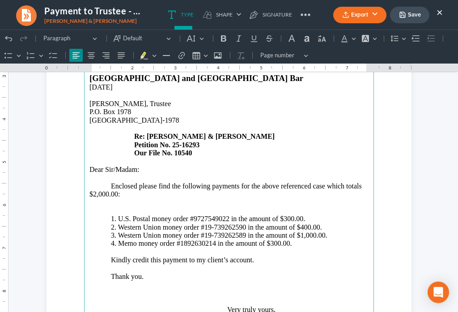
click at [127, 182] on p "Enclosed please find the following payments for the above referenced case which…" at bounding box center [228, 190] width 279 height 17
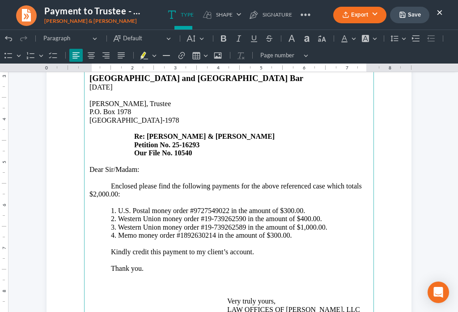
click at [157, 248] on p "Kindly credit this payment to my client’s account." at bounding box center [228, 252] width 279 height 8
click at [188, 248] on p "Kindly credit these payment to my client’s account." at bounding box center [228, 252] width 279 height 8
click at [234, 248] on p "Kindly credit these payments to my client’s account." at bounding box center [228, 252] width 279 height 8
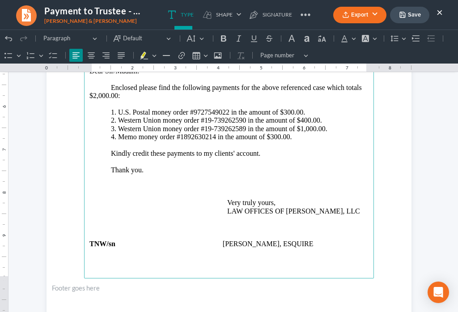
scroll to position [261, 0]
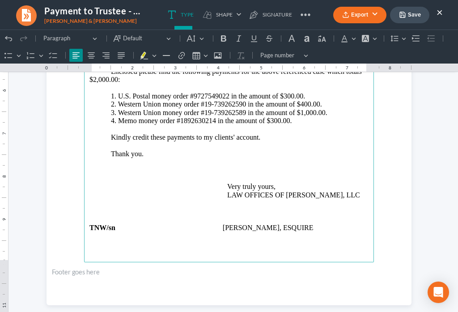
click at [150, 150] on p "Thank you." at bounding box center [228, 158] width 279 height 17
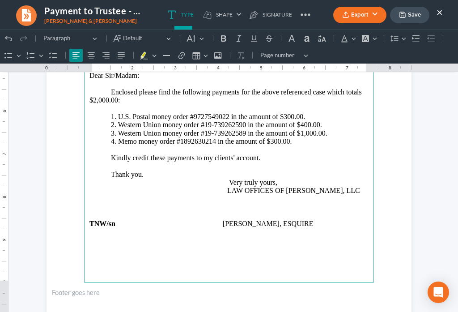
scroll to position [230, 0]
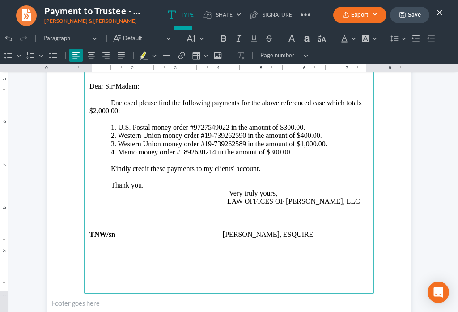
click at [105, 247] on p "Rich Text Editor, page-0-main" at bounding box center [228, 251] width 279 height 8
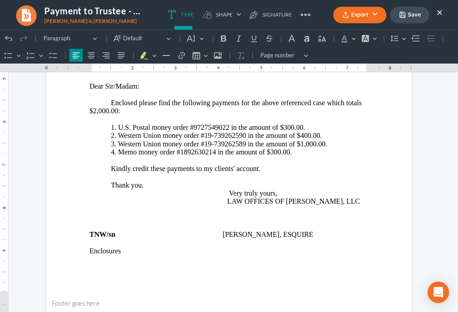
click at [414, 17] on button "Save" at bounding box center [409, 15] width 39 height 17
click at [347, 23] on button "Export" at bounding box center [359, 15] width 53 height 17
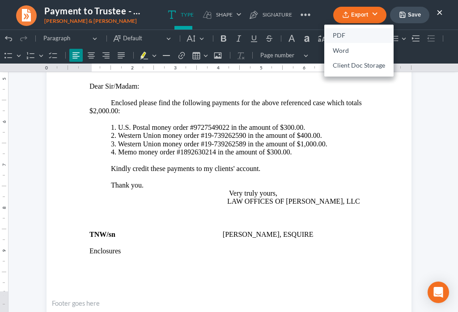
click at [342, 34] on link "PDF" at bounding box center [358, 35] width 69 height 15
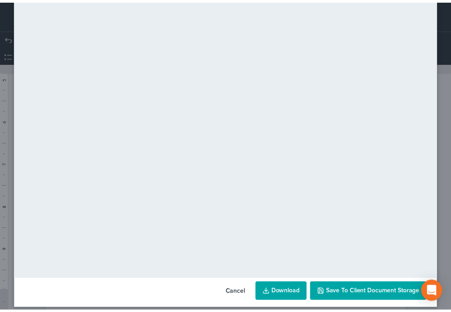
scroll to position [63, 0]
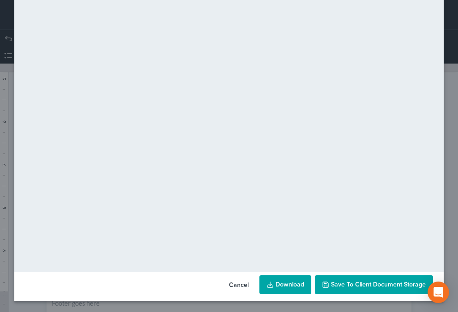
click at [388, 289] on button "Save to Client Document Storage" at bounding box center [374, 284] width 118 height 19
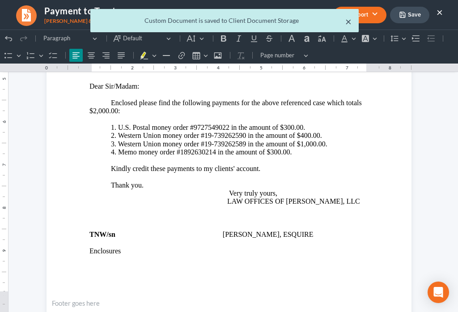
click at [349, 26] on button "×" at bounding box center [348, 21] width 6 height 11
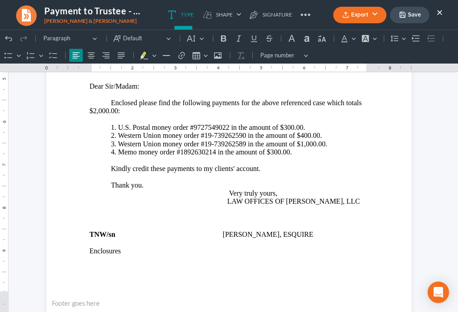
click at [439, 15] on button "×" at bounding box center [440, 12] width 6 height 11
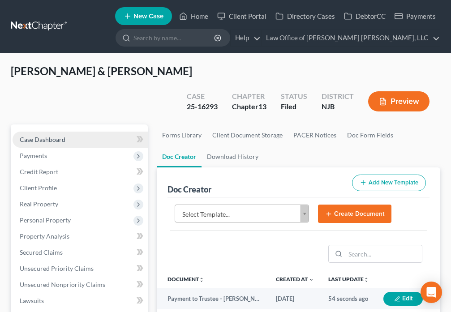
click at [57, 136] on span "Case Dashboard" at bounding box center [43, 140] width 46 height 8
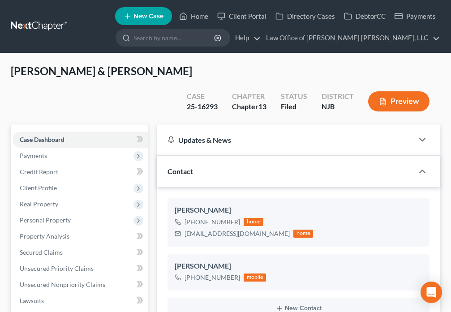
scroll to position [167, 0]
click at [58, 180] on span "Client Profile" at bounding box center [80, 188] width 135 height 16
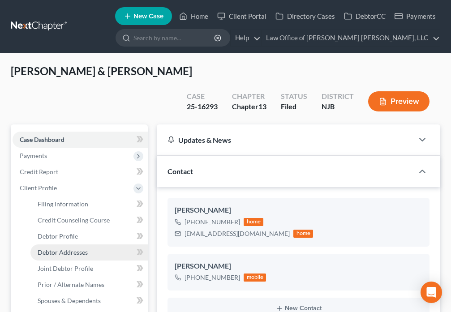
click at [91, 244] on link "Debtor Addresses" at bounding box center [88, 252] width 117 height 16
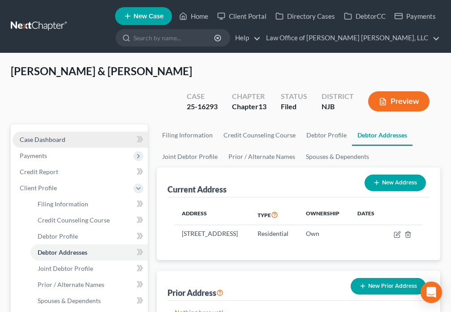
click at [72, 132] on link "Case Dashboard" at bounding box center [80, 140] width 135 height 16
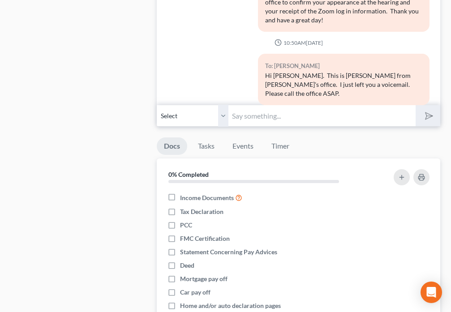
scroll to position [998, 0]
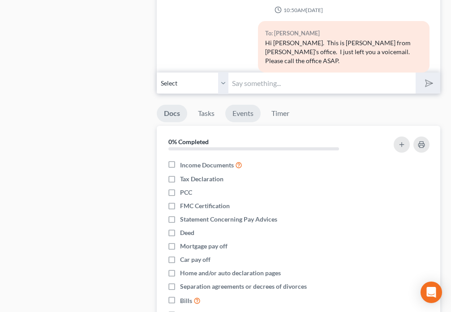
click at [234, 105] on link "Events" at bounding box center [242, 113] width 35 height 17
